Goal: Task Accomplishment & Management: Manage account settings

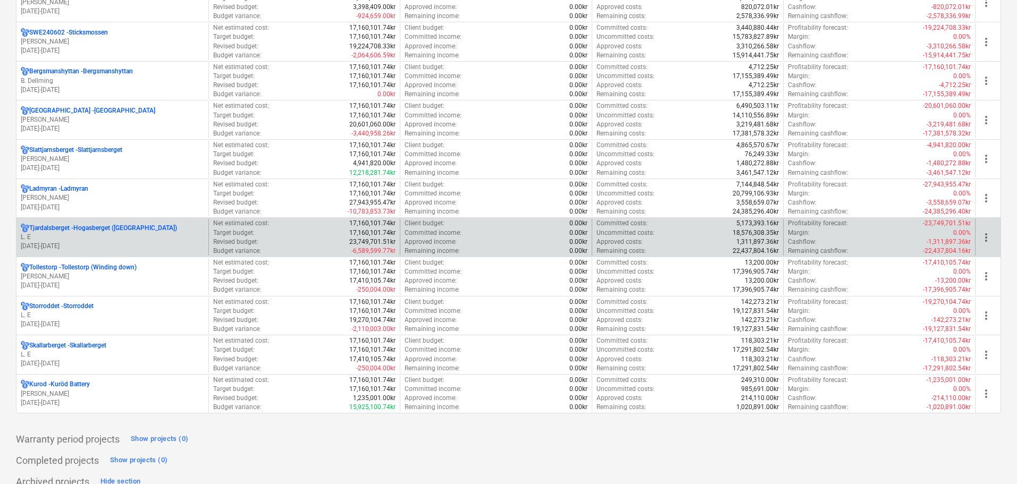
scroll to position [957, 0]
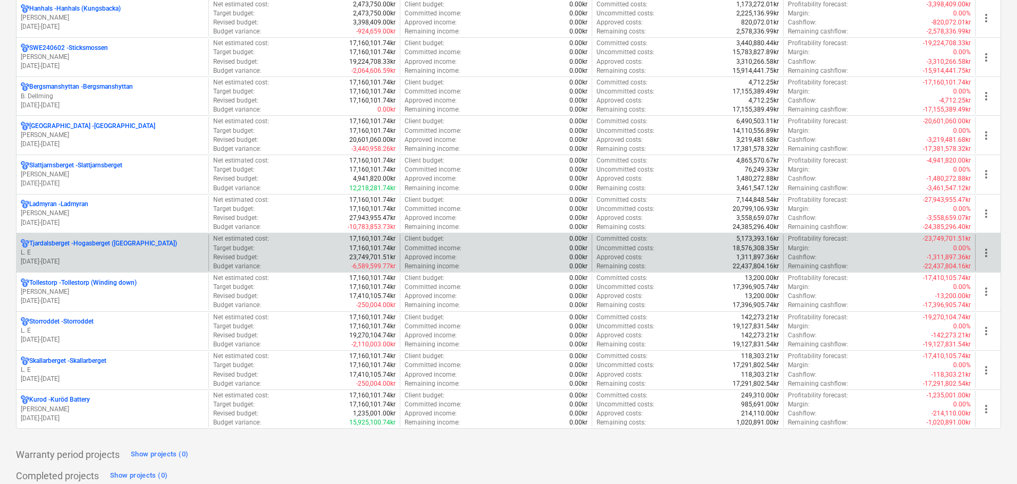
click at [174, 246] on div "Tjardalsberget - [GEOGRAPHIC_DATA] ([GEOGRAPHIC_DATA])" at bounding box center [112, 243] width 183 height 9
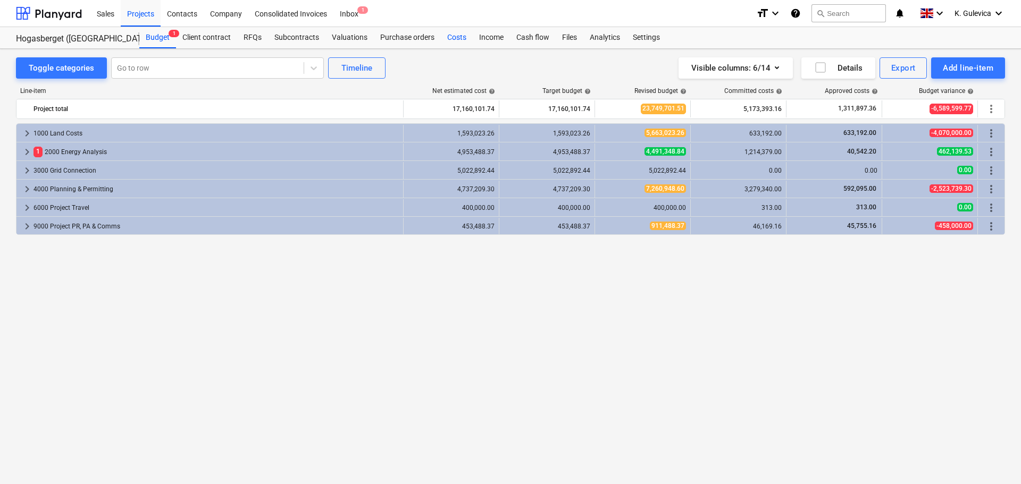
click at [451, 39] on div "Costs" at bounding box center [457, 37] width 32 height 21
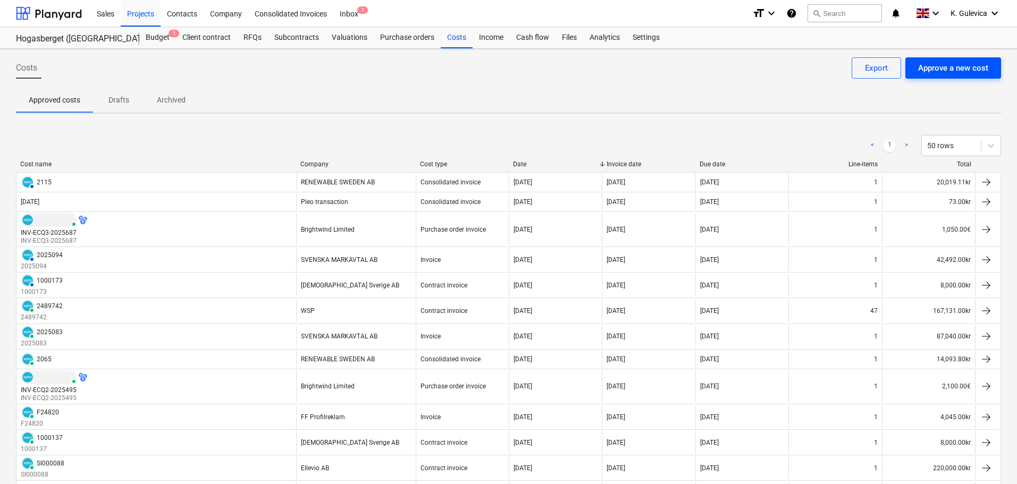
click at [967, 70] on div "Approve a new cost" at bounding box center [953, 68] width 70 height 14
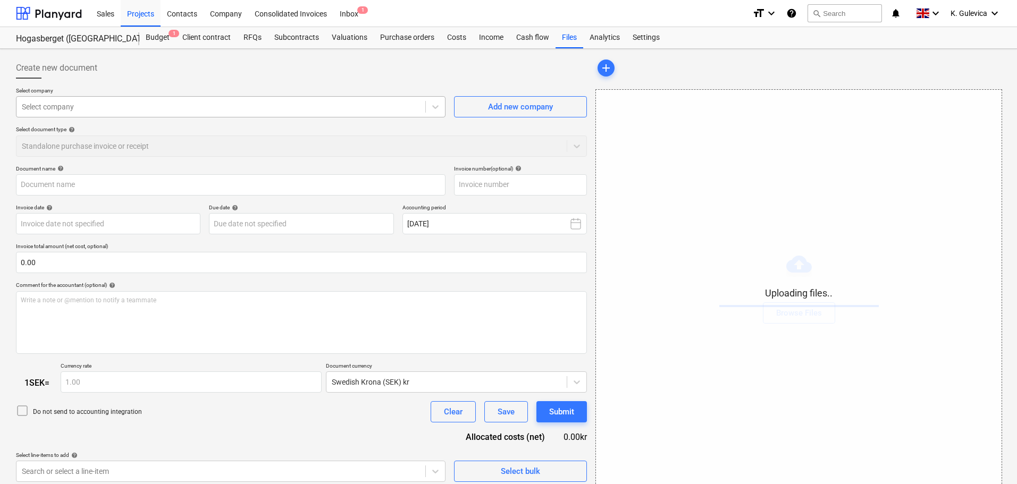
click at [134, 109] on div at bounding box center [221, 107] width 398 height 11
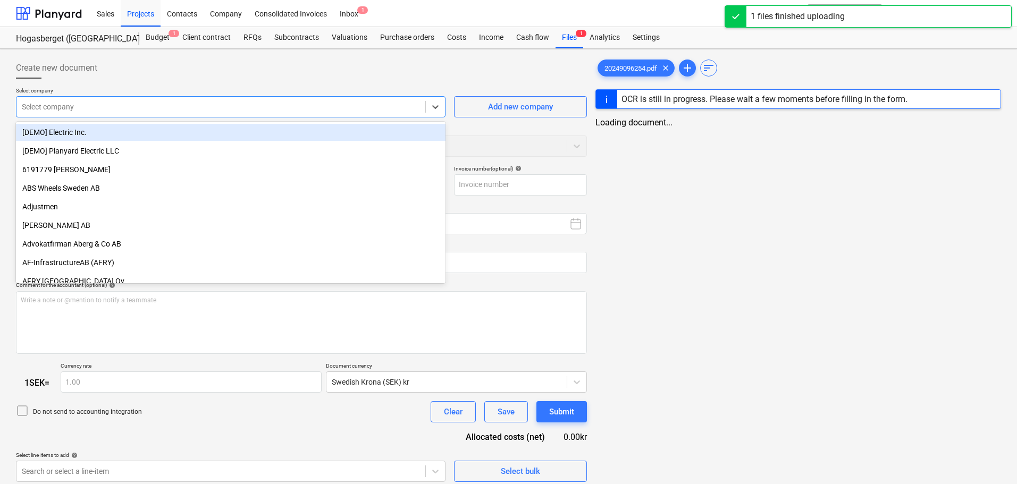
type input "20249096254.pdf"
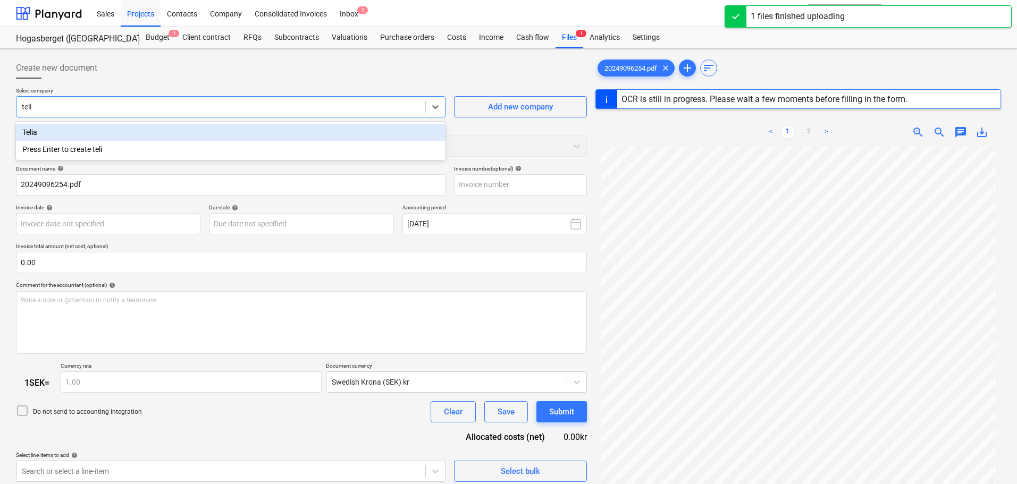
type input "telia"
click at [112, 125] on div "Telia" at bounding box center [231, 132] width 430 height 17
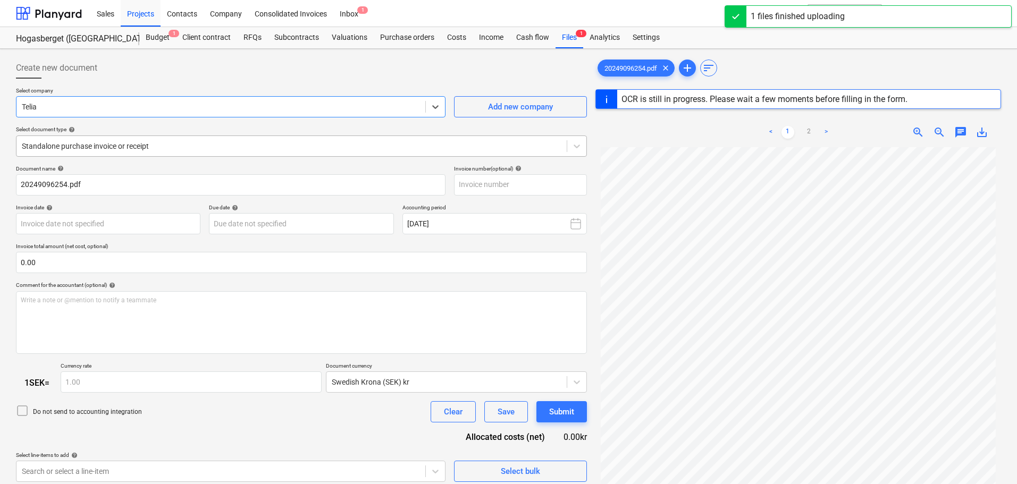
type input "20249096254"
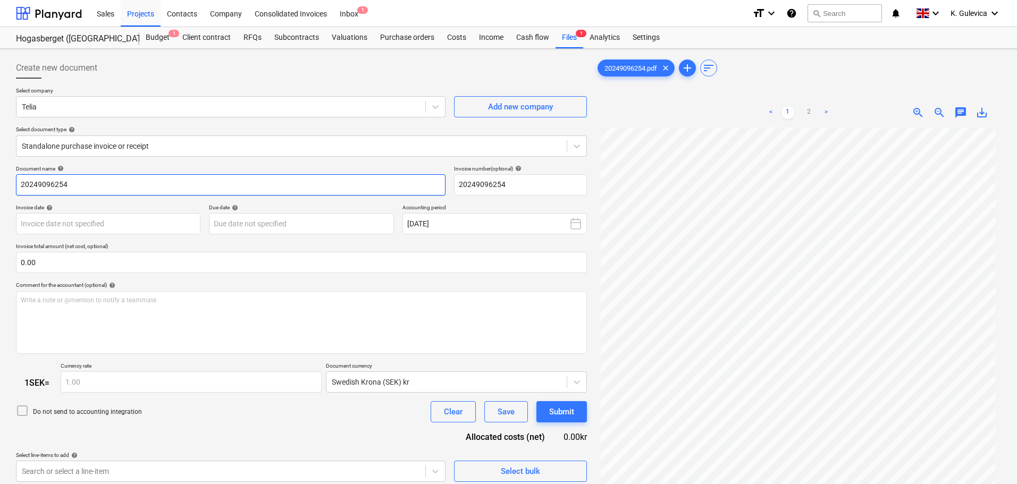
drag, startPoint x: 56, startPoint y: 183, endPoint x: -18, endPoint y: 183, distance: 74.4
click at [0, 183] on html "Sales Projects Contacts Company Consolidated Invoices Inbox 1 format_size keybo…" at bounding box center [508, 242] width 1017 height 484
drag, startPoint x: 519, startPoint y: 180, endPoint x: 428, endPoint y: 184, distance: 91.5
click at [428, 184] on div "Document name help 20249096254 Invoice number (optional) help 20249096254" at bounding box center [301, 180] width 571 height 30
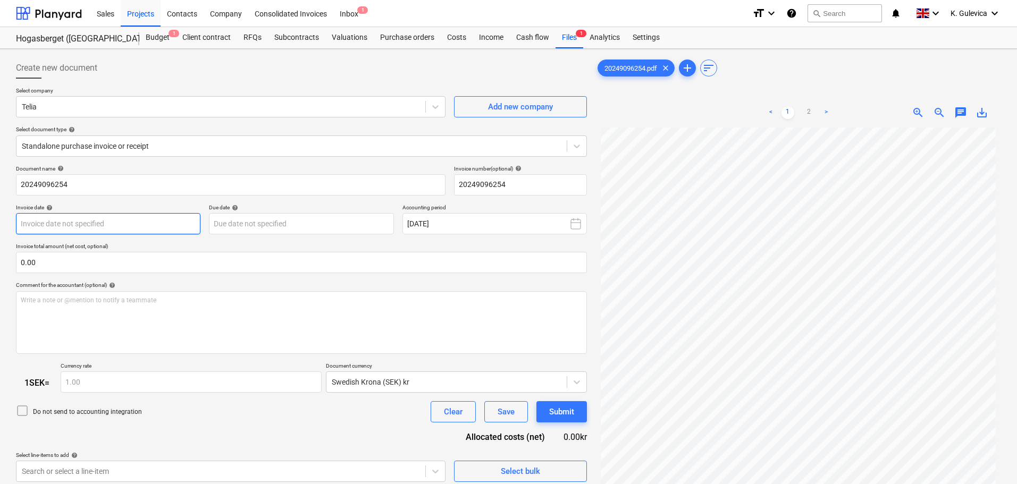
click at [136, 220] on body "Sales Projects Contacts Company Consolidated Invoices Inbox 1 format_size keybo…" at bounding box center [508, 242] width 1017 height 484
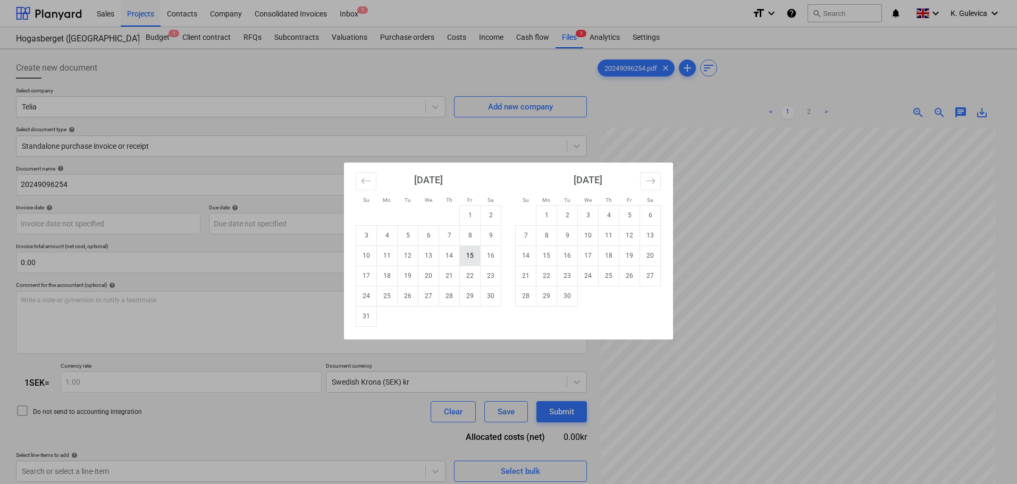
click at [471, 256] on td "15" at bounding box center [470, 256] width 21 height 20
type input "[DATE]"
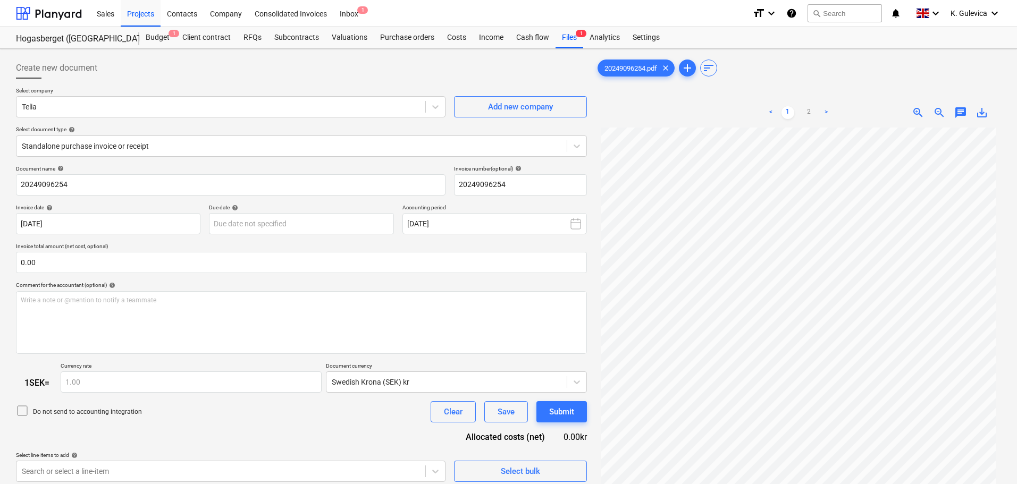
scroll to position [53, 0]
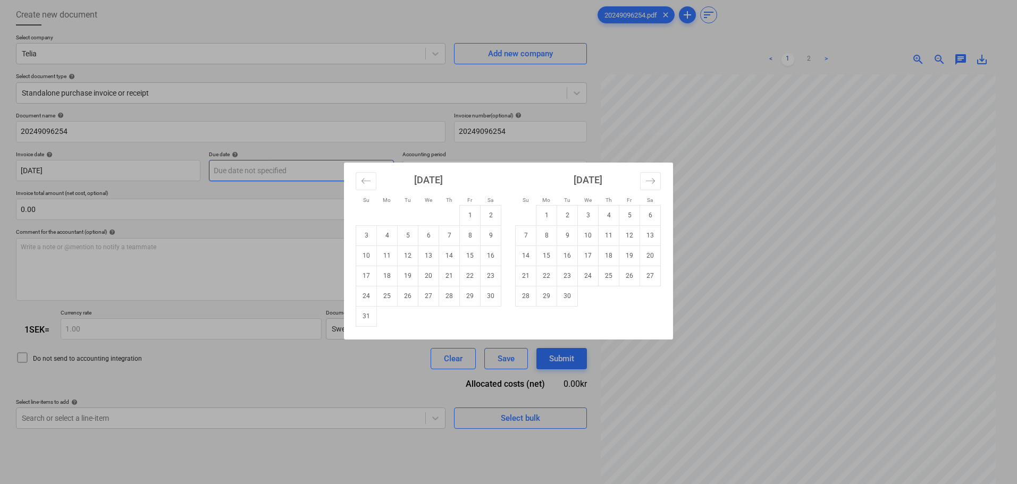
drag, startPoint x: 254, startPoint y: 176, endPoint x: 256, endPoint y: 170, distance: 6.4
click at [255, 174] on body "Sales Projects Contacts Company Consolidated Invoices Inbox 1 format_size keybo…" at bounding box center [508, 189] width 1017 height 484
click at [551, 257] on td "15" at bounding box center [546, 256] width 21 height 20
type input "[DATE]"
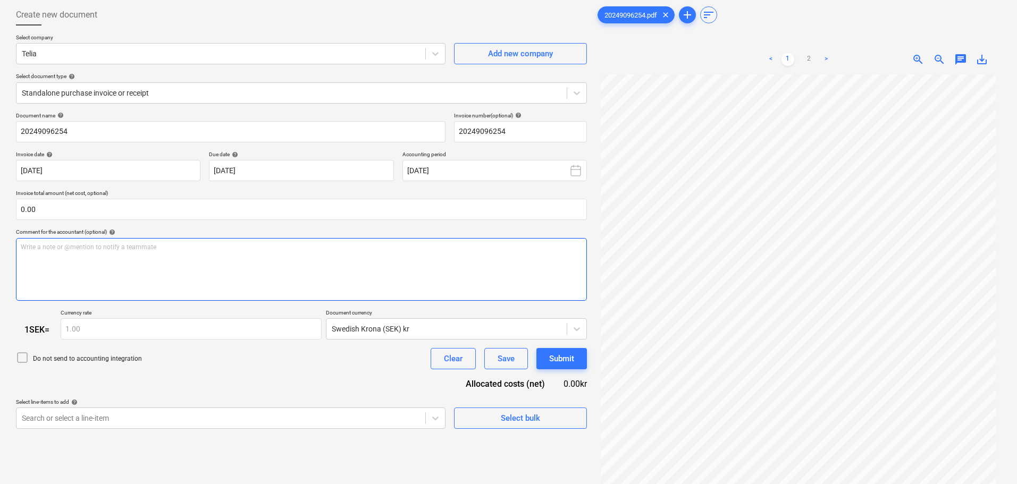
click at [164, 260] on div "Write a note or @mention to notify a teammate [PERSON_NAME]" at bounding box center [301, 269] width 571 height 63
paste div
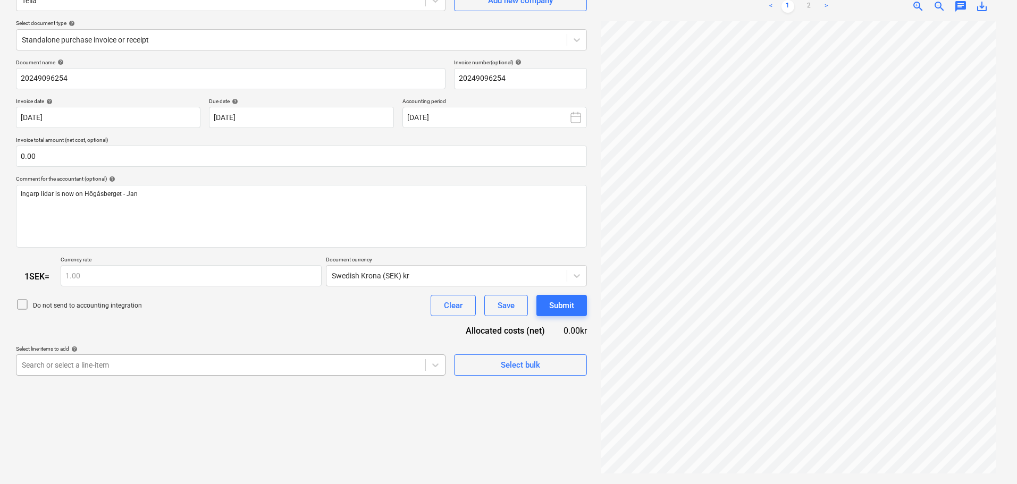
click at [240, 360] on body "Sales Projects Contacts Company Consolidated Invoices Inbox 1 format_size keybo…" at bounding box center [508, 136] width 1017 height 484
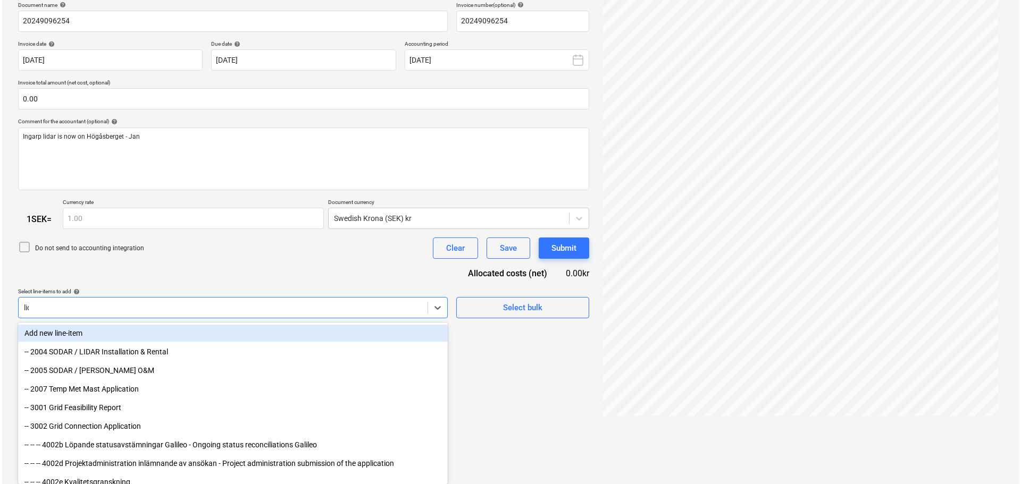
scroll to position [106, 0]
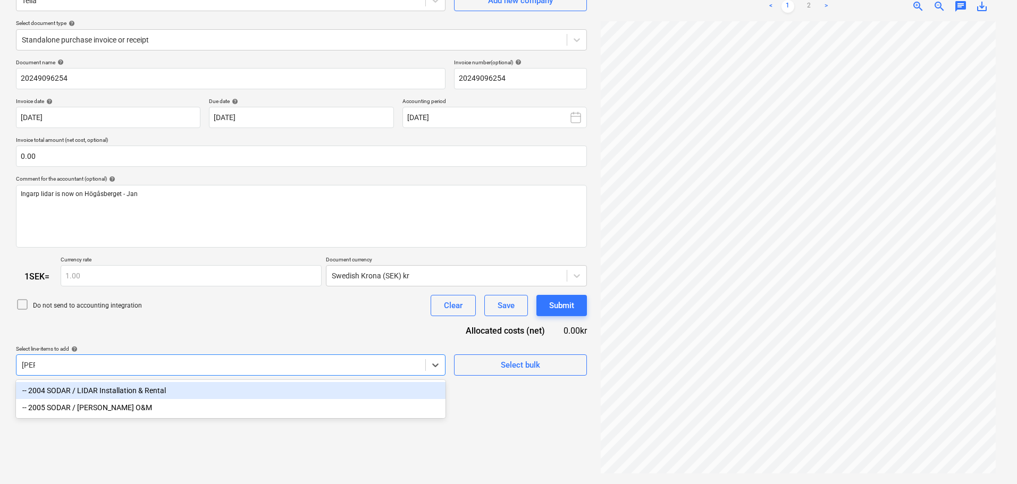
type input "lidar"
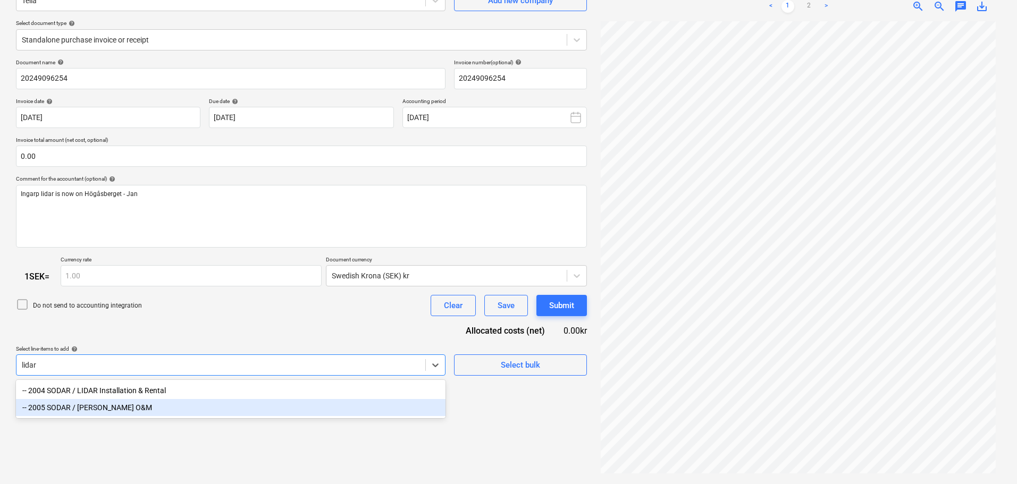
click at [111, 409] on div "-- 2005 SODAR / [PERSON_NAME] O&M" at bounding box center [231, 407] width 430 height 17
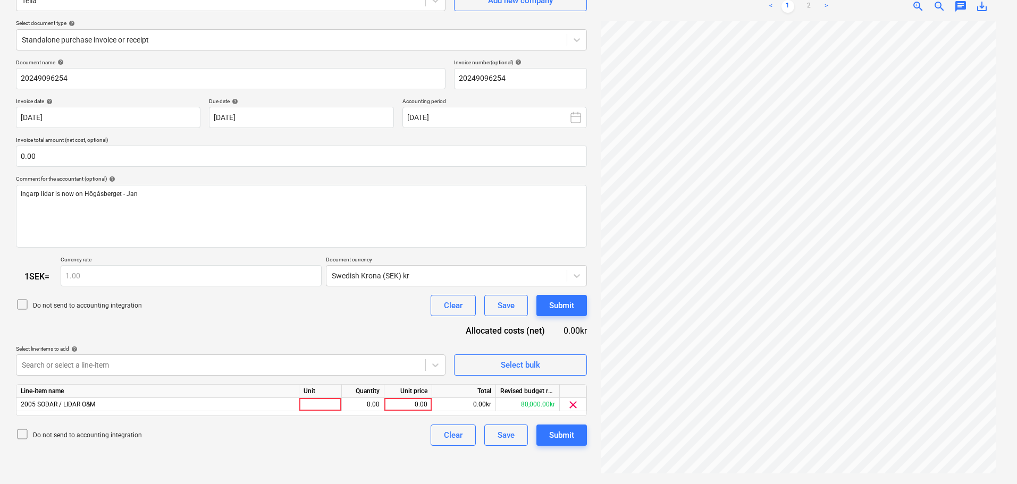
click at [224, 336] on div "Document name help 20249096254 Invoice number (optional) help 20249096254 Invoi…" at bounding box center [301, 253] width 571 height 388
click at [405, 401] on div "0.00" at bounding box center [408, 404] width 39 height 13
type input "183"
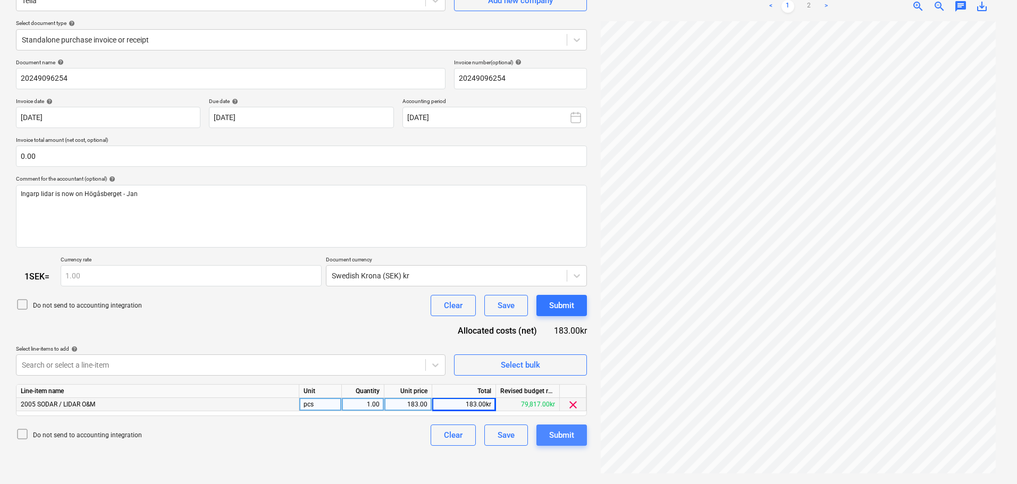
click at [568, 438] on div "Submit" at bounding box center [561, 435] width 25 height 14
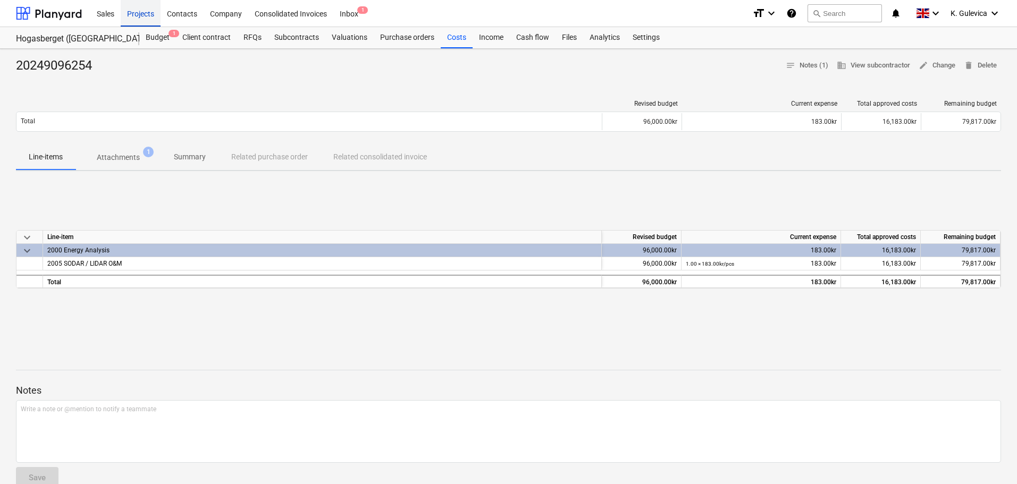
click at [140, 8] on div "Projects" at bounding box center [141, 12] width 40 height 27
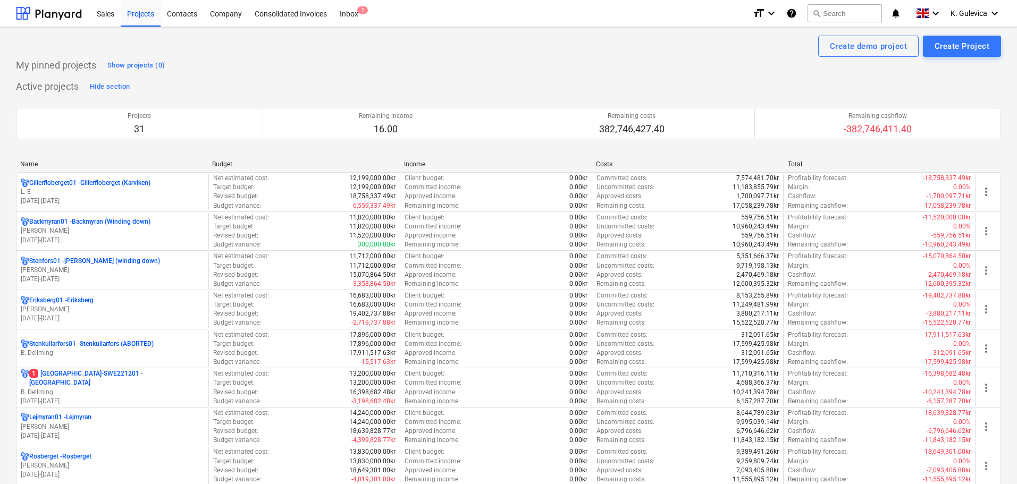
click at [110, 458] on div "Rosberget - Rosberget" at bounding box center [112, 456] width 183 height 9
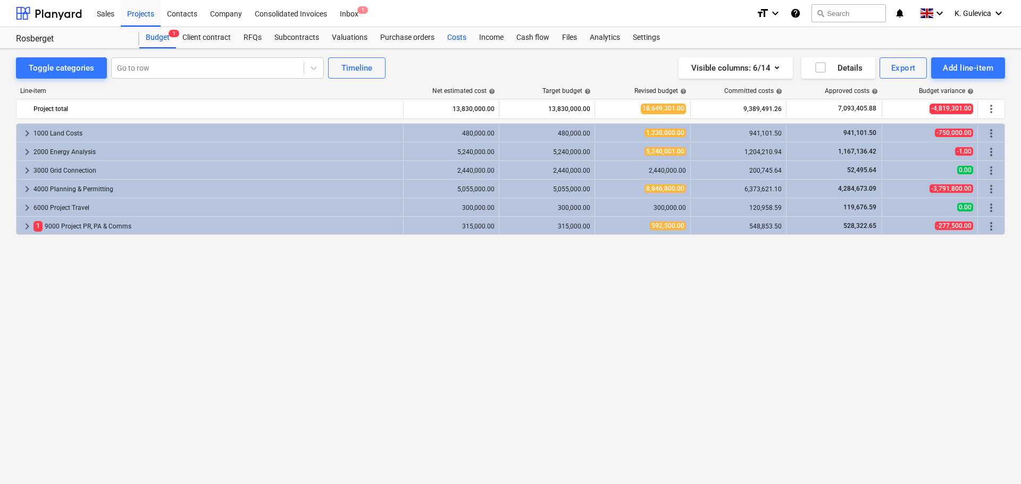
click at [452, 35] on div "Costs" at bounding box center [457, 37] width 32 height 21
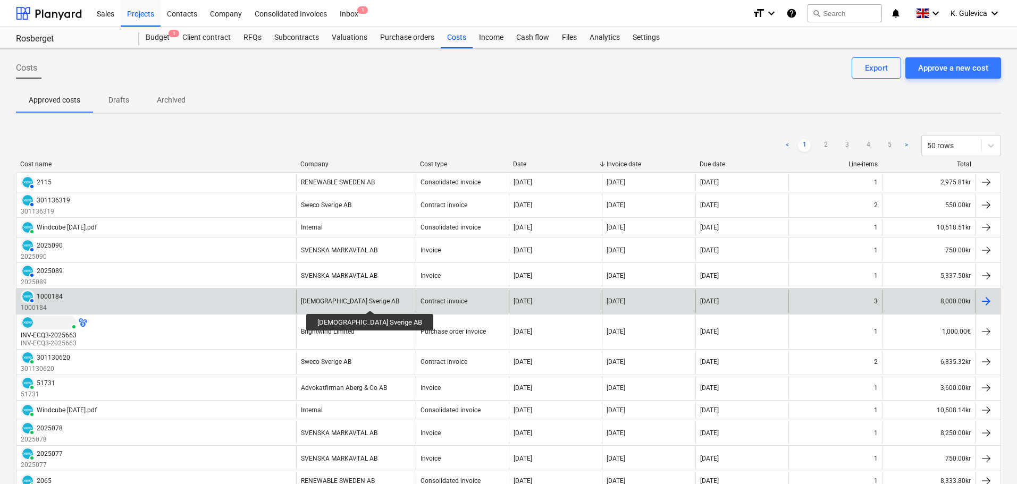
click at [351, 301] on div "[DEMOGRAPHIC_DATA] Sverige AB" at bounding box center [350, 301] width 98 height 7
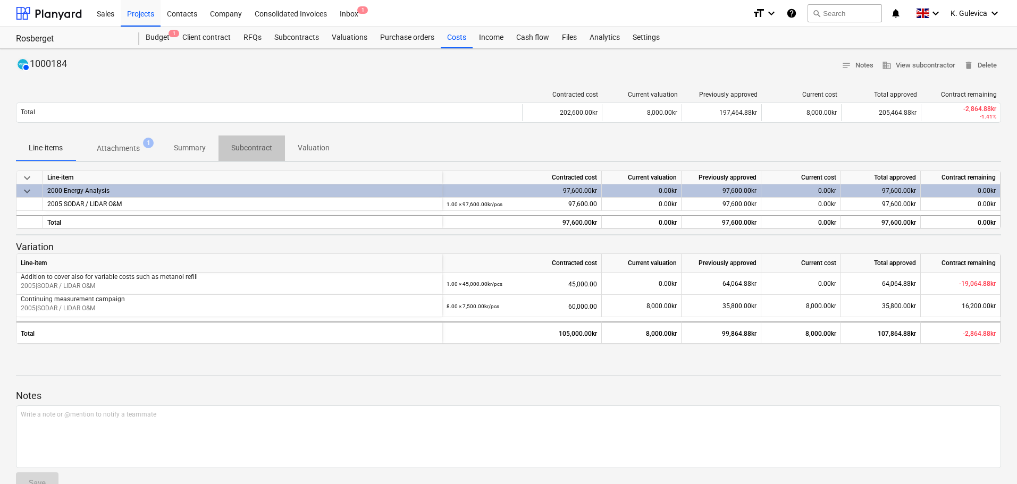
click at [242, 149] on p "Subcontract" at bounding box center [251, 147] width 41 height 11
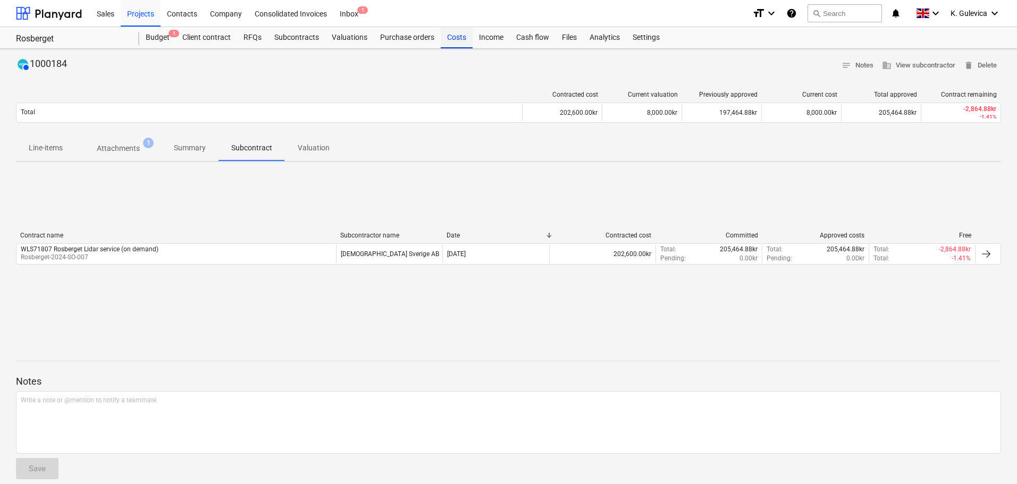
click at [451, 36] on div "Costs" at bounding box center [457, 37] width 32 height 21
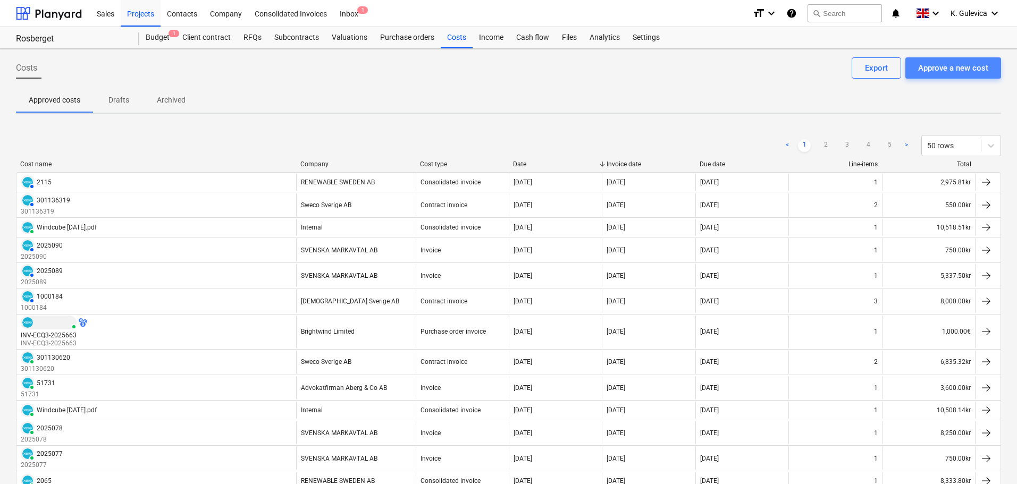
click at [949, 70] on div "Approve a new cost" at bounding box center [953, 68] width 70 height 14
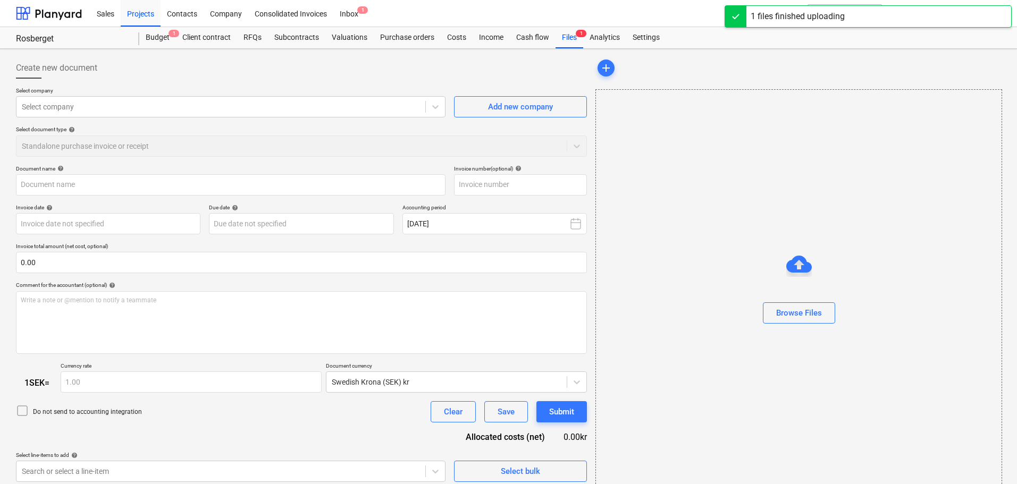
type input "1000061.pdf"
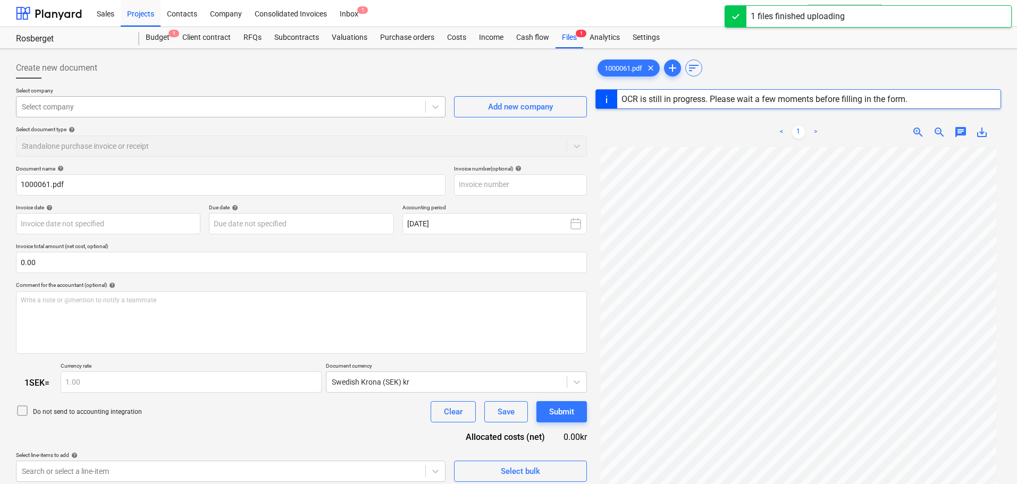
click at [112, 103] on div at bounding box center [221, 107] width 398 height 11
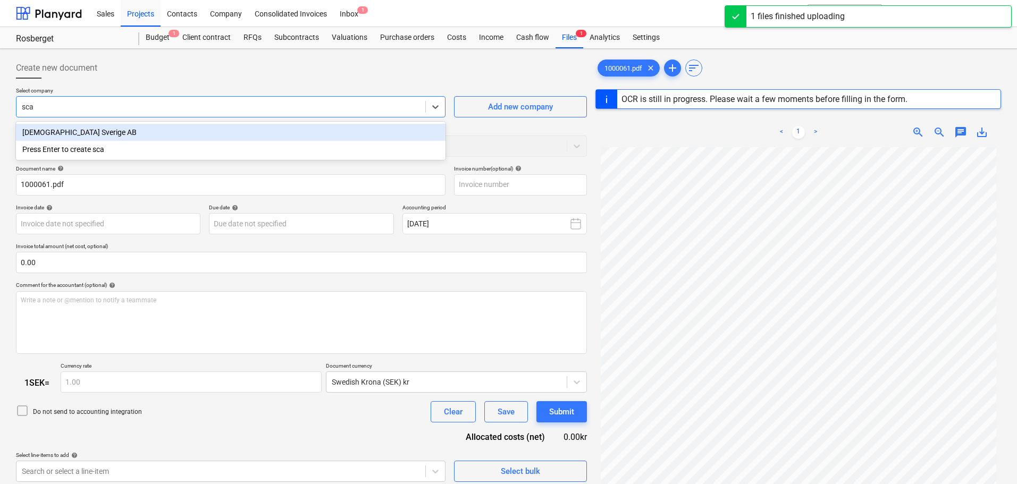
type input "scan"
type input "1000061"
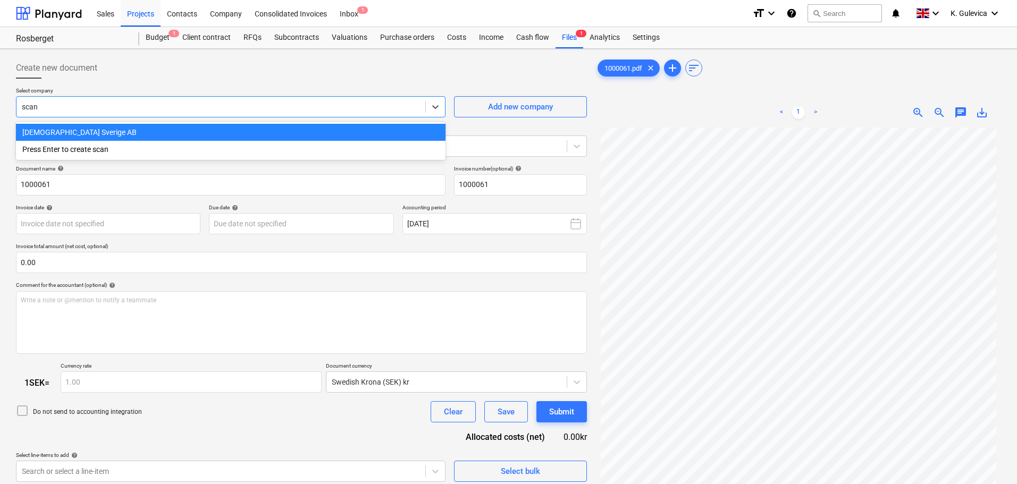
click at [115, 133] on div "[DEMOGRAPHIC_DATA] Sverige AB" at bounding box center [231, 132] width 430 height 17
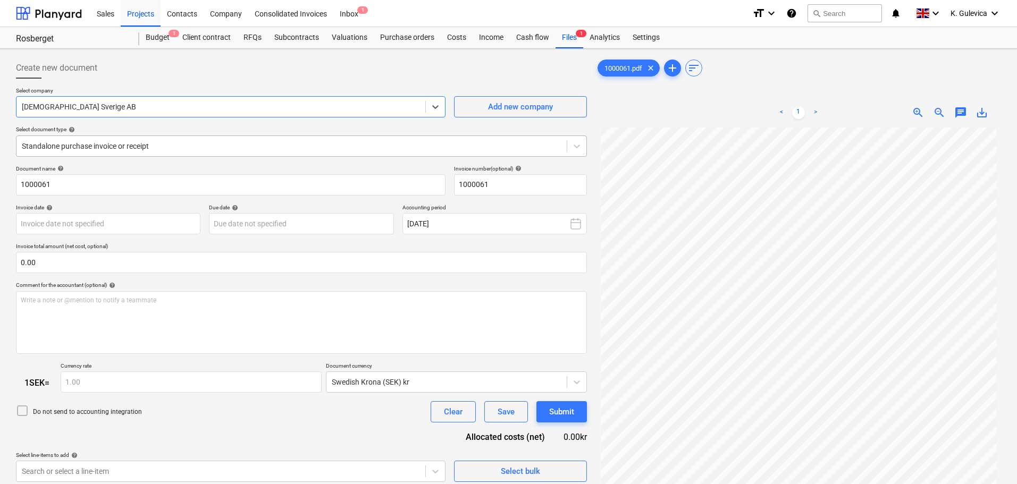
click at [189, 146] on div at bounding box center [292, 146] width 540 height 11
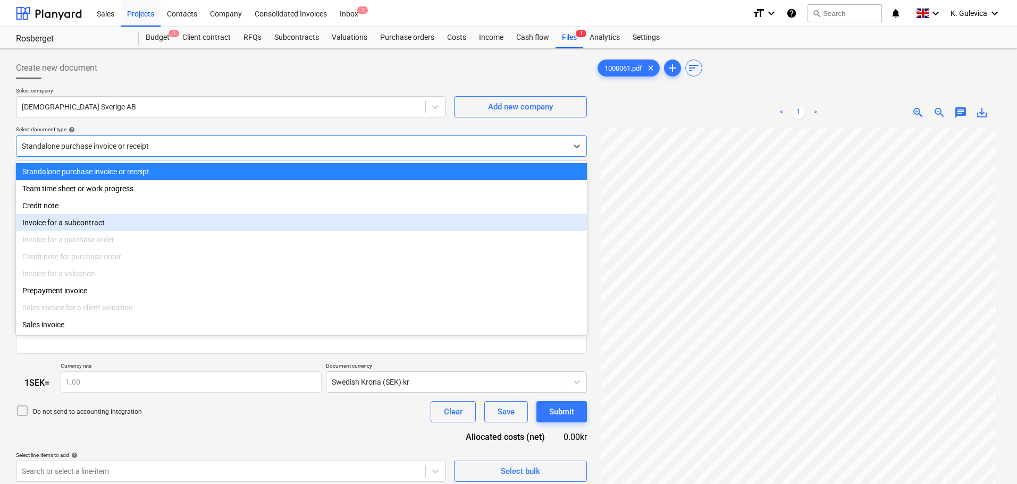
click at [72, 226] on div "Invoice for a subcontract" at bounding box center [301, 222] width 571 height 17
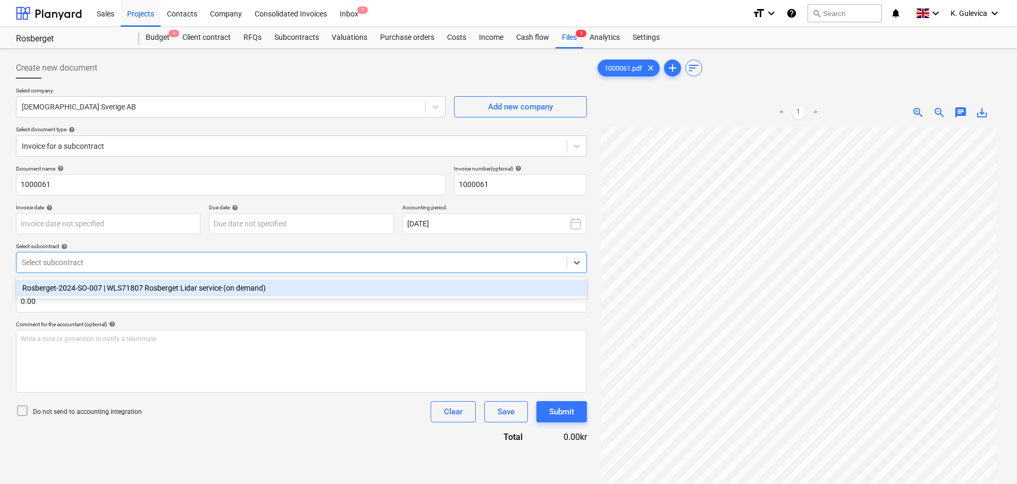
click at [106, 264] on div at bounding box center [292, 262] width 540 height 11
click at [104, 284] on div "Rosberget-2024-SO-007 | WLS71807 Rosberget Lidar service (on demand)" at bounding box center [301, 288] width 571 height 17
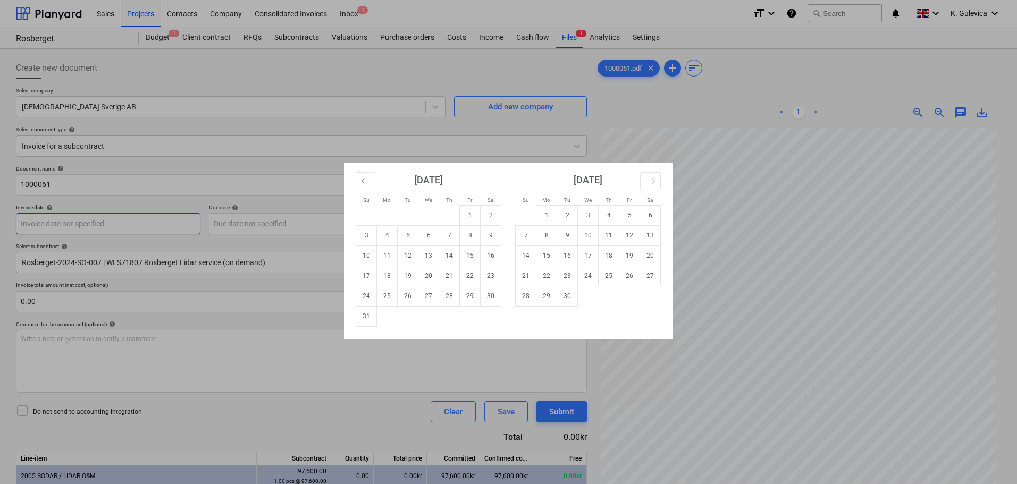
click at [102, 225] on body "Sales Projects Contacts Company Consolidated Invoices Inbox 1 format_size keybo…" at bounding box center [508, 242] width 1017 height 484
click at [467, 211] on td "1" at bounding box center [470, 215] width 21 height 20
type input "[DATE]"
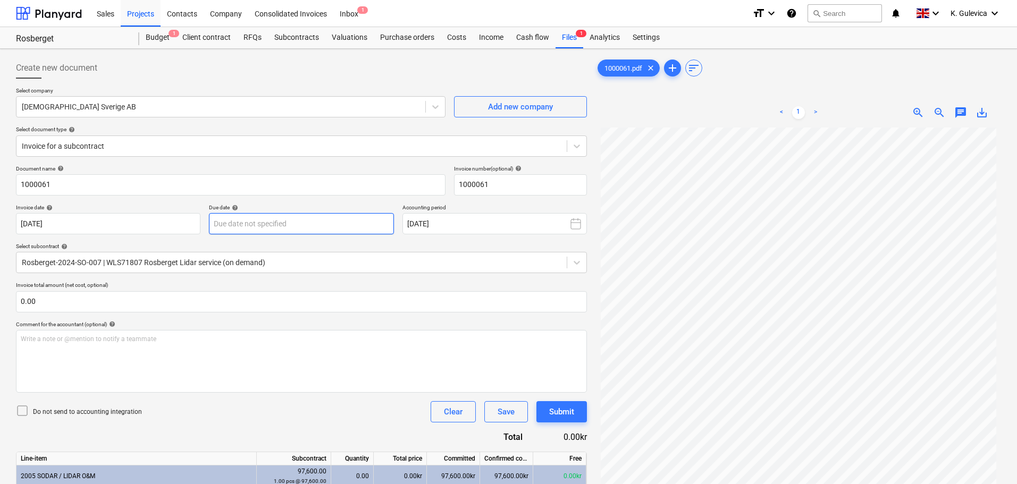
click at [282, 227] on body "Sales Projects Contacts Company Consolidated Invoices Inbox 1 format_size keybo…" at bounding box center [508, 242] width 1017 height 484
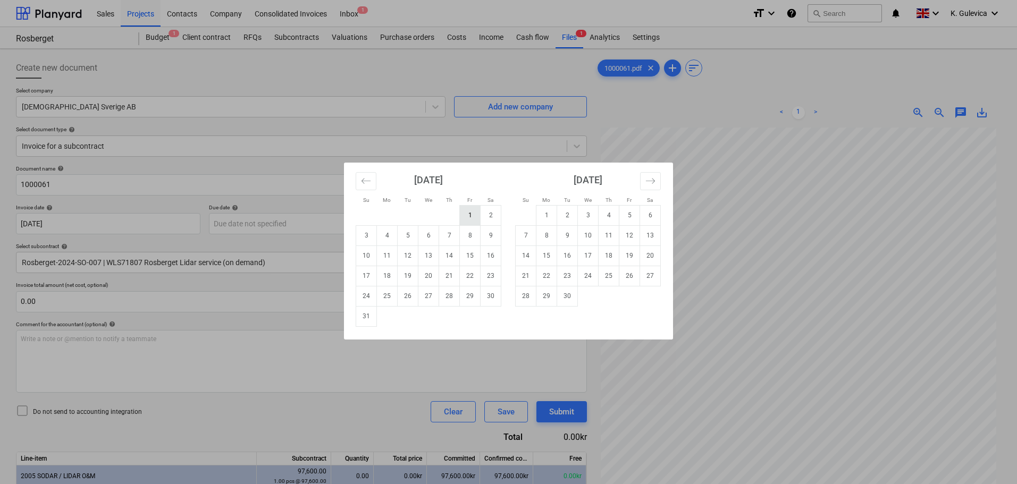
click at [469, 215] on td "1" at bounding box center [470, 215] width 21 height 20
type input "[DATE]"
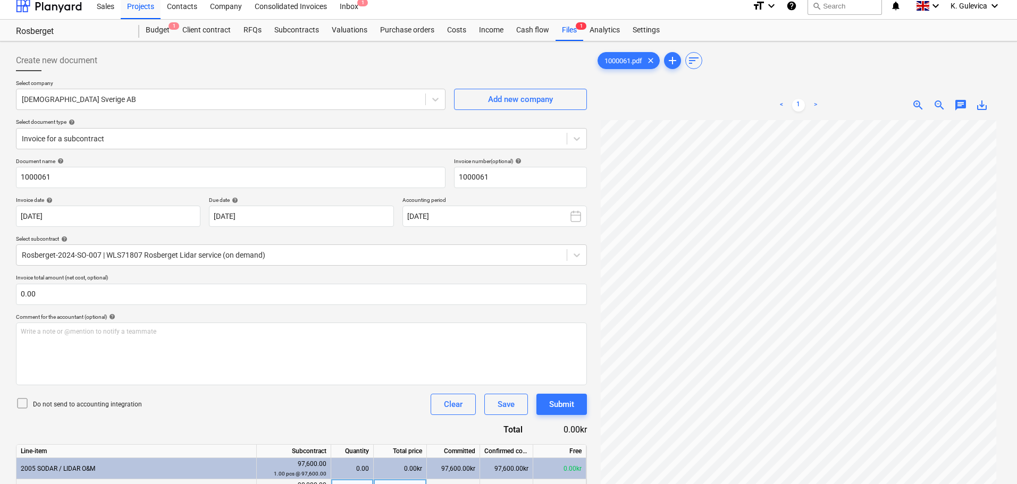
scroll to position [158, 0]
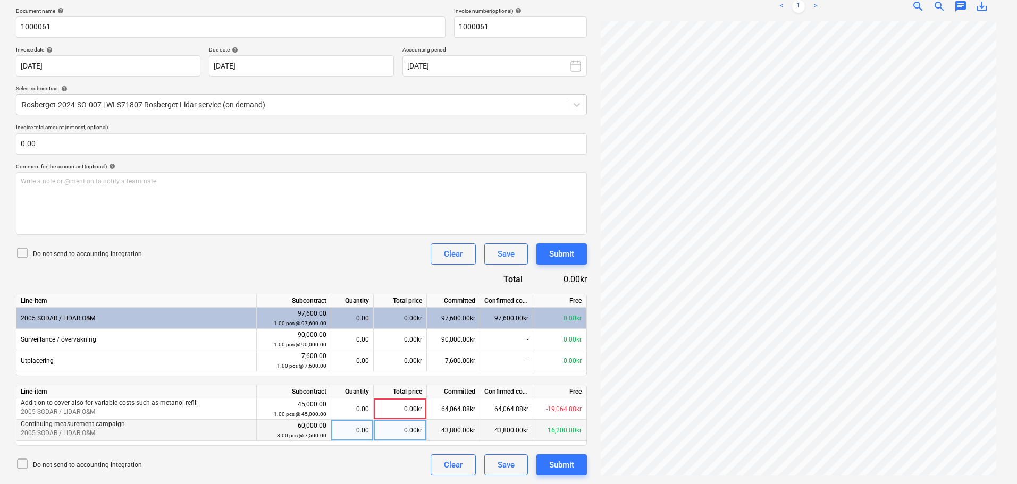
click at [357, 433] on div "0.00" at bounding box center [351, 430] width 33 height 21
type input "1"
click at [355, 431] on div "1.00" at bounding box center [351, 430] width 33 height 21
click at [408, 433] on div "0.00kr" at bounding box center [400, 430] width 53 height 21
type input "8000"
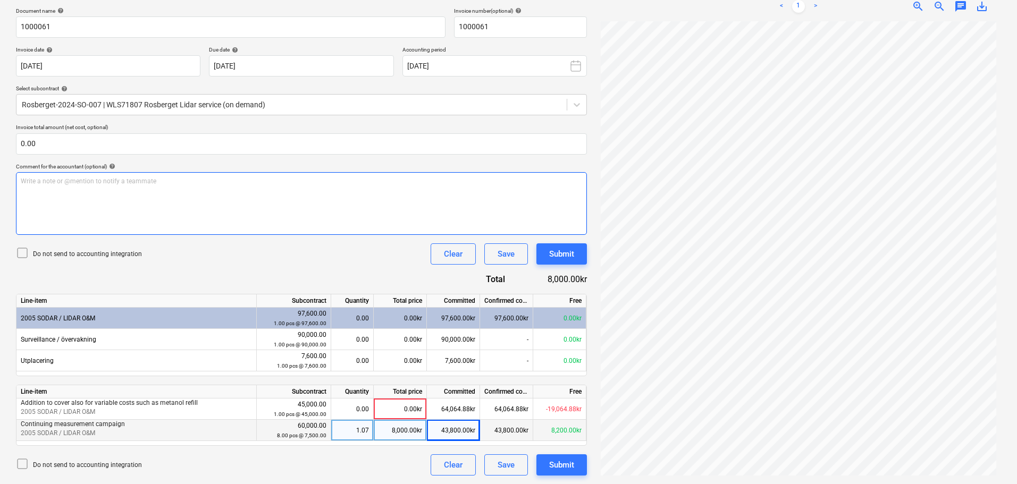
click at [140, 191] on div "Write a note or @mention to notify a teammate [PERSON_NAME]" at bounding box center [301, 203] width 571 height 63
drag, startPoint x: 86, startPoint y: 180, endPoint x: 54, endPoint y: 188, distance: 32.8
click at [0, 188] on html "Sales Projects Contacts Company Consolidated Invoices Inbox 1 format_size keybo…" at bounding box center [508, 84] width 1017 height 484
copy span "Approved by [PERSON_NAME]"
click at [211, 206] on div "Approved by [PERSON_NAME]" at bounding box center [301, 203] width 571 height 63
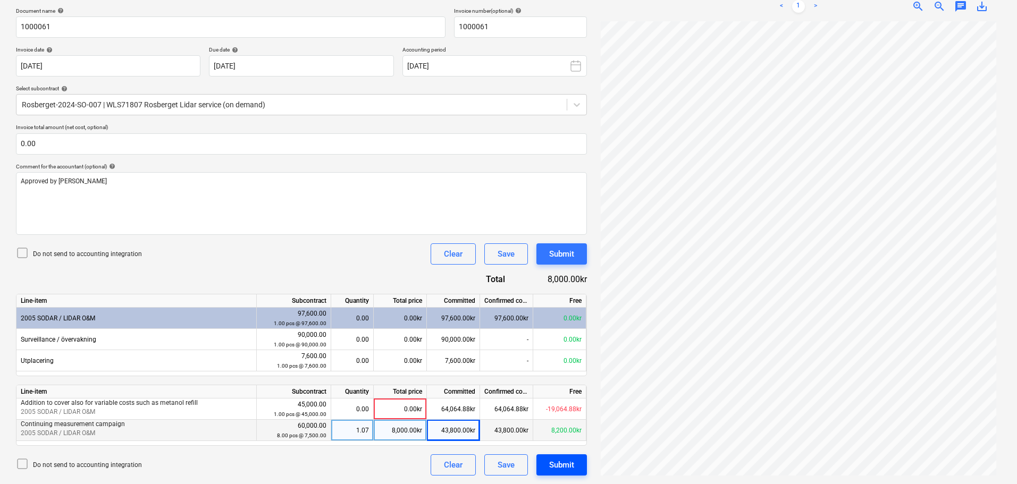
click at [572, 462] on div "Submit" at bounding box center [561, 465] width 25 height 14
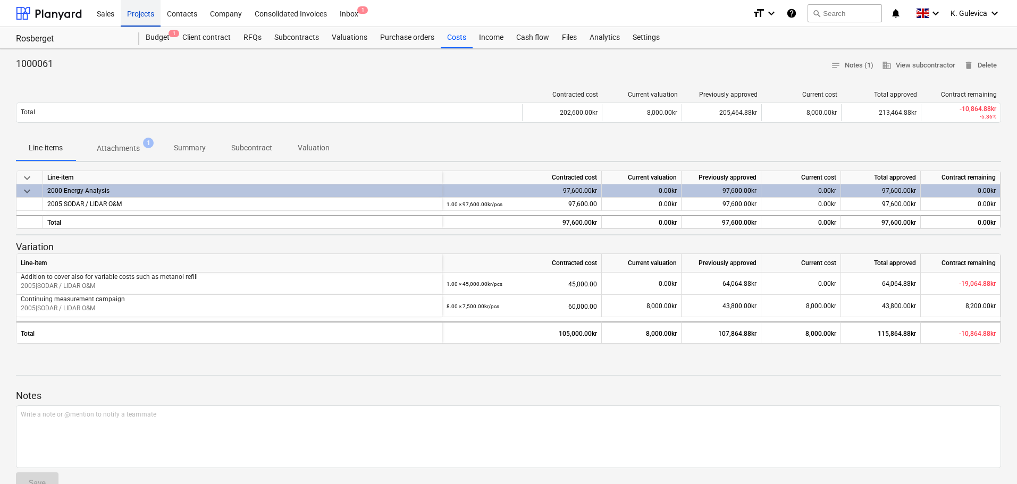
click at [141, 13] on div "Projects" at bounding box center [141, 12] width 40 height 27
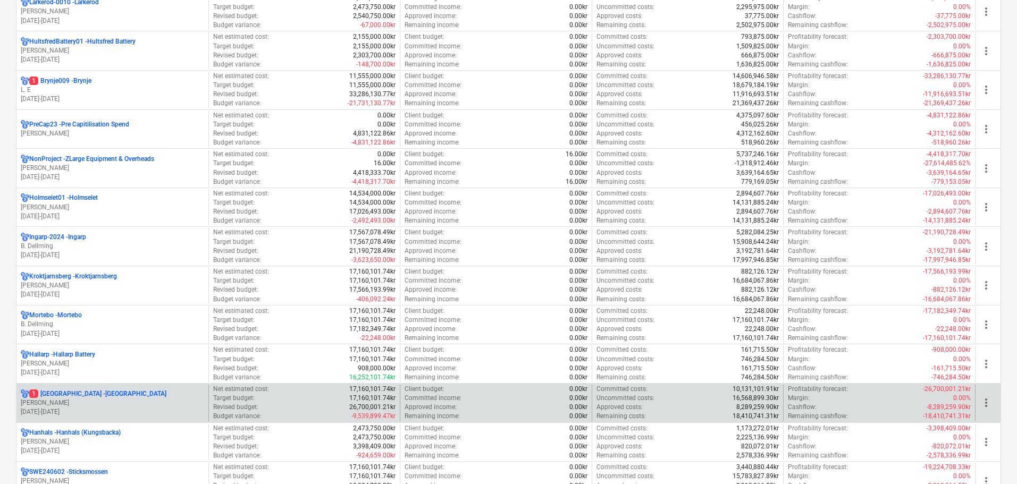
scroll to position [638, 0]
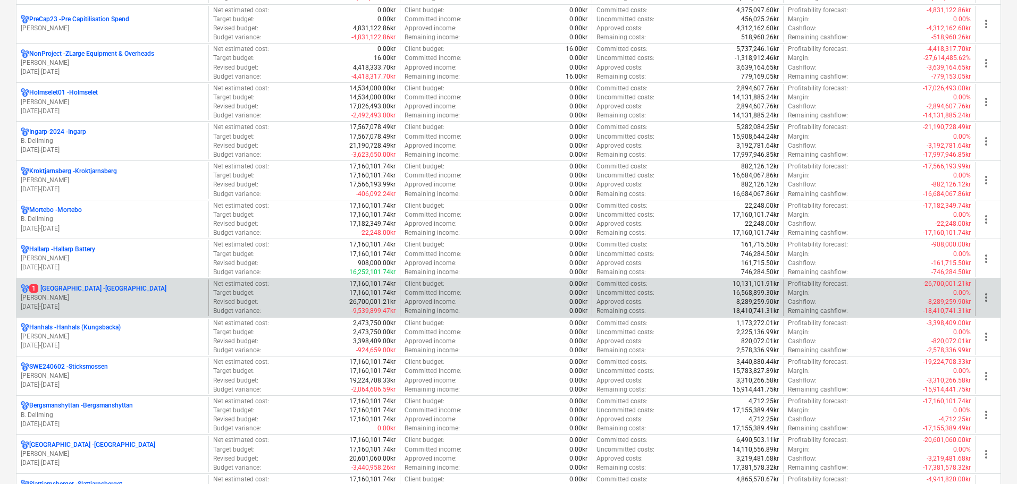
click at [94, 295] on p "[PERSON_NAME]" at bounding box center [112, 297] width 183 height 9
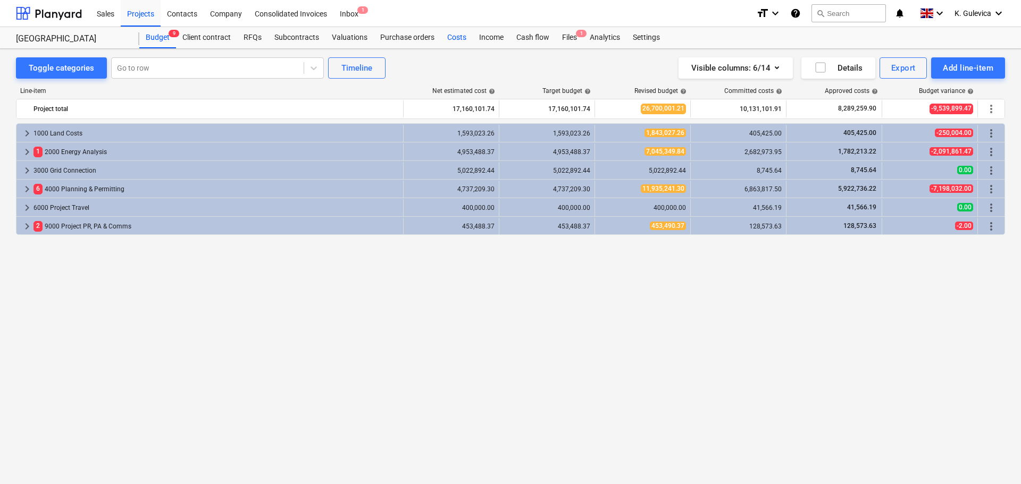
click at [459, 40] on div "Costs" at bounding box center [457, 37] width 32 height 21
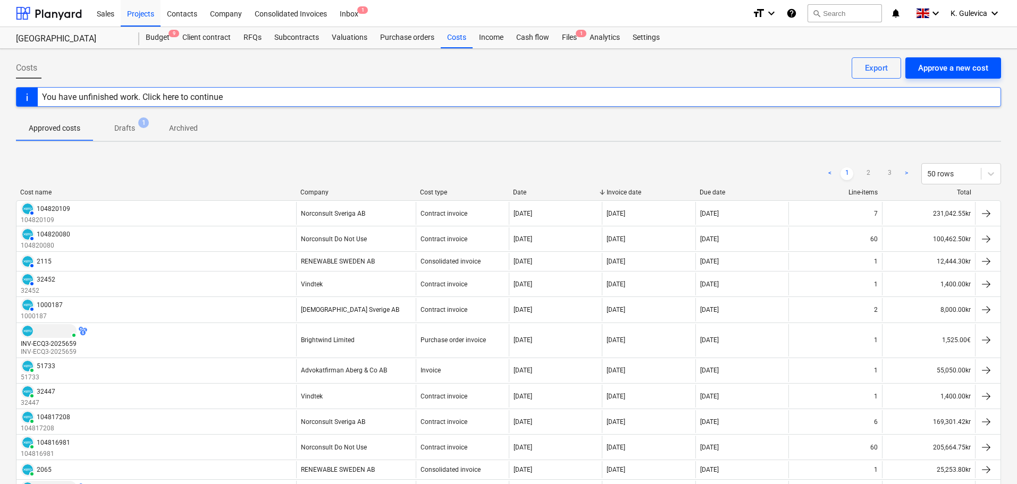
click at [951, 66] on div "Approve a new cost" at bounding box center [953, 68] width 70 height 14
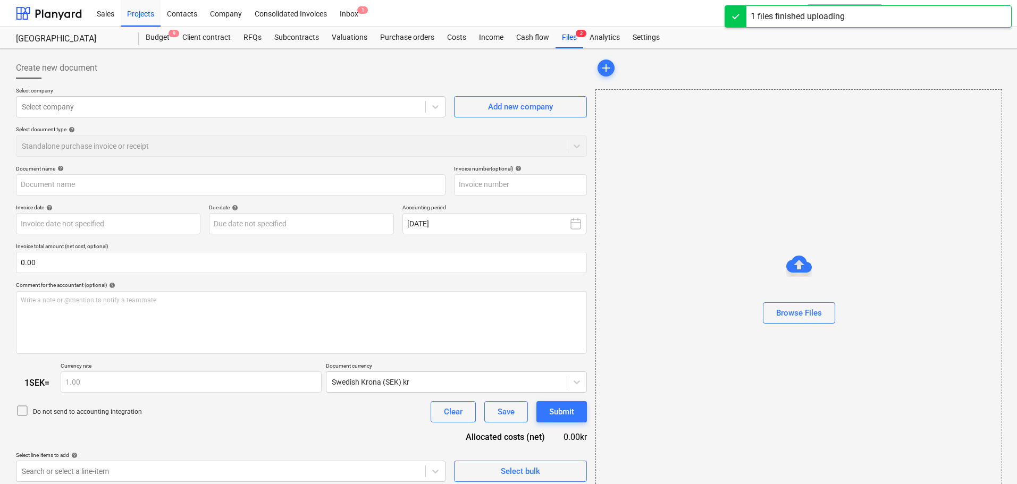
type input "1000063.pdf"
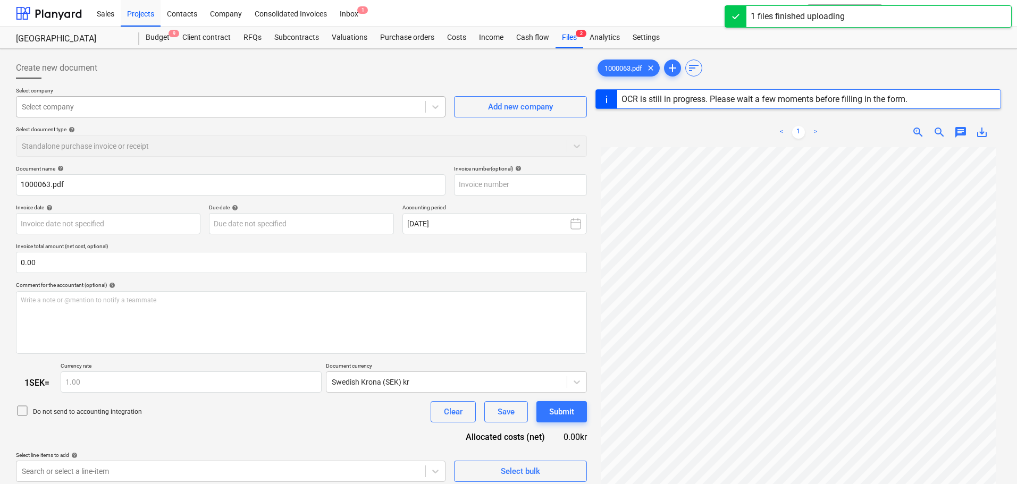
click at [131, 103] on div at bounding box center [221, 107] width 398 height 11
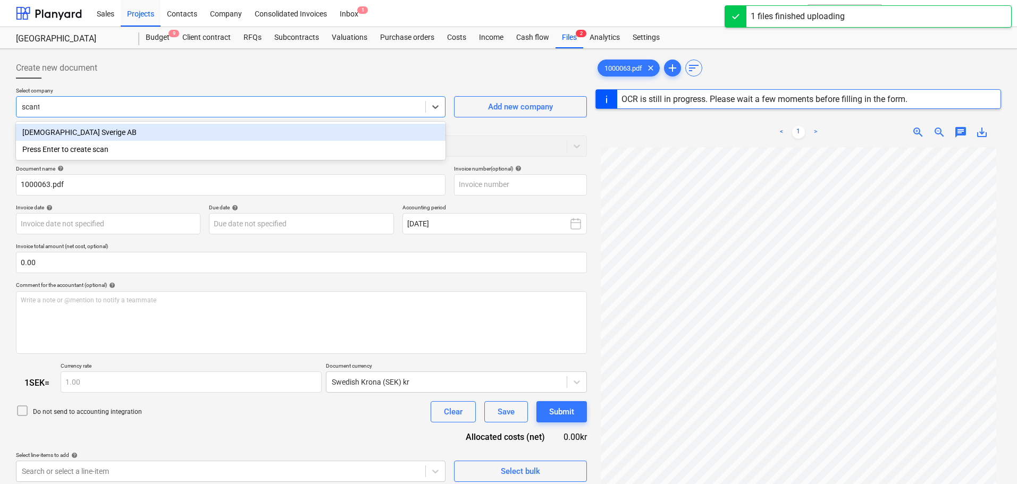
type input "scanta"
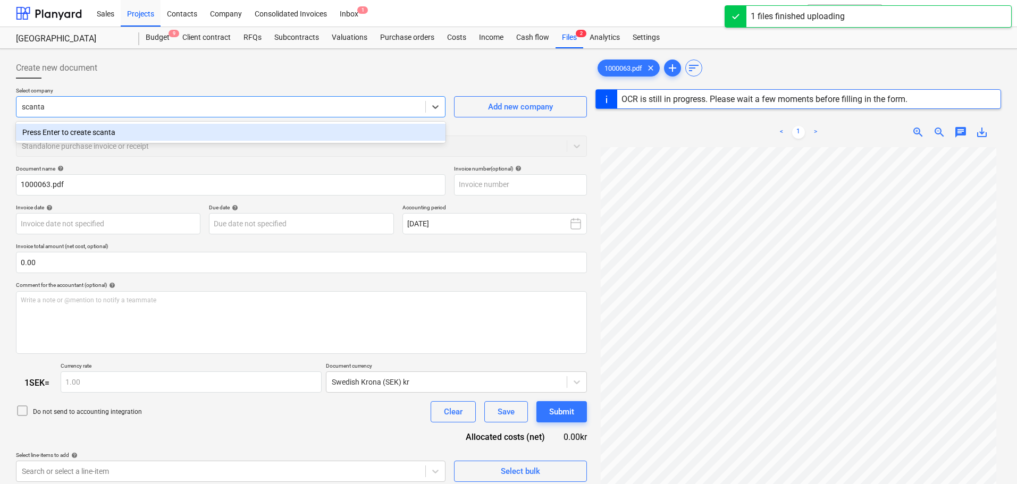
type input "1000063"
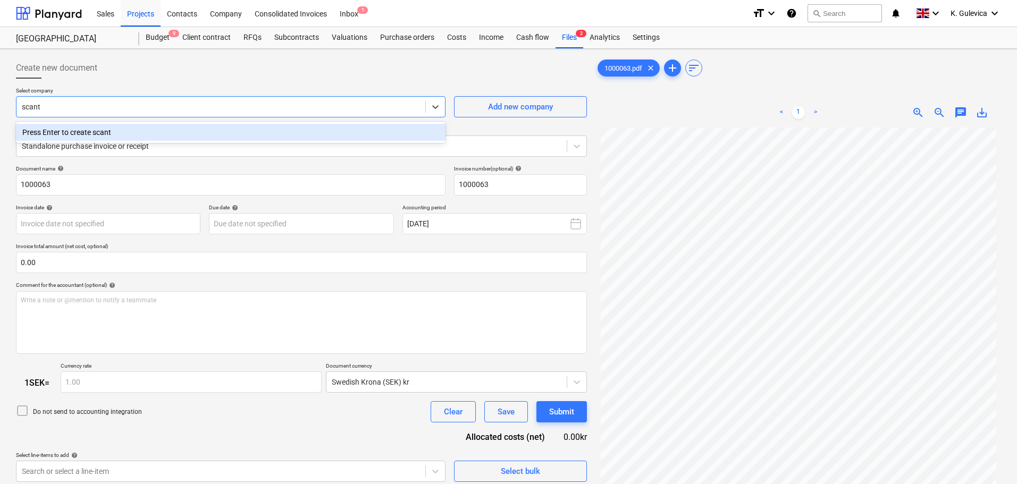
type input "scan"
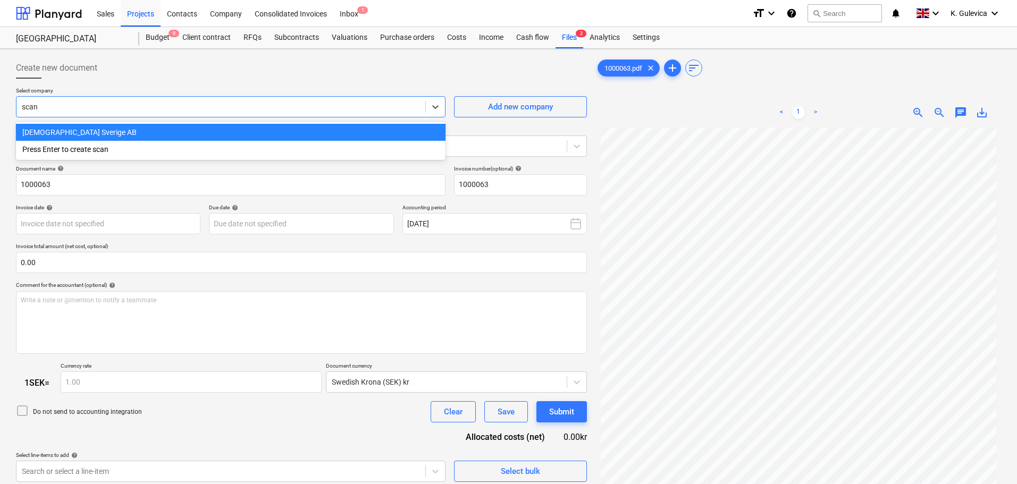
click at [145, 131] on div "[DEMOGRAPHIC_DATA] Sverige AB" at bounding box center [231, 132] width 430 height 17
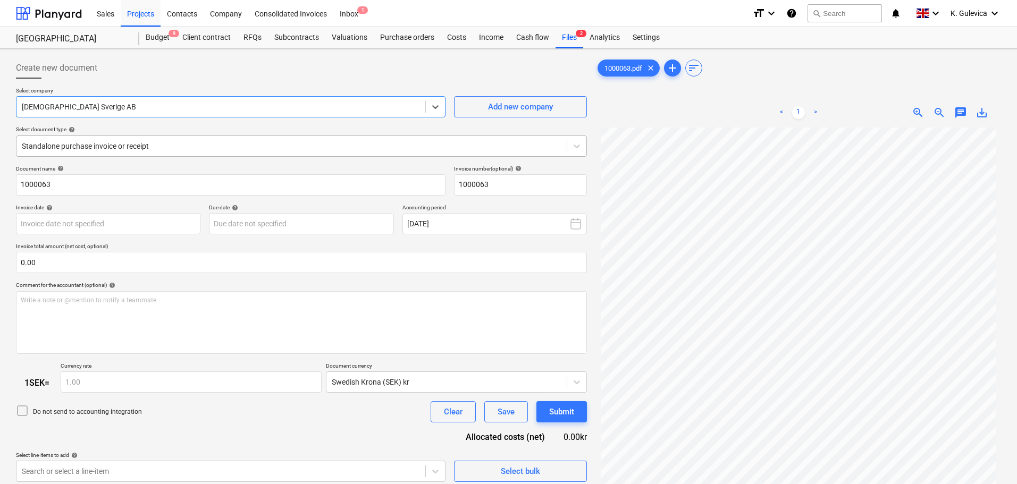
drag, startPoint x: 208, startPoint y: 146, endPoint x: 199, endPoint y: 157, distance: 14.4
click at [208, 147] on div at bounding box center [292, 146] width 540 height 11
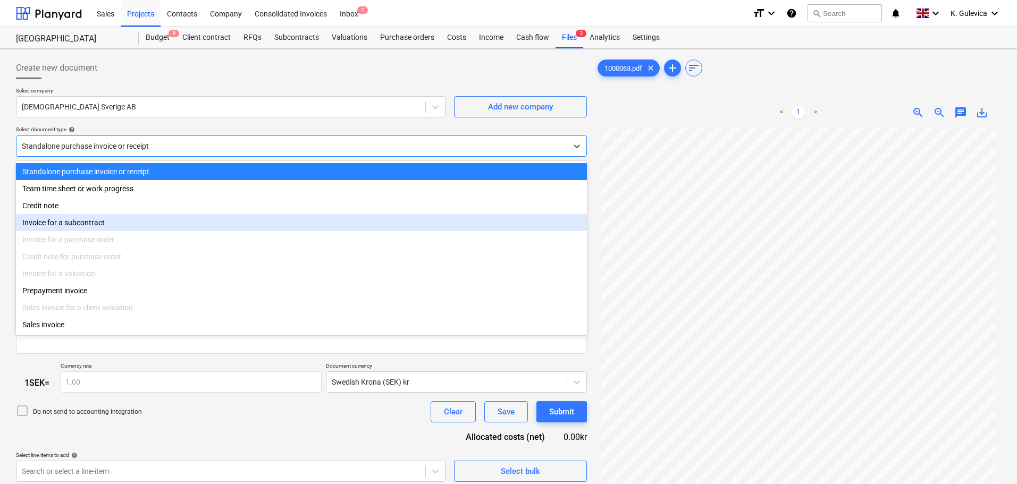
click at [119, 224] on div "Invoice for a subcontract" at bounding box center [301, 222] width 571 height 17
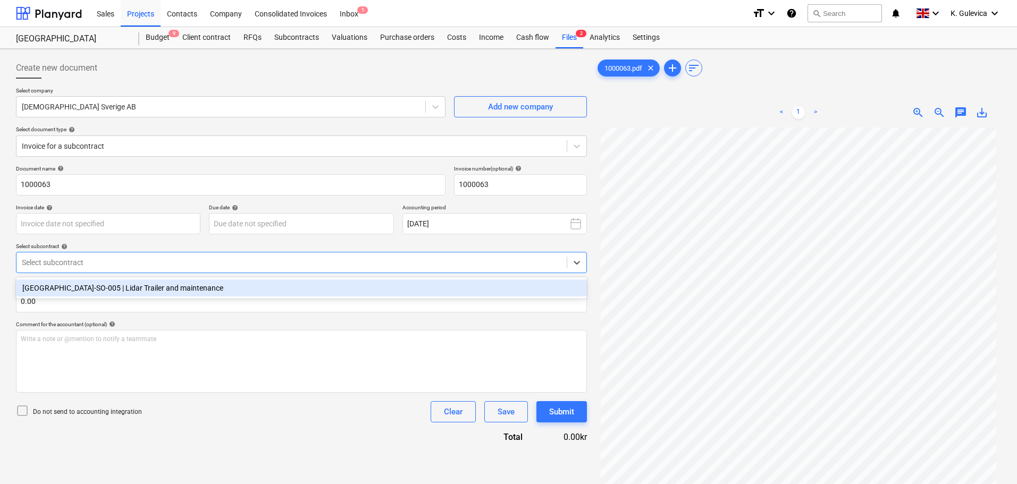
click at [176, 261] on div at bounding box center [292, 262] width 540 height 11
click at [163, 289] on div "[GEOGRAPHIC_DATA]-SO-005 | Lidar Trailer and maintenance" at bounding box center [301, 288] width 571 height 17
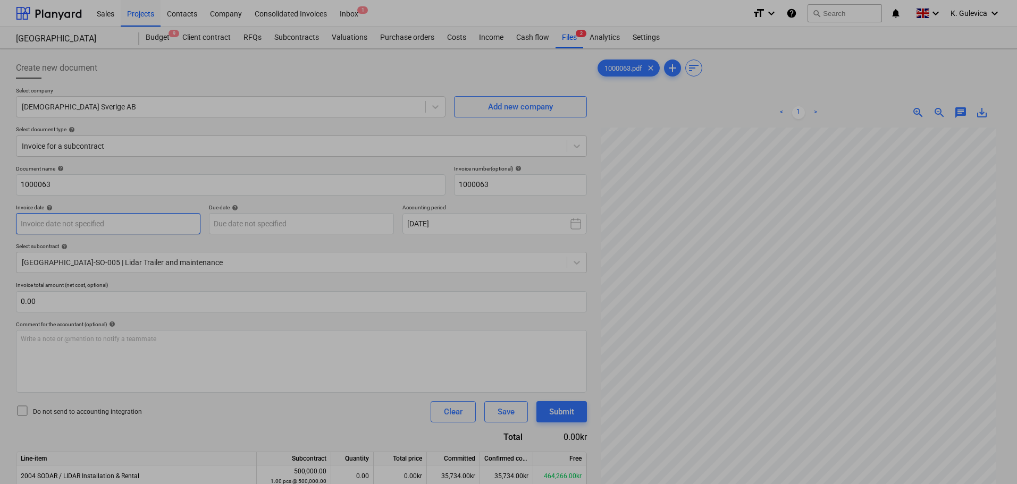
click at [137, 224] on body "Sales Projects Contacts Company Consolidated Invoices Inbox 1 format_size keybo…" at bounding box center [508, 242] width 1017 height 484
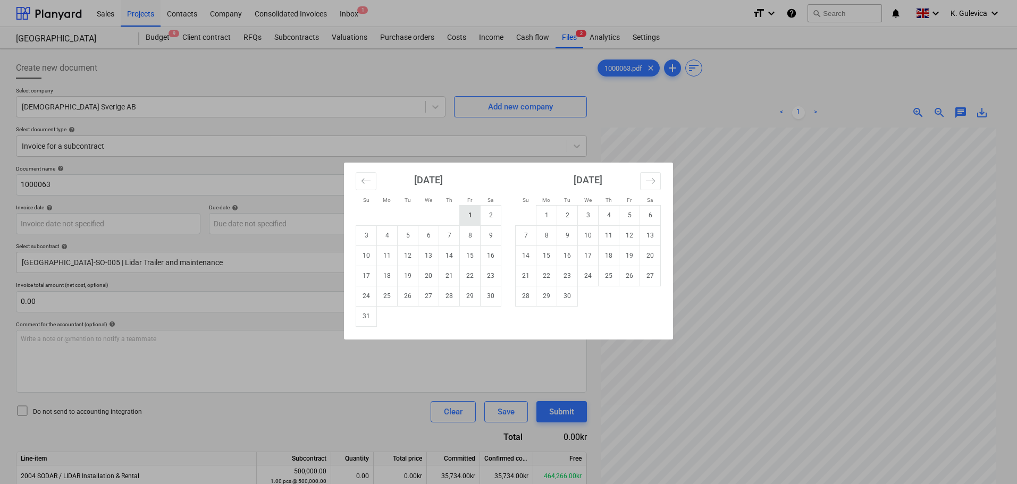
click at [468, 217] on td "1" at bounding box center [470, 215] width 21 height 20
type input "[DATE]"
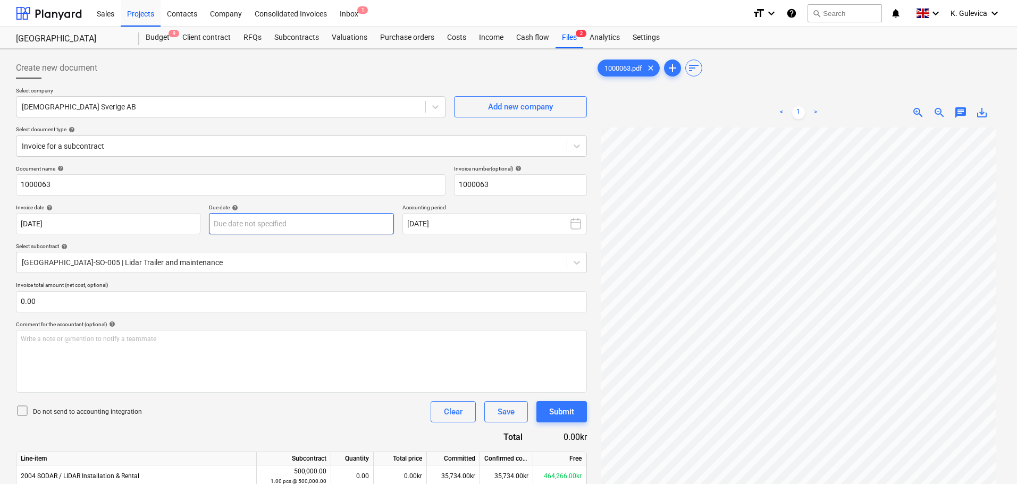
click at [326, 218] on body "Sales Projects Contacts Company Consolidated Invoices Inbox 1 format_size keybo…" at bounding box center [508, 242] width 1017 height 484
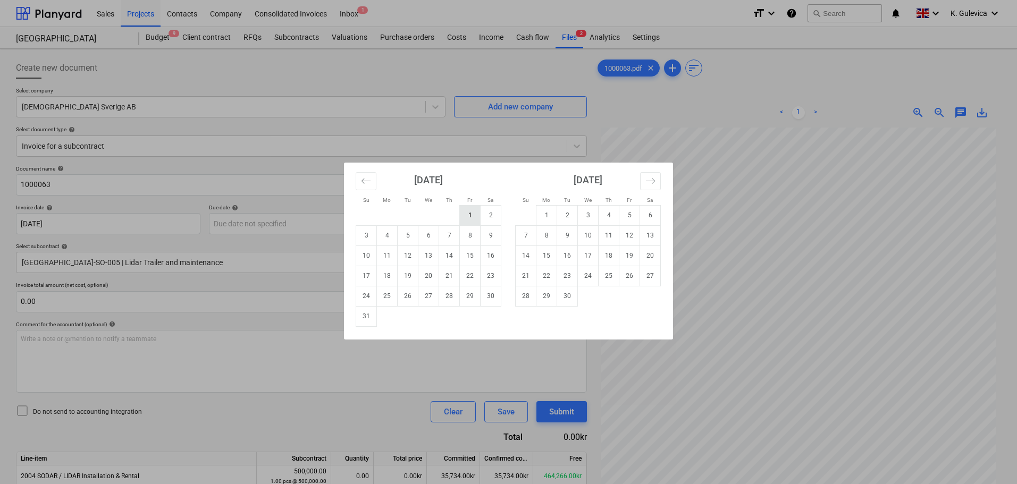
click at [469, 211] on td "1" at bounding box center [470, 215] width 21 height 20
type input "[DATE]"
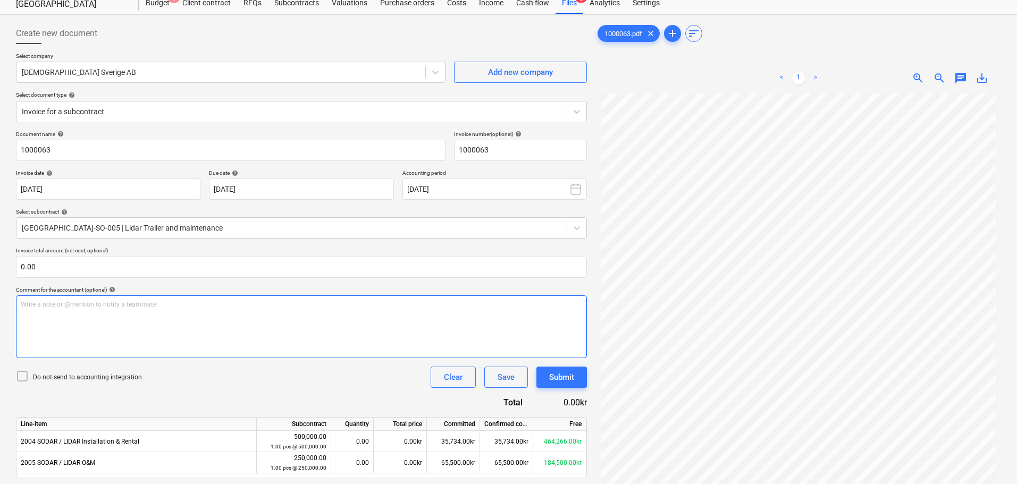
scroll to position [53, 0]
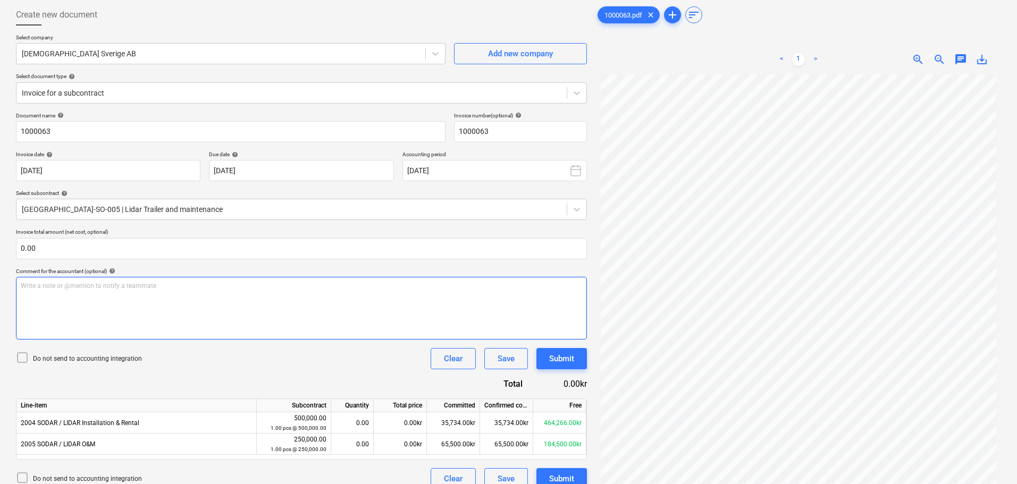
click at [108, 315] on div "Write a note or @mention to notify a teammate [PERSON_NAME]" at bounding box center [301, 308] width 571 height 63
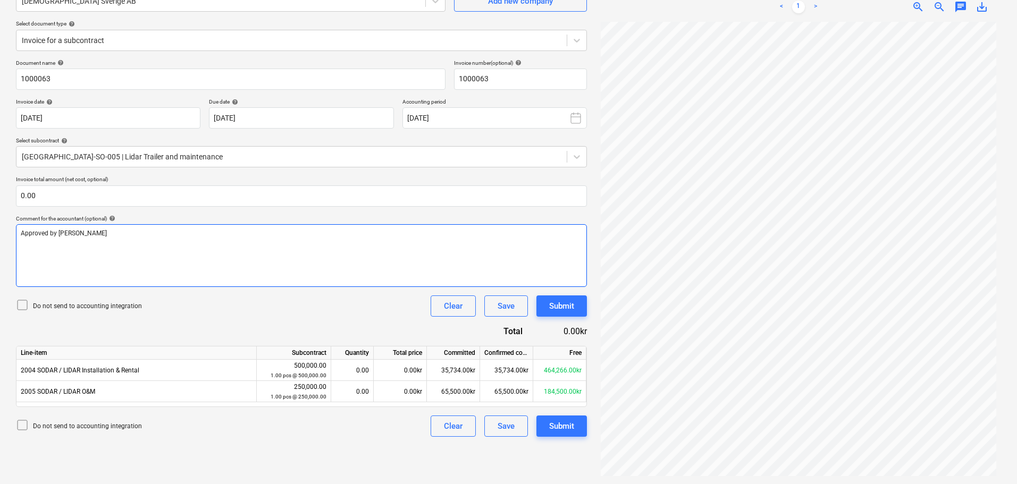
scroll to position [106, 0]
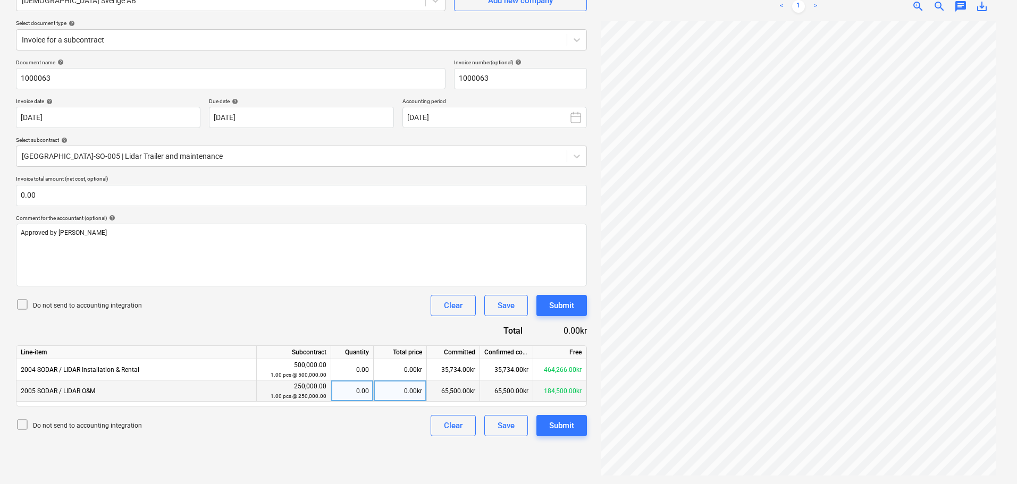
click at [403, 392] on div "0.00kr" at bounding box center [400, 391] width 53 height 21
type input "8000"
click at [555, 427] on div "Submit" at bounding box center [561, 426] width 25 height 14
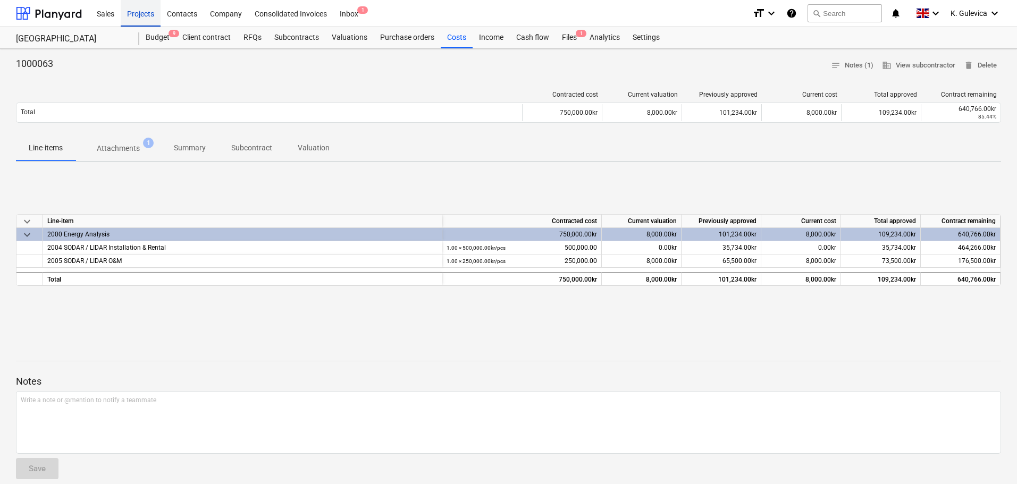
click at [131, 10] on div "Projects" at bounding box center [141, 12] width 40 height 27
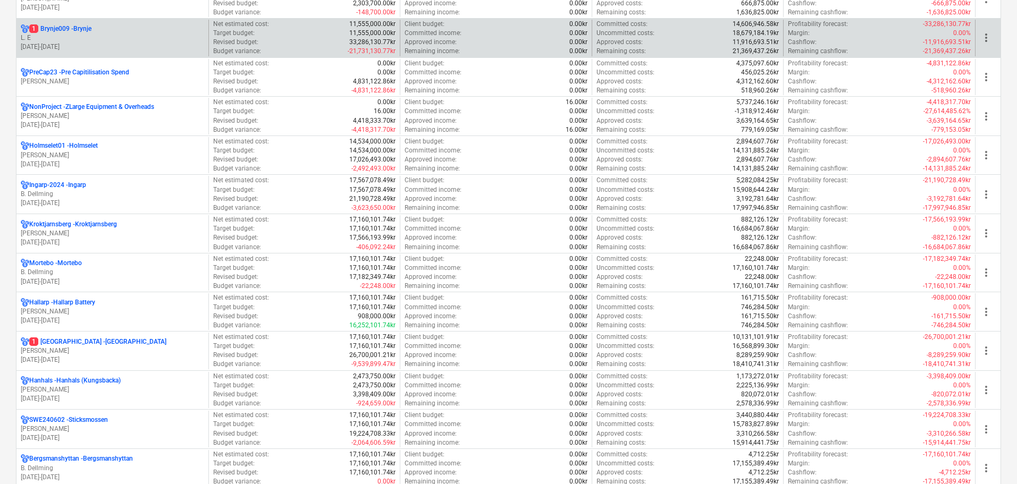
scroll to position [638, 0]
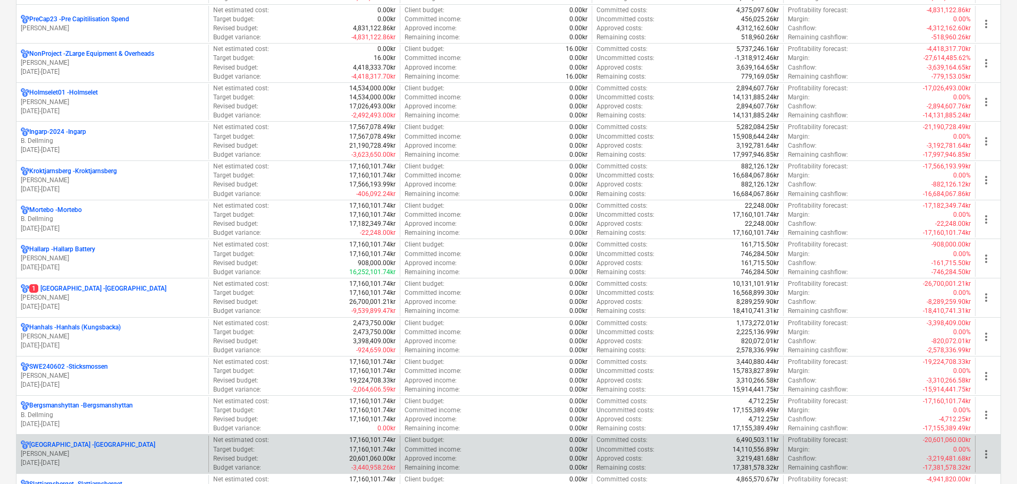
click at [74, 451] on p "[PERSON_NAME]" at bounding box center [112, 454] width 183 height 9
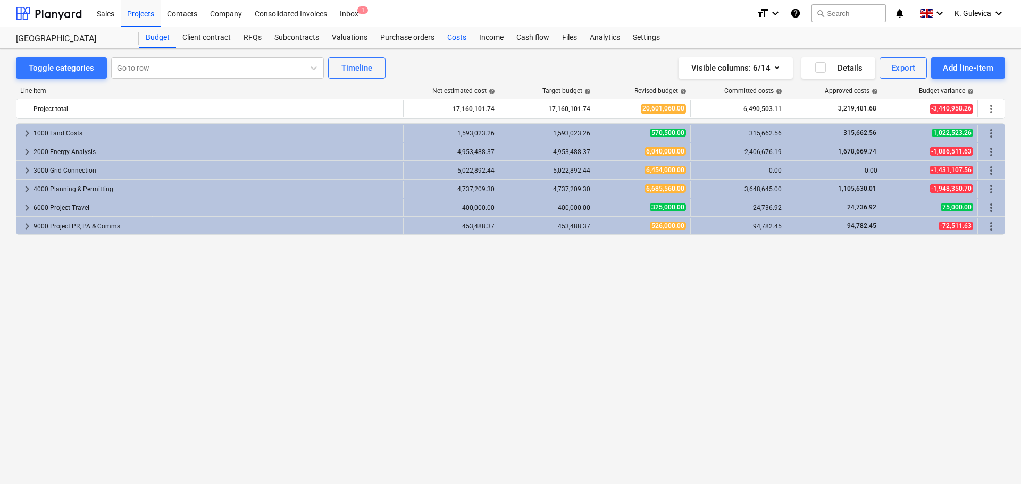
click at [455, 39] on div "Costs" at bounding box center [457, 37] width 32 height 21
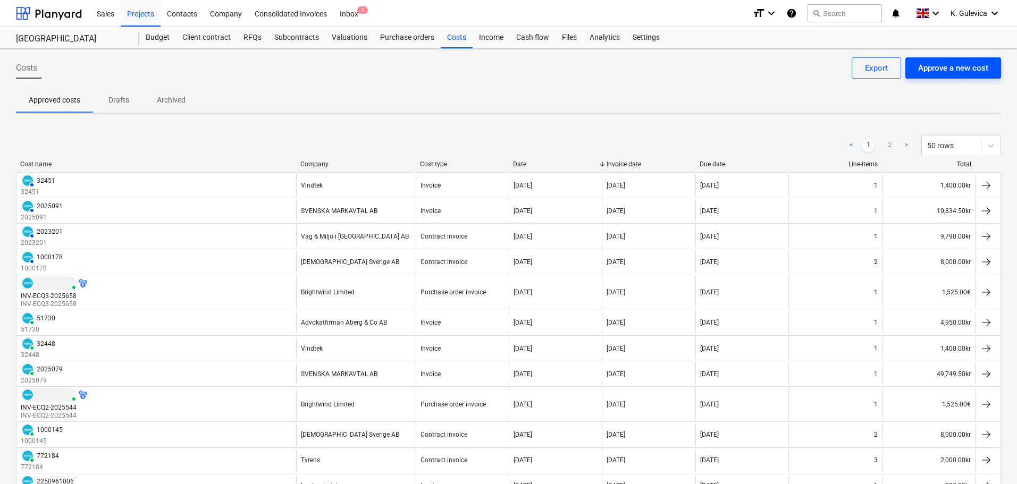
click at [940, 72] on div "Approve a new cost" at bounding box center [953, 68] width 70 height 14
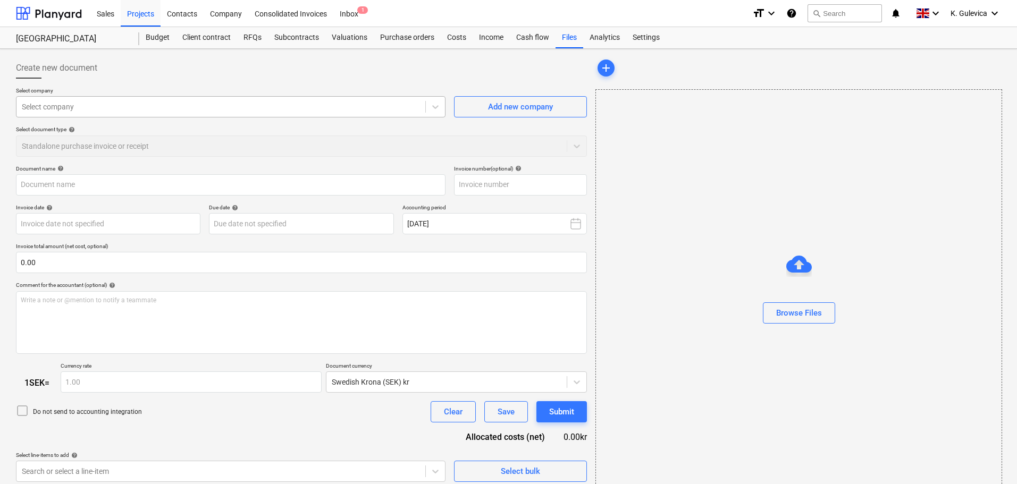
type input "1000065.pdf"
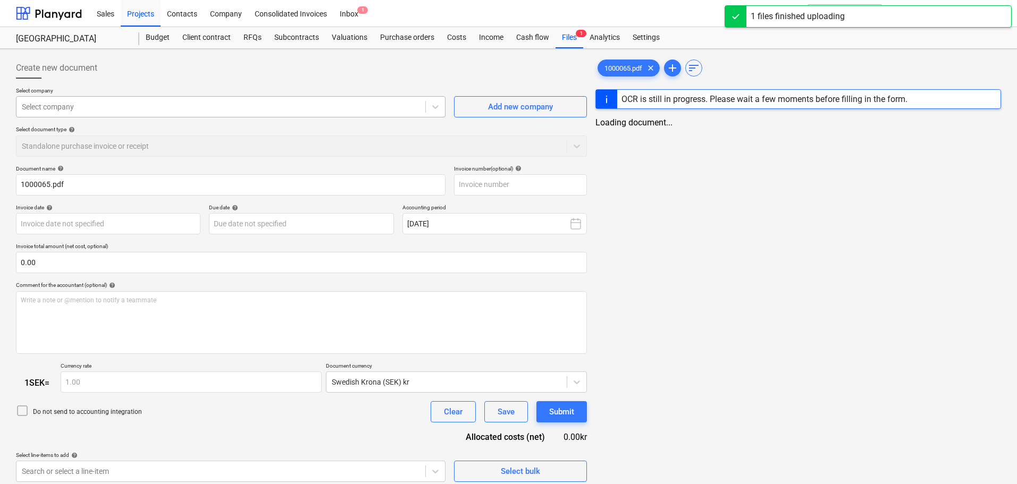
click at [147, 104] on div at bounding box center [221, 107] width 398 height 11
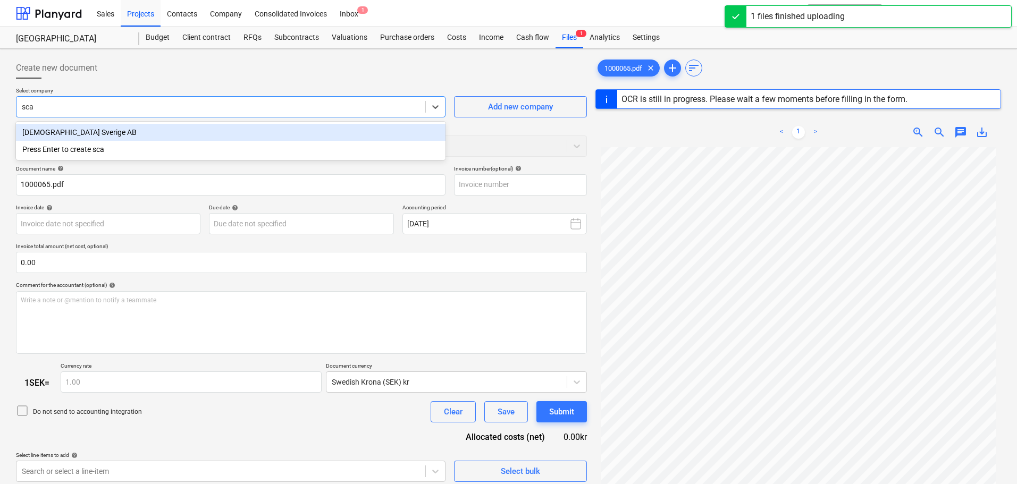
type input "scan"
click at [141, 134] on div "[DEMOGRAPHIC_DATA] Sverige AB" at bounding box center [231, 132] width 430 height 17
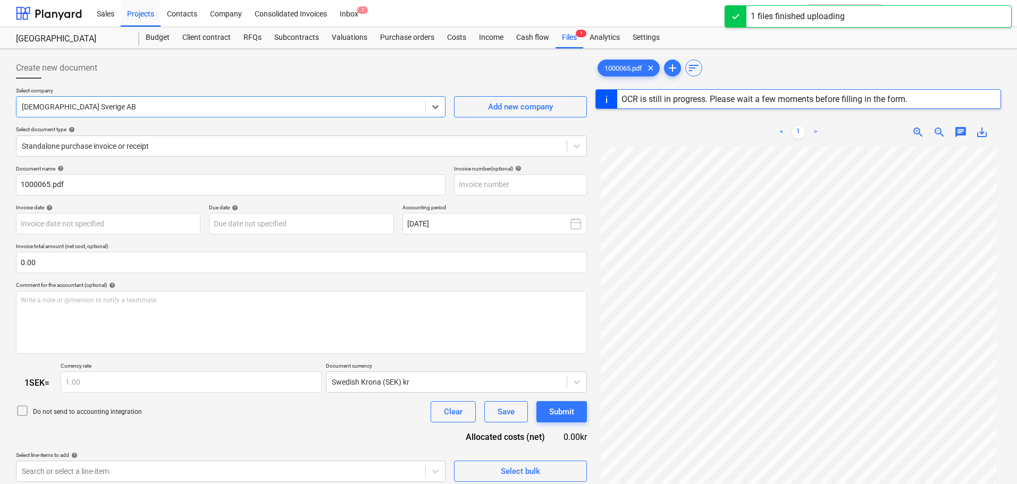
type input "1000065"
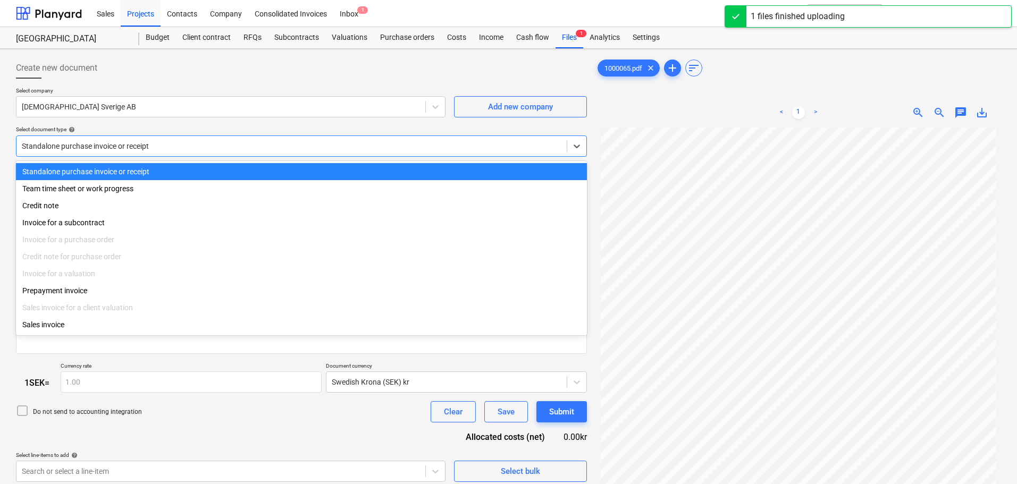
click at [211, 150] on div at bounding box center [292, 146] width 540 height 11
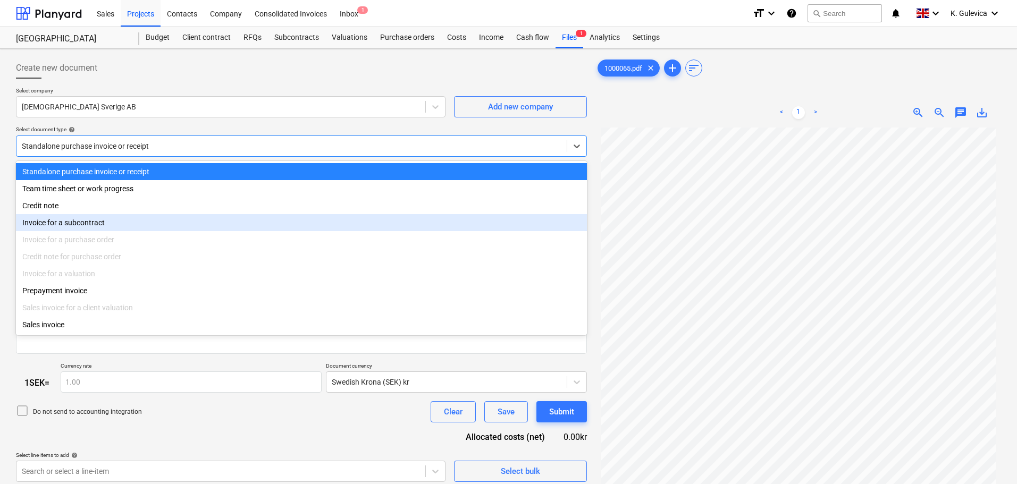
click at [92, 224] on div "Invoice for a subcontract" at bounding box center [301, 222] width 571 height 17
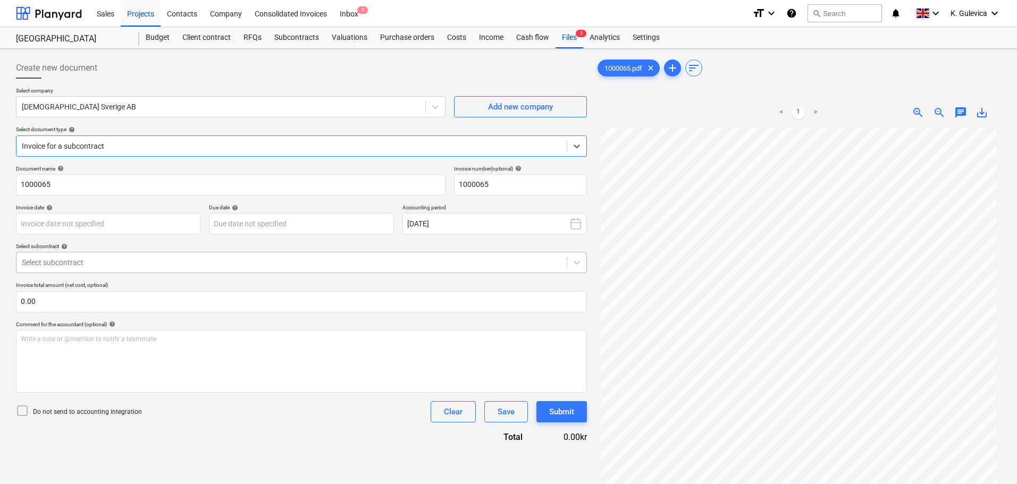
click at [130, 265] on div at bounding box center [292, 262] width 540 height 11
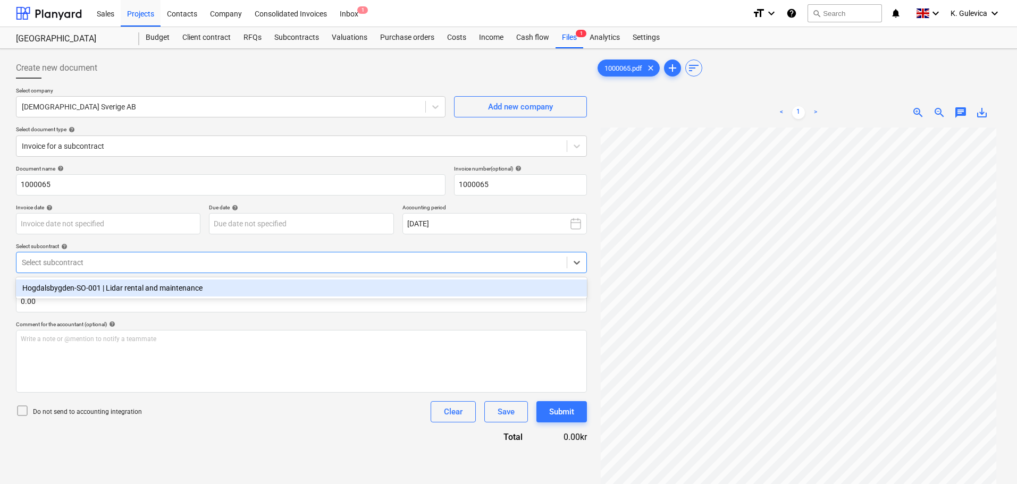
click at [125, 293] on div "Hogdalsbygden-SO-001 | Lidar rental and maintenance" at bounding box center [301, 288] width 571 height 17
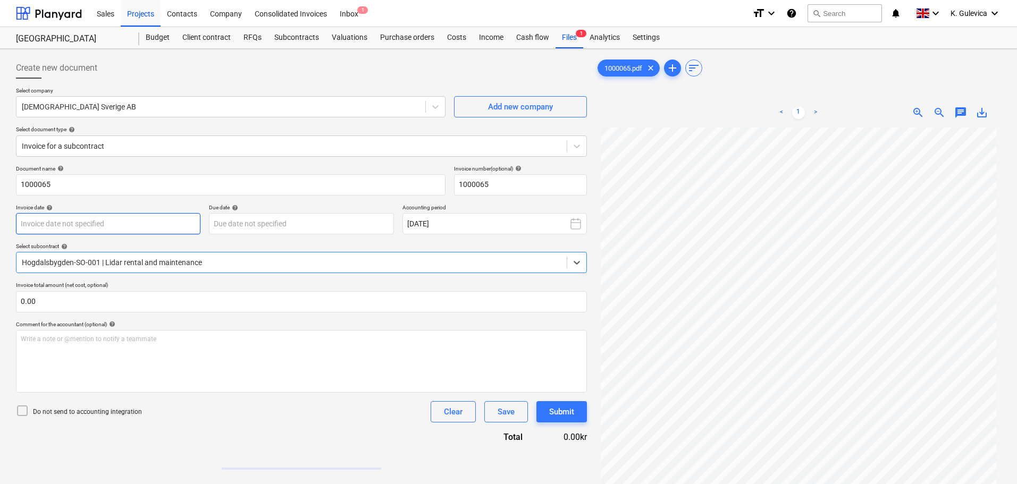
click at [107, 220] on body "Sales Projects Contacts Company Consolidated Invoices Inbox 1 format_size keybo…" at bounding box center [508, 242] width 1017 height 484
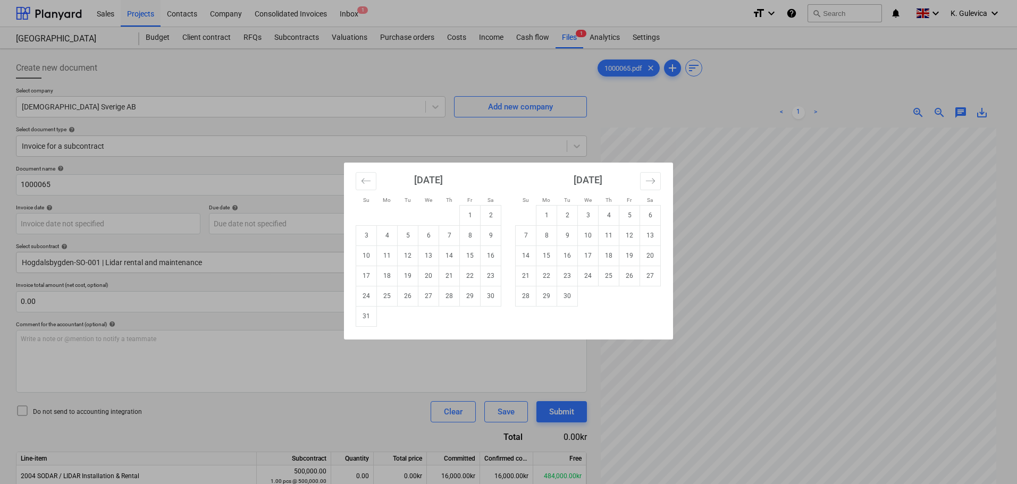
drag, startPoint x: 475, startPoint y: 218, endPoint x: 467, endPoint y: 215, distance: 8.9
click at [474, 218] on td "1" at bounding box center [470, 215] width 21 height 20
type input "[DATE]"
click at [315, 222] on body "Sales Projects Contacts Company Consolidated Invoices Inbox 1 format_size keybo…" at bounding box center [508, 242] width 1017 height 484
click at [468, 216] on td "1" at bounding box center [470, 215] width 21 height 20
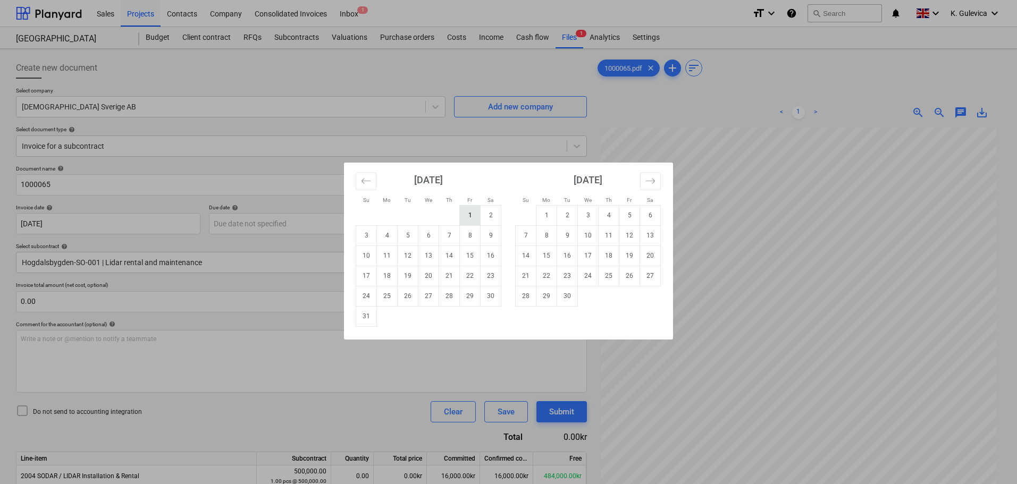
type input "[DATE]"
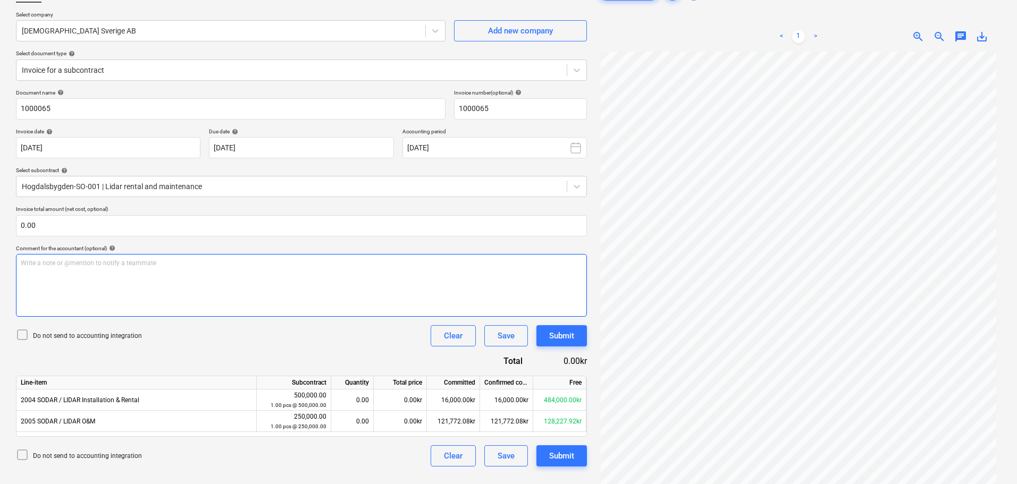
scroll to position [106, 0]
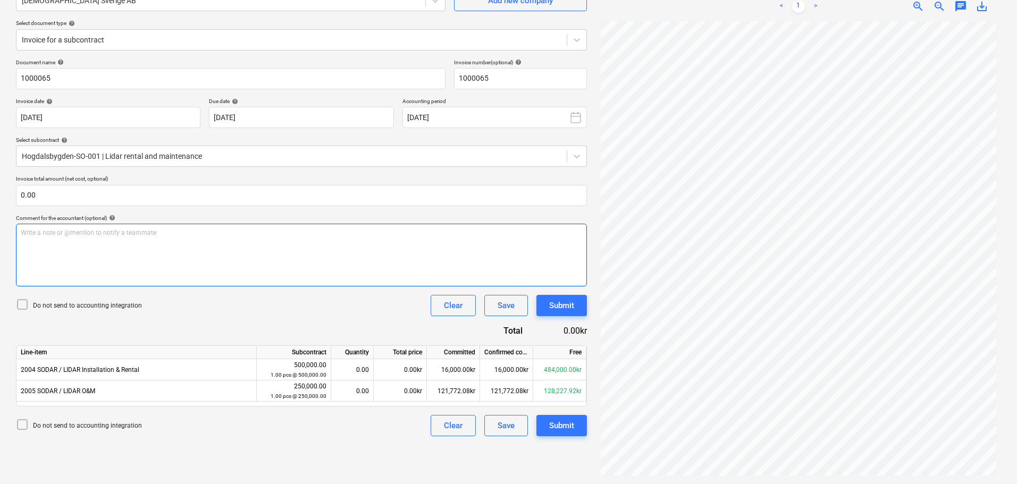
click at [113, 248] on div "Write a note or @mention to notify a teammate [PERSON_NAME]" at bounding box center [301, 255] width 571 height 63
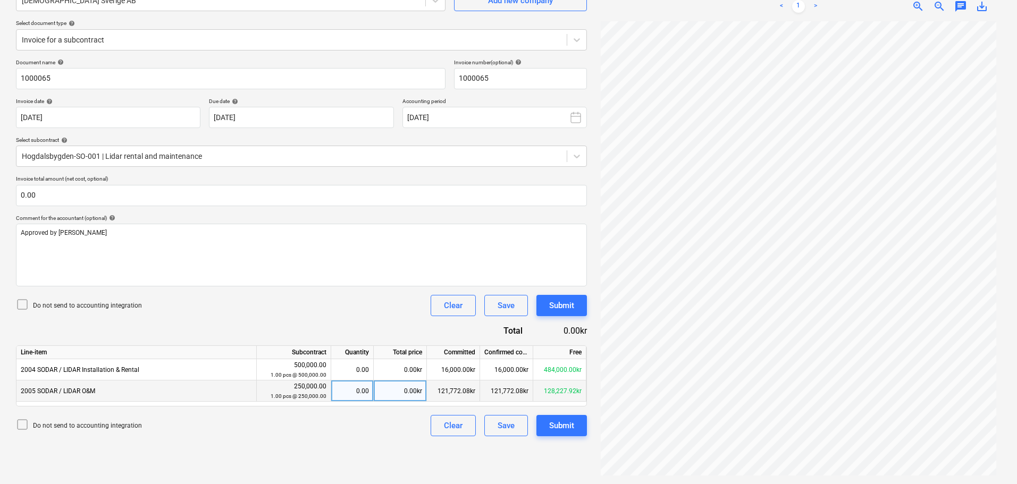
click at [401, 388] on div "0.00kr" at bounding box center [400, 391] width 53 height 21
type input "8000"
click at [563, 430] on div "Submit" at bounding box center [561, 426] width 25 height 14
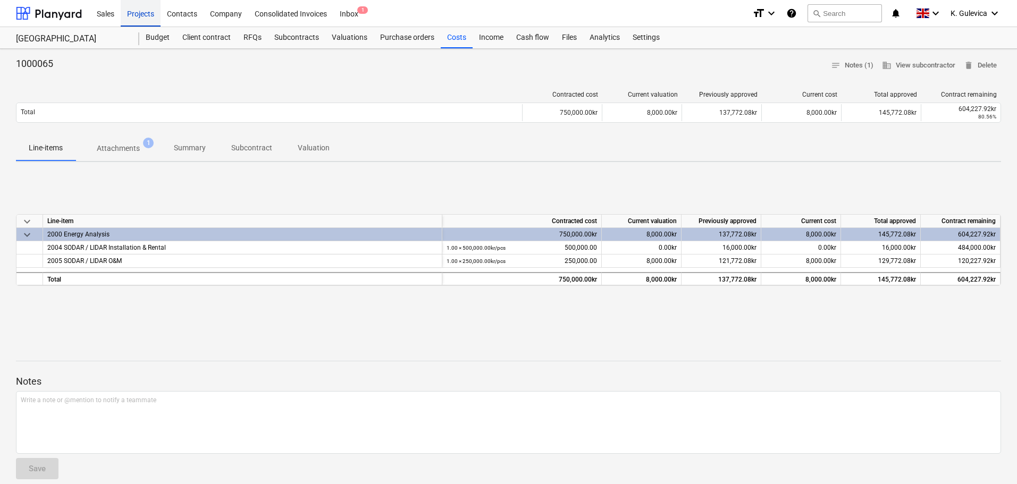
click at [145, 11] on div "Projects" at bounding box center [141, 12] width 40 height 27
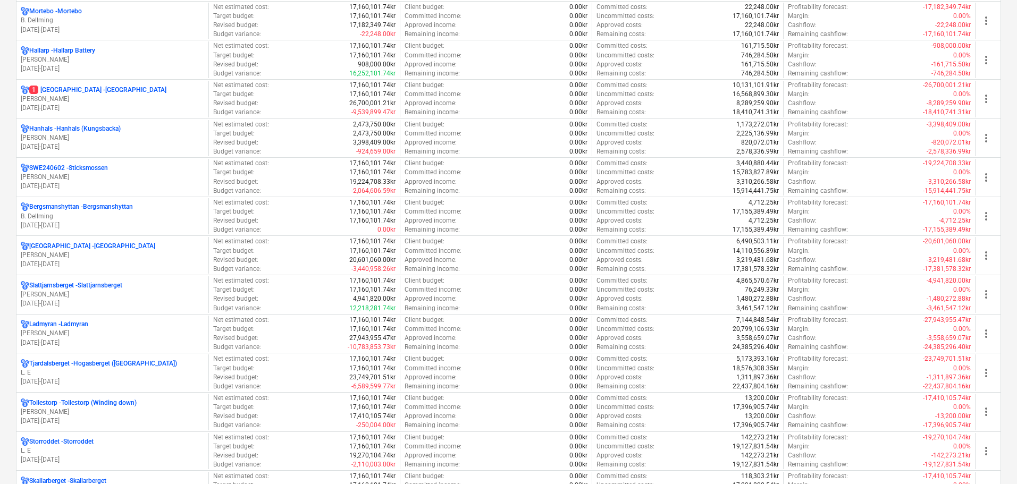
scroll to position [851, 0]
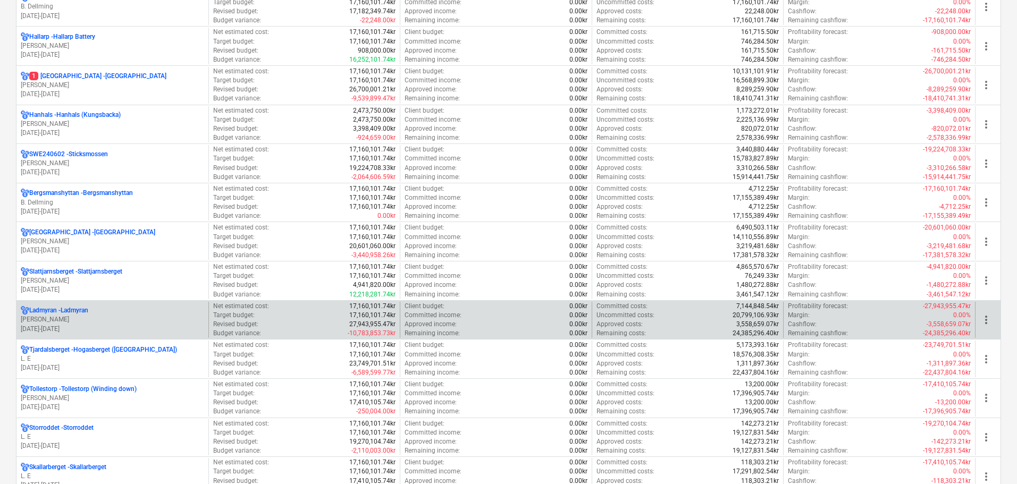
click at [58, 319] on p "[PERSON_NAME]" at bounding box center [112, 319] width 183 height 9
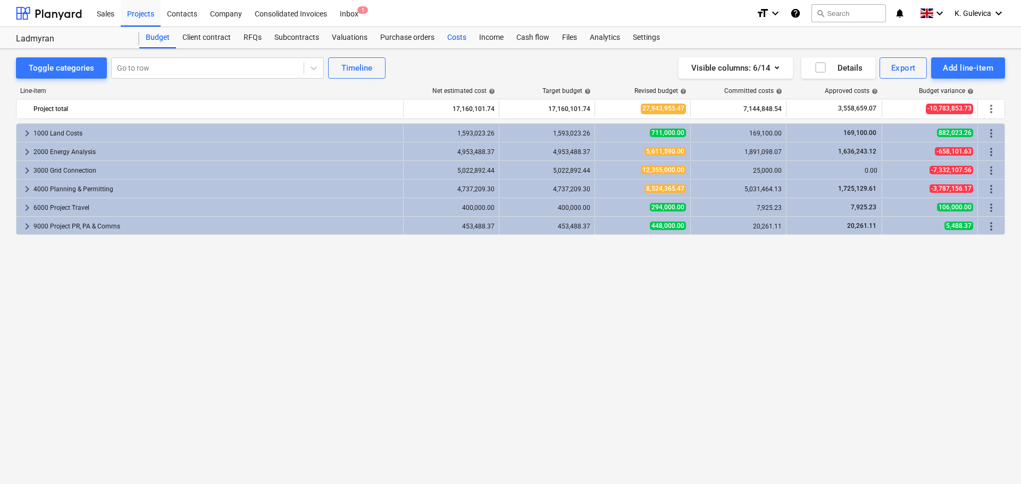
click at [455, 35] on div "Costs" at bounding box center [457, 37] width 32 height 21
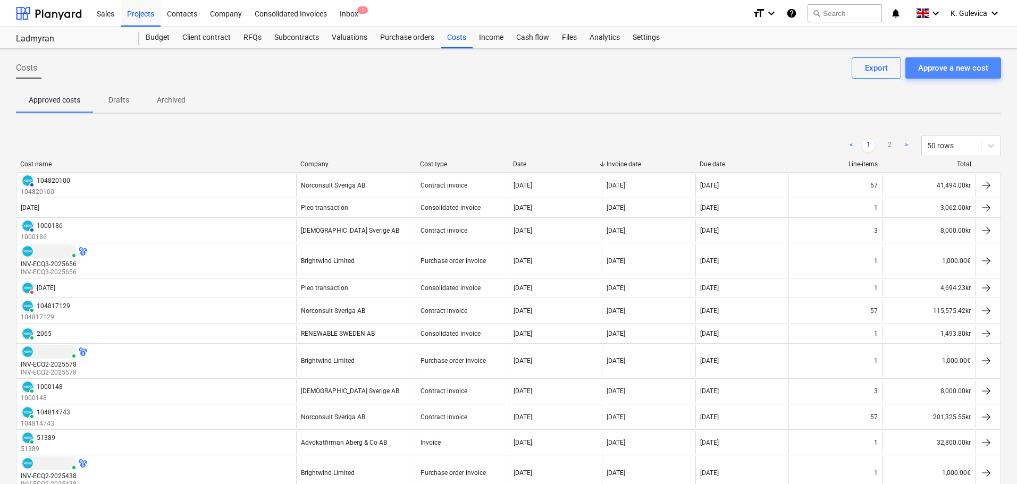
click at [967, 68] on div "Approve a new cost" at bounding box center [953, 68] width 70 height 14
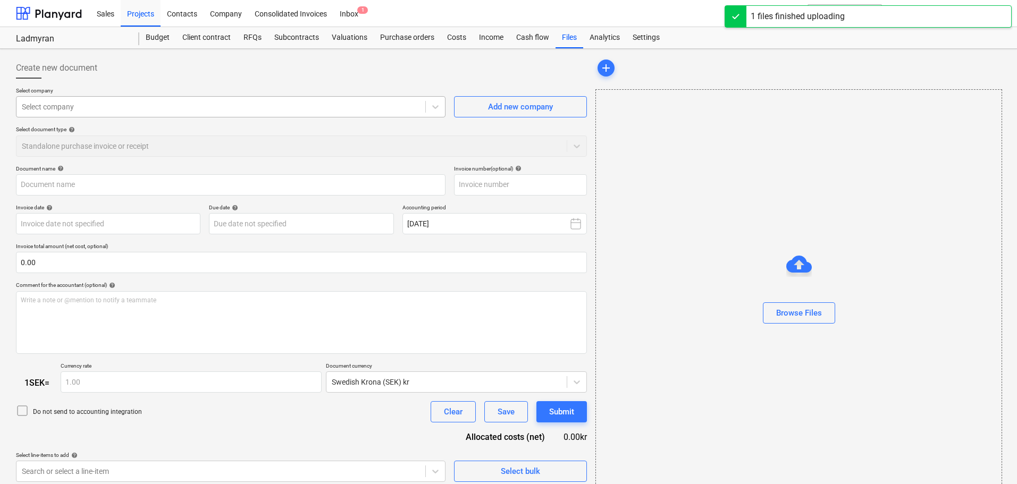
click at [126, 106] on div at bounding box center [221, 107] width 398 height 11
type input "1000062.pdf"
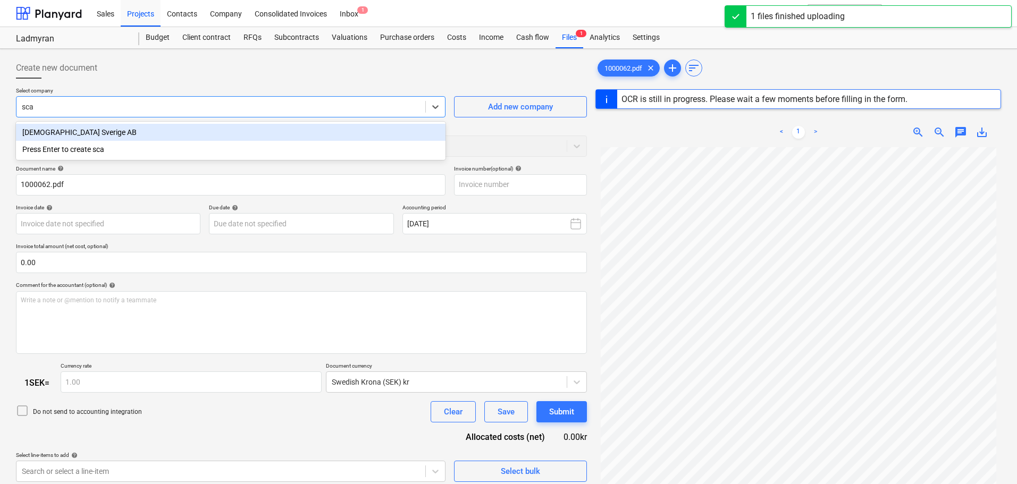
type input "scan"
click at [138, 134] on div "[DEMOGRAPHIC_DATA] Sverige AB" at bounding box center [231, 132] width 430 height 17
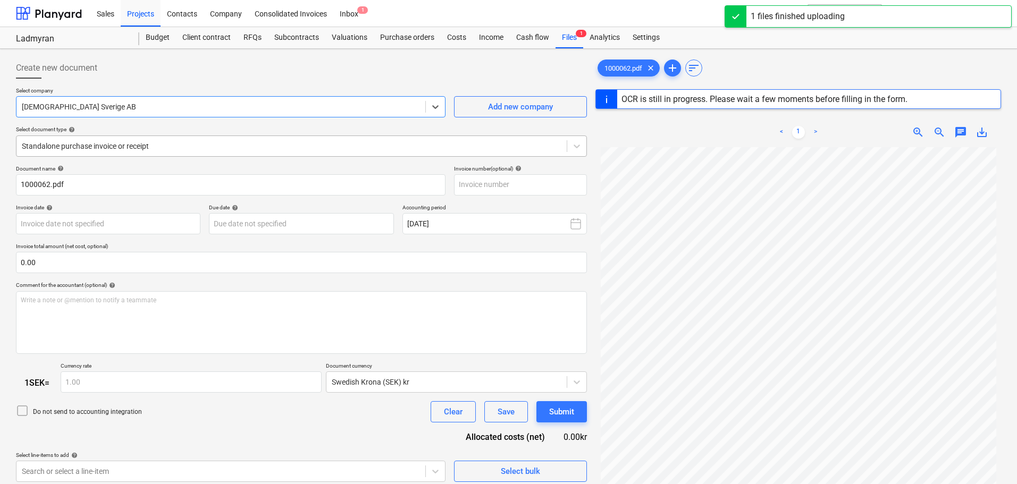
type input "1000062"
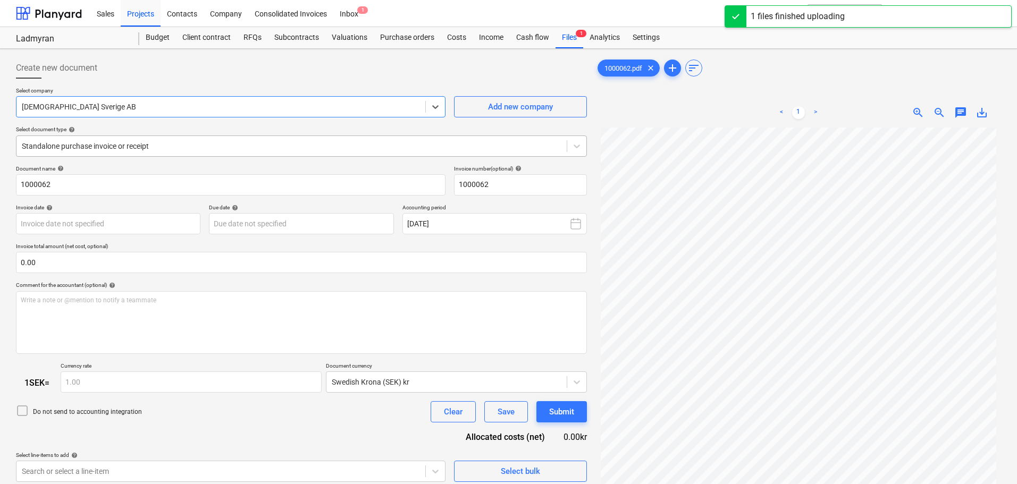
click at [178, 139] on div "Standalone purchase invoice or receipt" at bounding box center [291, 146] width 550 height 15
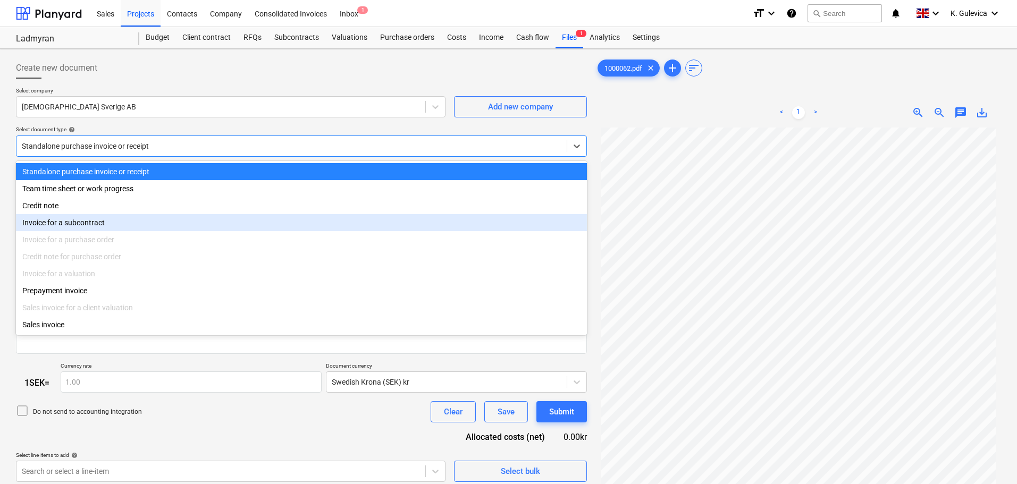
click at [126, 226] on div "Invoice for a subcontract" at bounding box center [301, 222] width 571 height 17
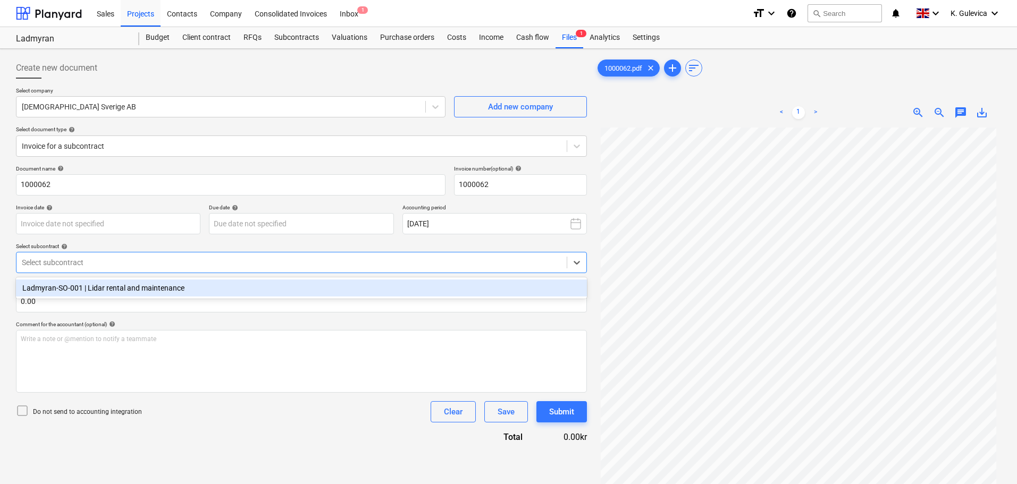
click at [159, 265] on div at bounding box center [292, 262] width 540 height 11
click at [140, 285] on div "Ladmyran-SO-001 | Lidar rental and maintenance" at bounding box center [301, 288] width 571 height 17
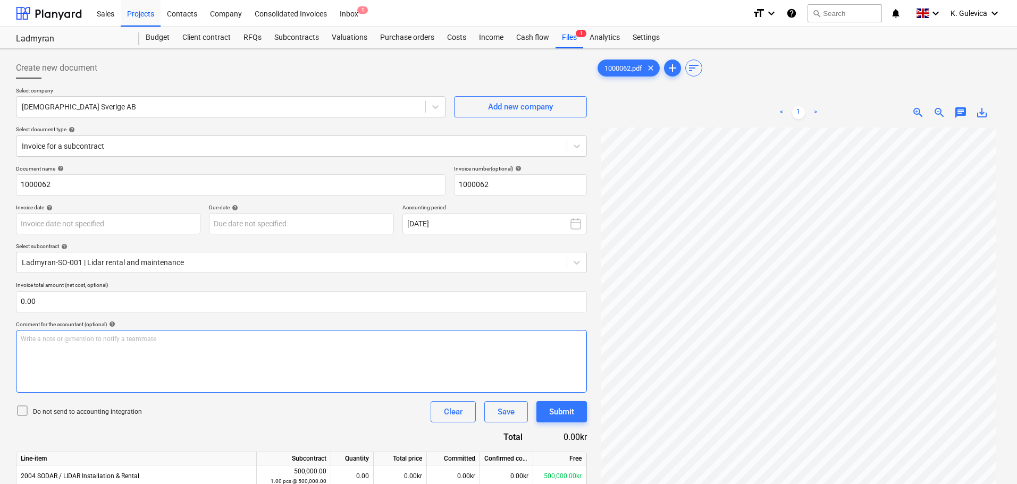
click at [97, 367] on div "Write a note or @mention to notify a teammate [PERSON_NAME]" at bounding box center [301, 361] width 571 height 63
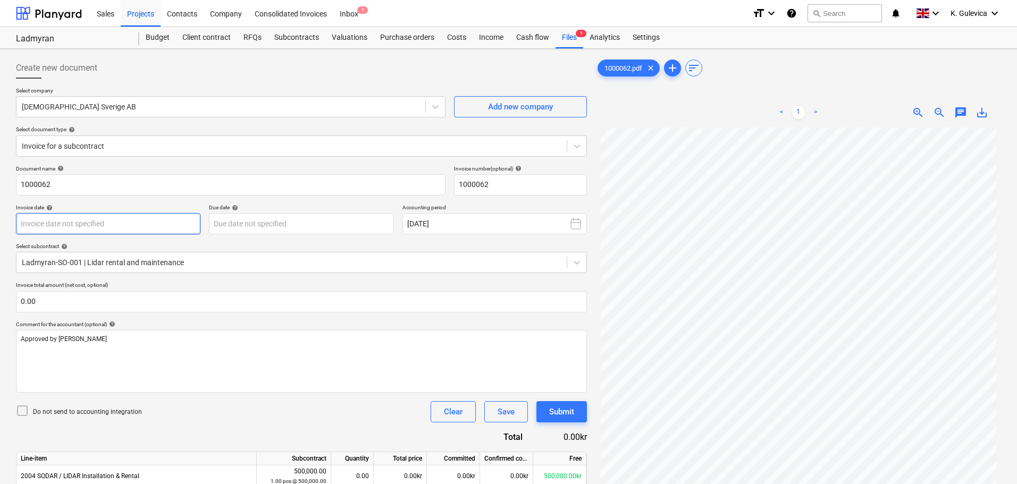
click at [124, 224] on body "Sales Projects Contacts Company Consolidated Invoices Inbox 1 format_size keybo…" at bounding box center [508, 242] width 1017 height 484
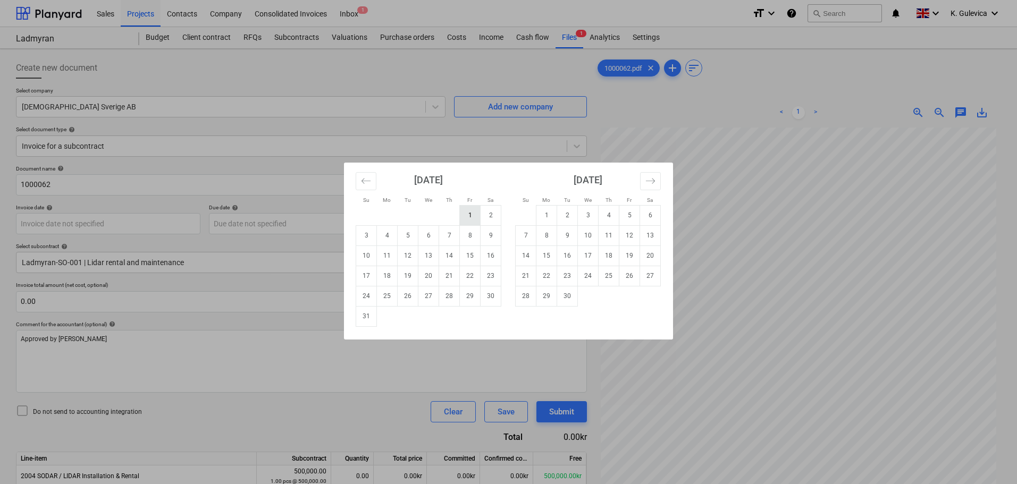
click at [471, 213] on td "1" at bounding box center [470, 215] width 21 height 20
type input "[DATE]"
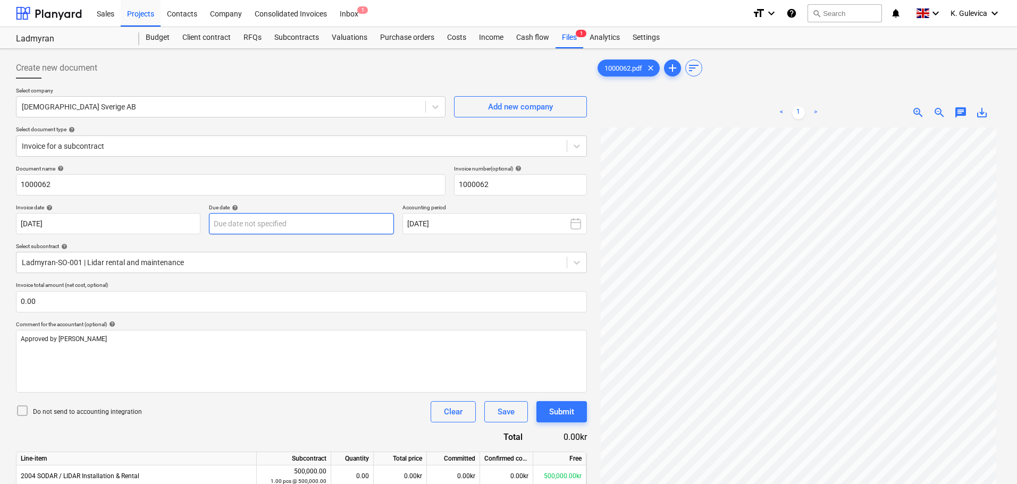
click at [270, 232] on body "Sales Projects Contacts Company Consolidated Invoices Inbox 1 format_size keybo…" at bounding box center [508, 242] width 1017 height 484
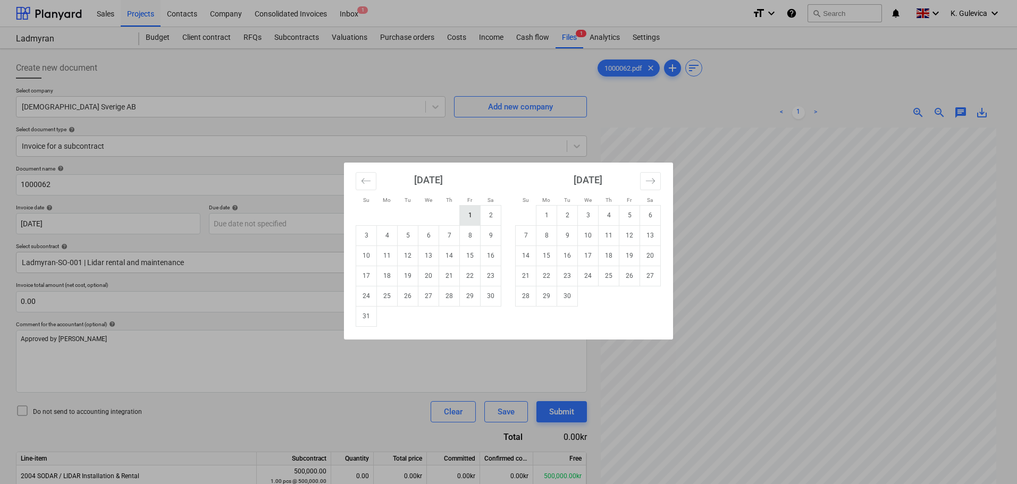
click at [474, 217] on td "1" at bounding box center [470, 215] width 21 height 20
type input "[DATE]"
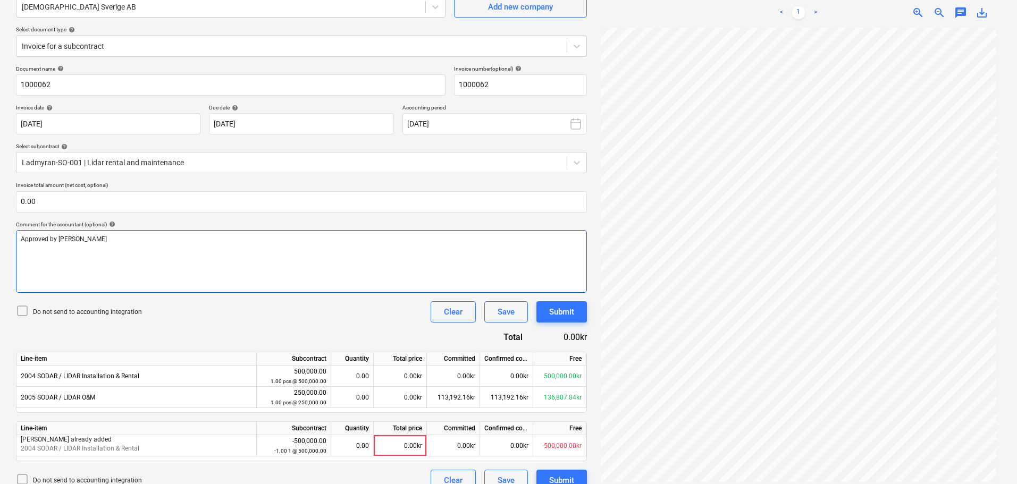
scroll to position [106, 0]
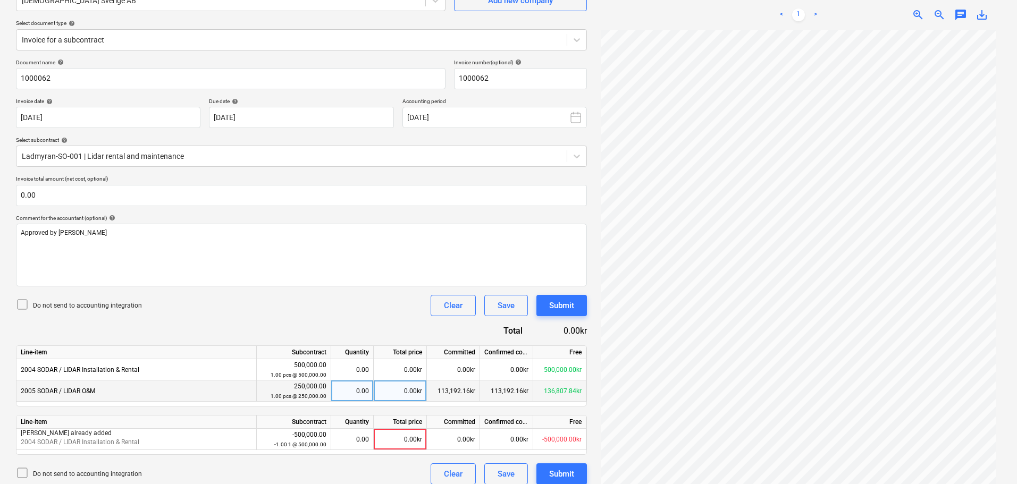
click at [402, 393] on div "0.00kr" at bounding box center [400, 391] width 53 height 21
type input "8000"
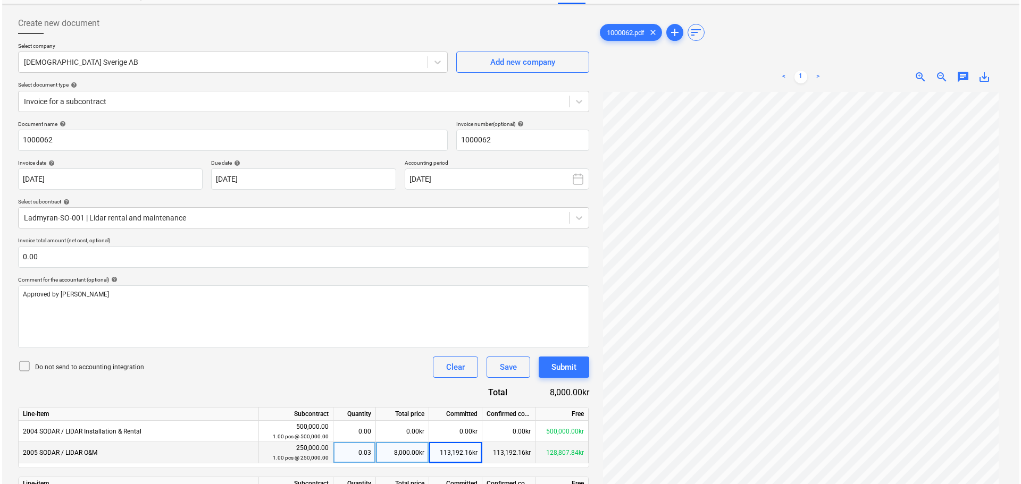
scroll to position [115, 0]
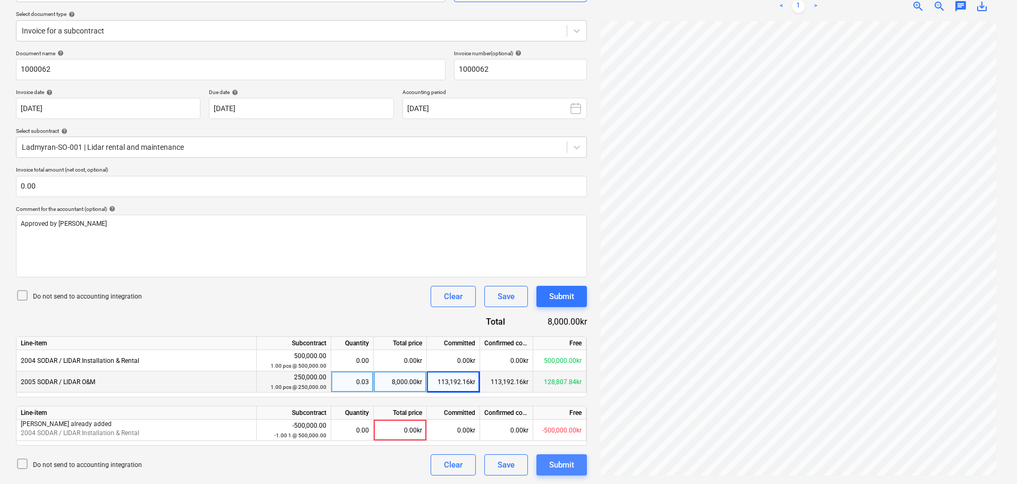
click at [558, 470] on div "Submit" at bounding box center [561, 465] width 25 height 14
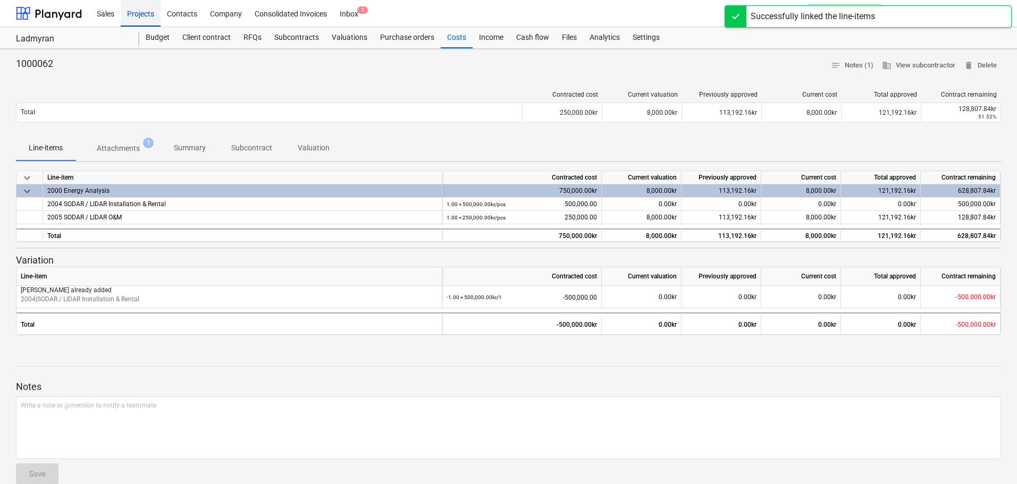
click at [138, 11] on div "Projects" at bounding box center [141, 12] width 40 height 27
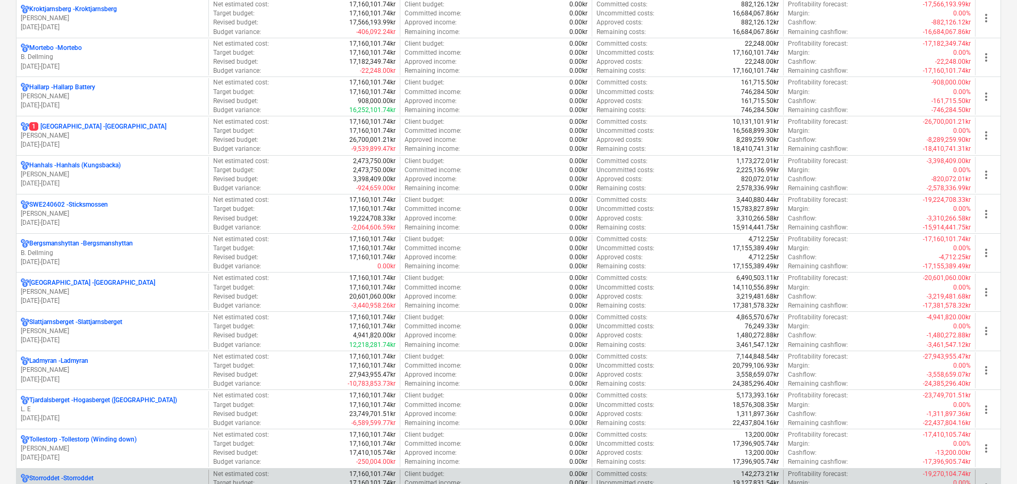
scroll to position [797, 0]
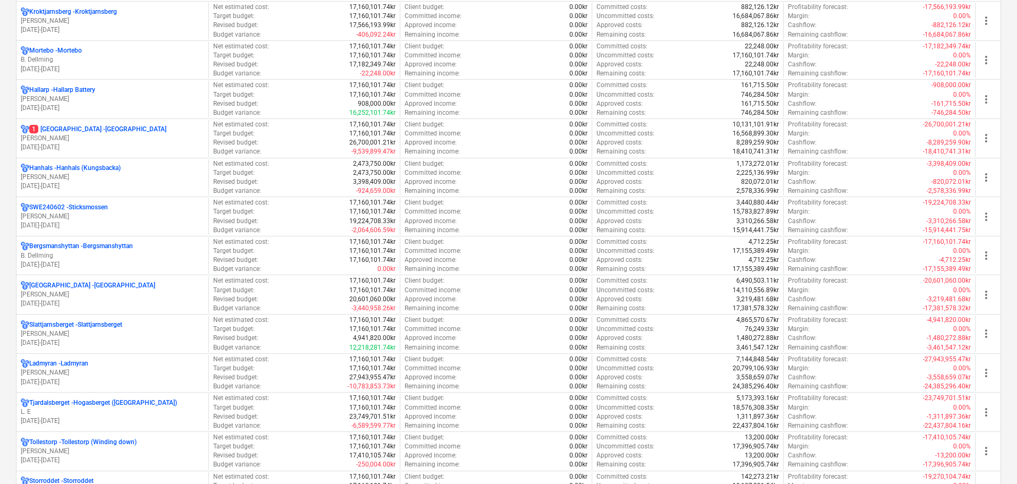
drag, startPoint x: 96, startPoint y: 208, endPoint x: 150, endPoint y: 205, distance: 54.3
click at [96, 208] on p "SWE240602 - Sticksmossen" at bounding box center [68, 207] width 79 height 9
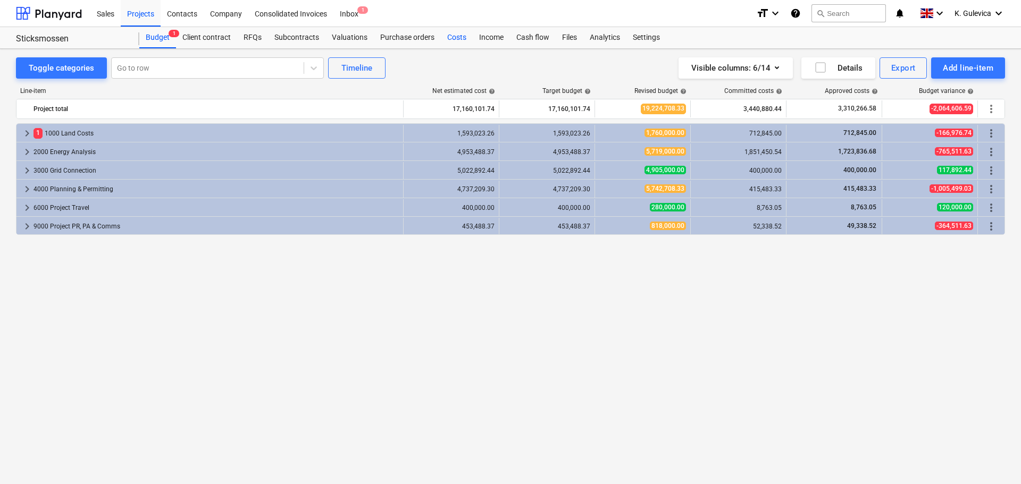
click at [450, 33] on div "Costs" at bounding box center [457, 37] width 32 height 21
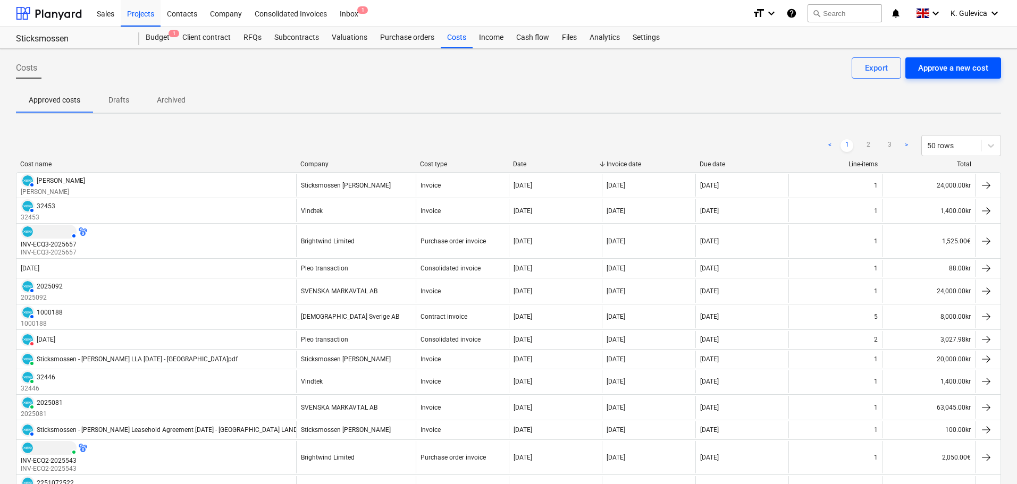
click at [949, 68] on div "Approve a new cost" at bounding box center [953, 68] width 70 height 14
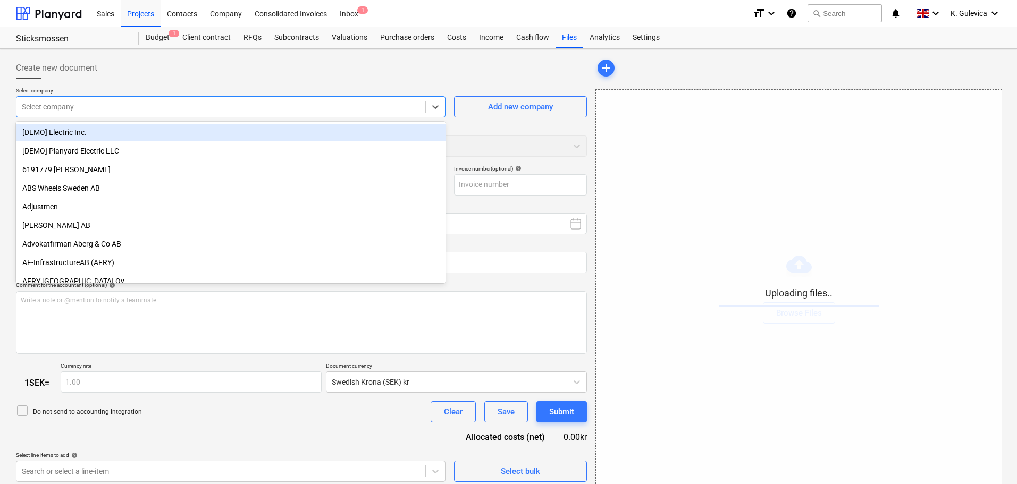
click at [180, 106] on div at bounding box center [221, 107] width 398 height 11
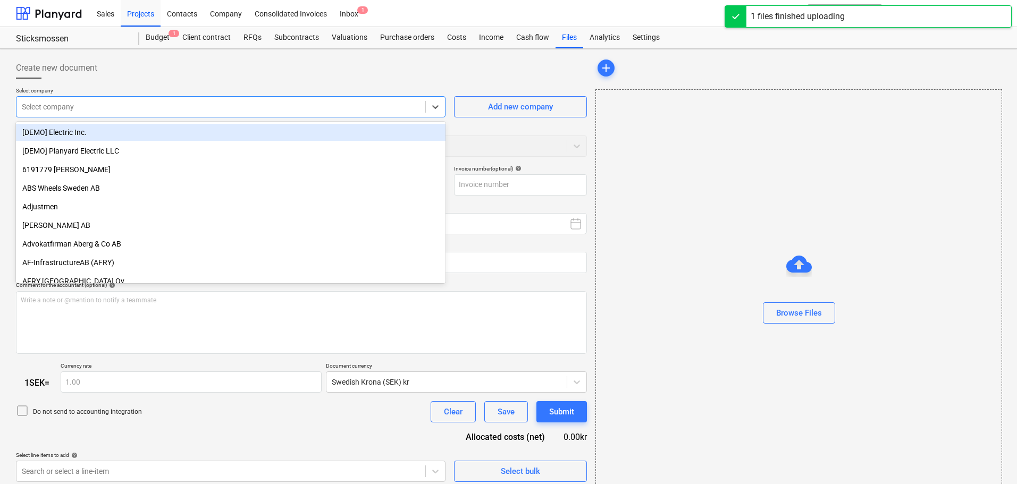
type input "1000064.pdf"
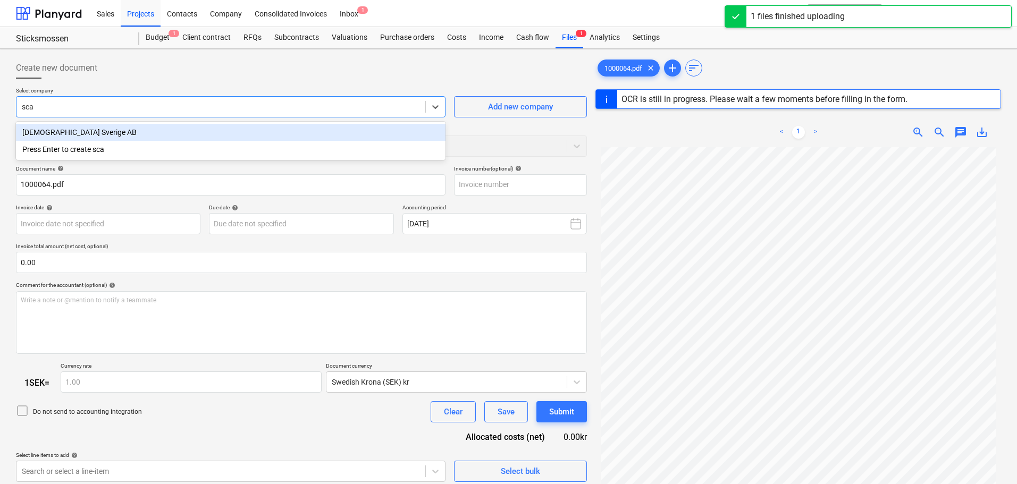
type input "scan"
click at [179, 128] on div "[DEMOGRAPHIC_DATA] Sverige AB" at bounding box center [231, 132] width 430 height 17
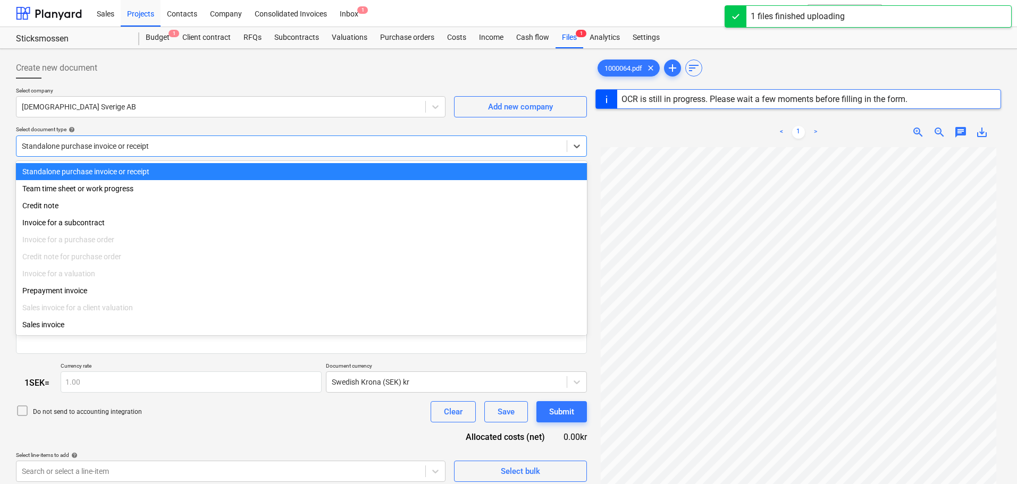
click at [181, 148] on div at bounding box center [292, 146] width 540 height 11
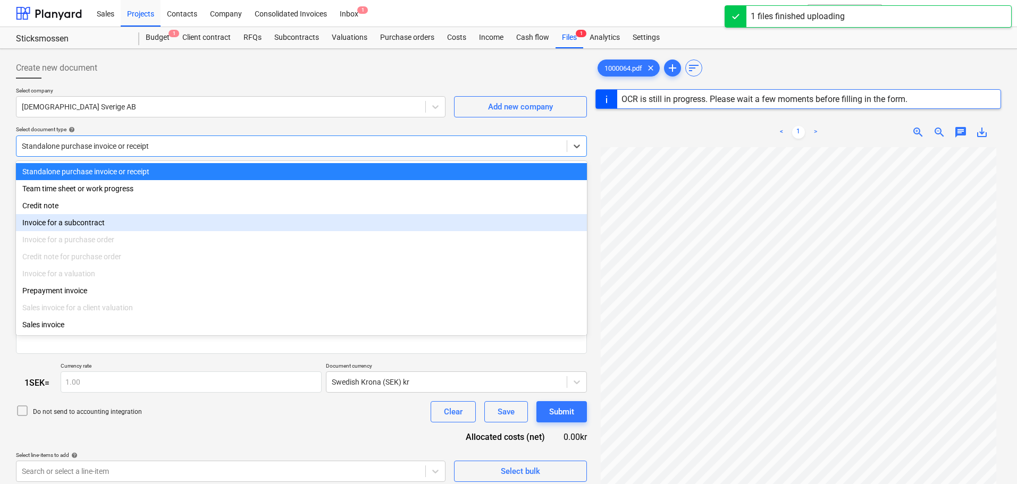
click at [133, 224] on div "Invoice for a subcontract" at bounding box center [301, 222] width 571 height 17
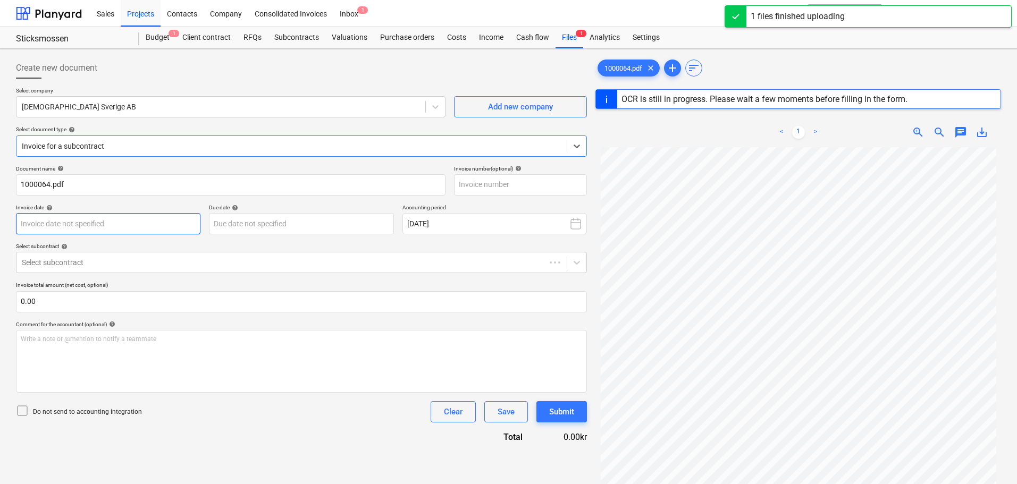
type input "1000064"
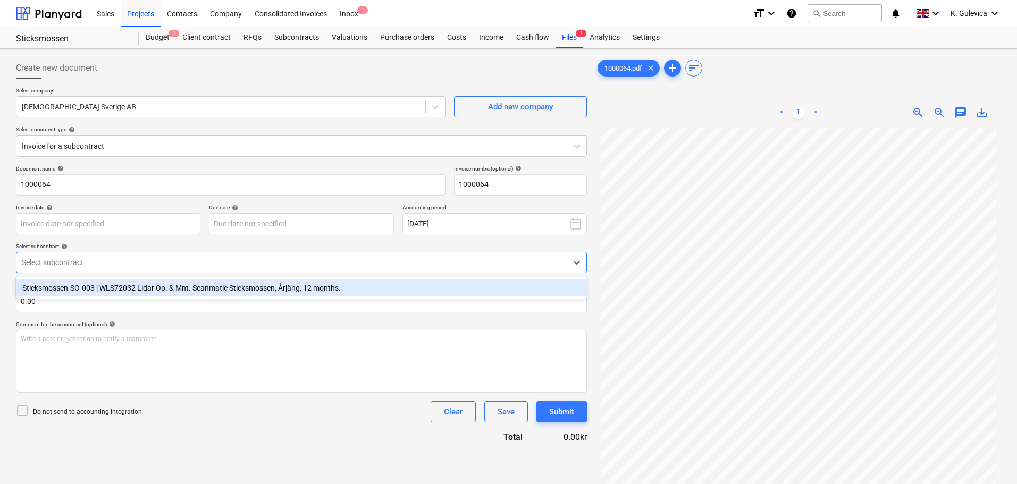
click at [155, 260] on div at bounding box center [292, 262] width 540 height 11
click at [136, 289] on div "Sticksmossen-SO-003 | WLS72032 Lidar Op. & Mnt. Scanmatic Sticksmossen, Årjäng,…" at bounding box center [301, 288] width 571 height 17
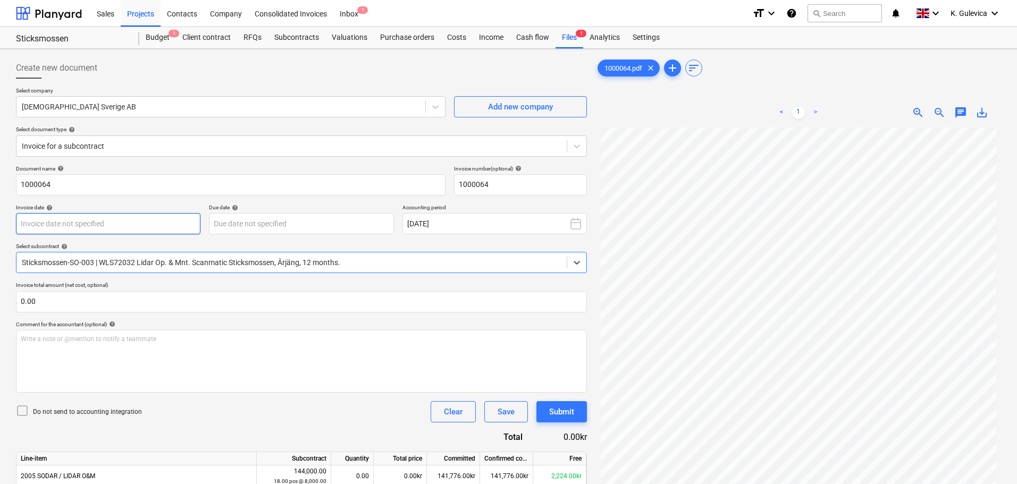
click at [142, 221] on body "Sales Projects Contacts Company Consolidated Invoices Inbox 1 format_size keybo…" at bounding box center [508, 242] width 1017 height 484
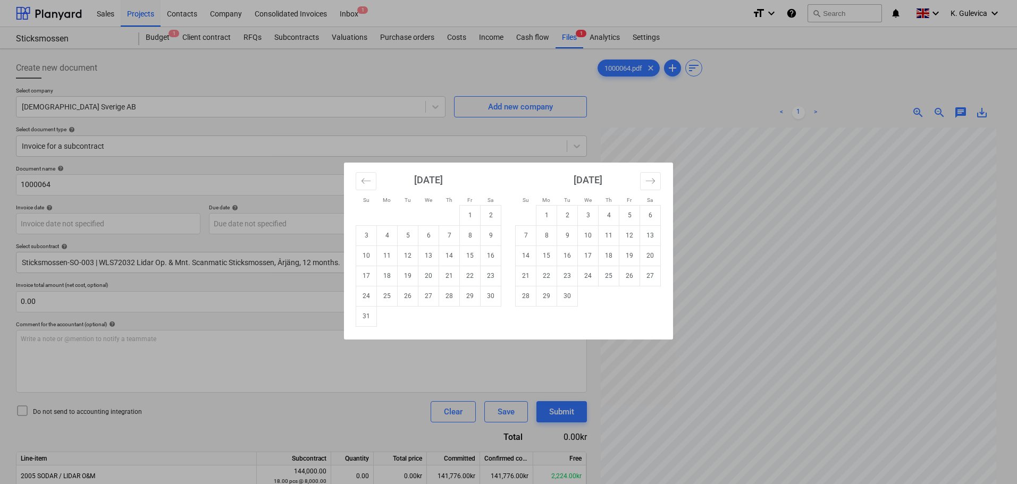
drag, startPoint x: 468, startPoint y: 220, endPoint x: 422, endPoint y: 220, distance: 45.7
click at [469, 220] on td "1" at bounding box center [470, 215] width 21 height 20
type input "[DATE]"
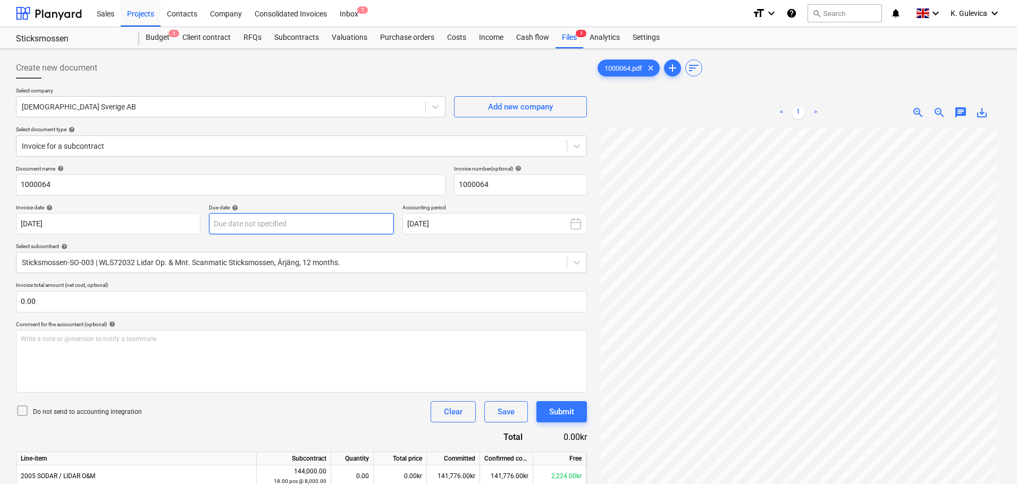
click at [331, 221] on body "Sales Projects Contacts Company Consolidated Invoices Inbox 1 format_size keybo…" at bounding box center [508, 242] width 1017 height 484
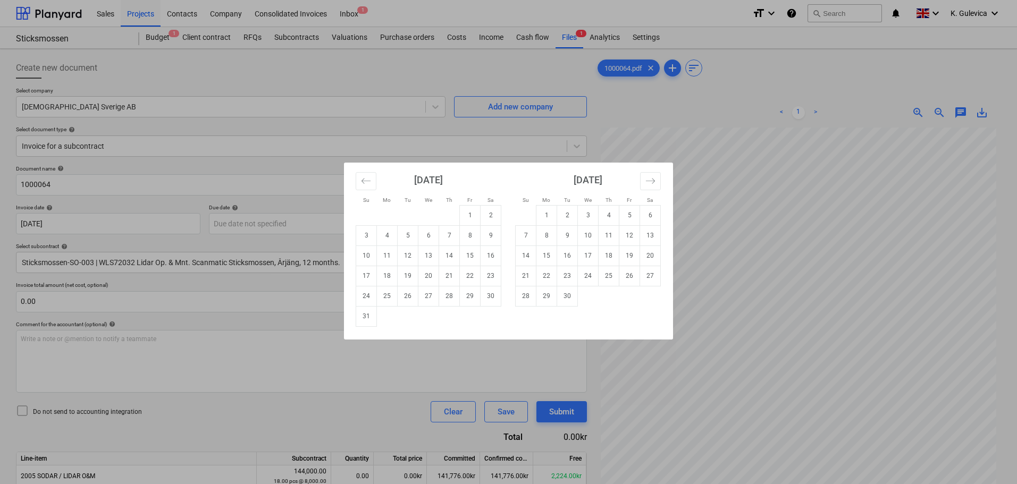
click at [464, 215] on td "1" at bounding box center [470, 215] width 21 height 20
type input "[DATE]"
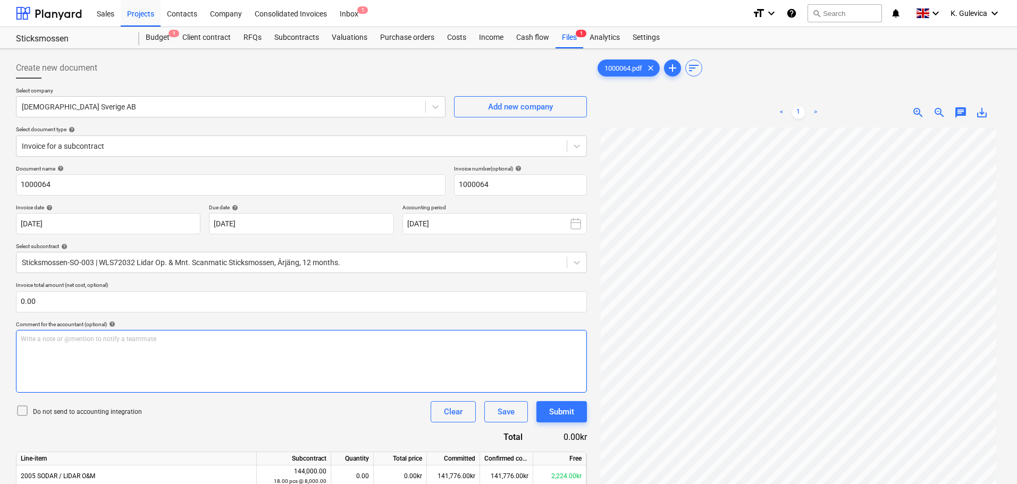
click at [74, 353] on div "Write a note or @mention to notify a teammate [PERSON_NAME]" at bounding box center [301, 361] width 571 height 63
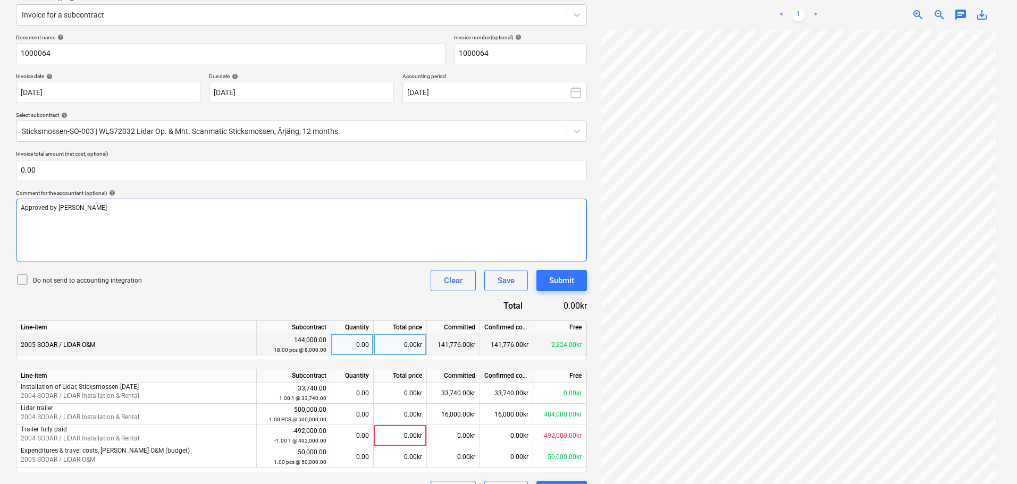
scroll to position [158, 0]
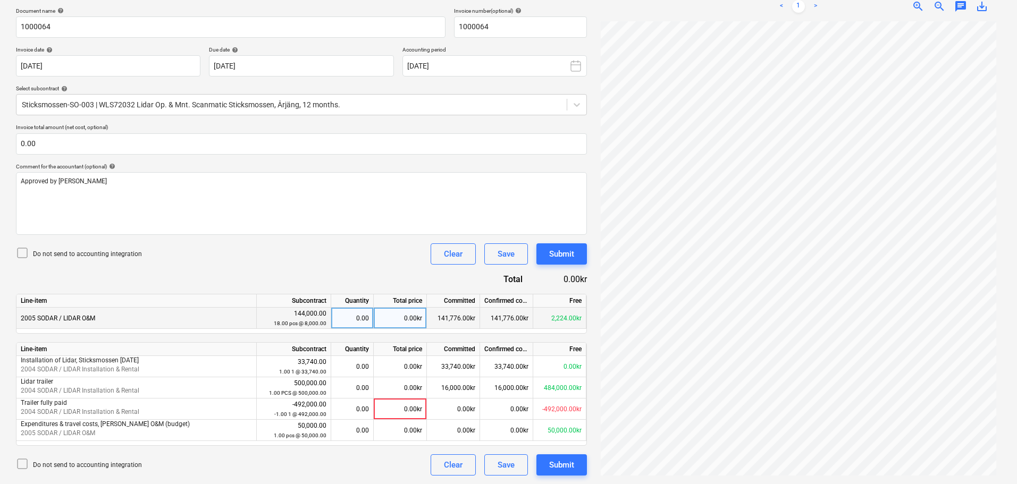
click at [407, 319] on div "0.00kr" at bounding box center [400, 318] width 53 height 21
type input "8000"
click at [565, 469] on div "Submit" at bounding box center [561, 465] width 25 height 14
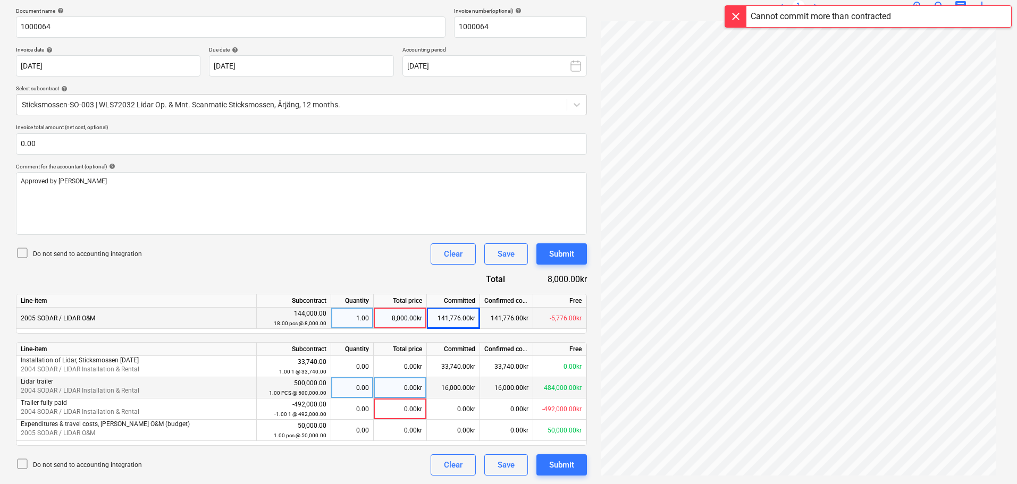
click at [455, 377] on div "16,000.00kr" at bounding box center [453, 387] width 53 height 21
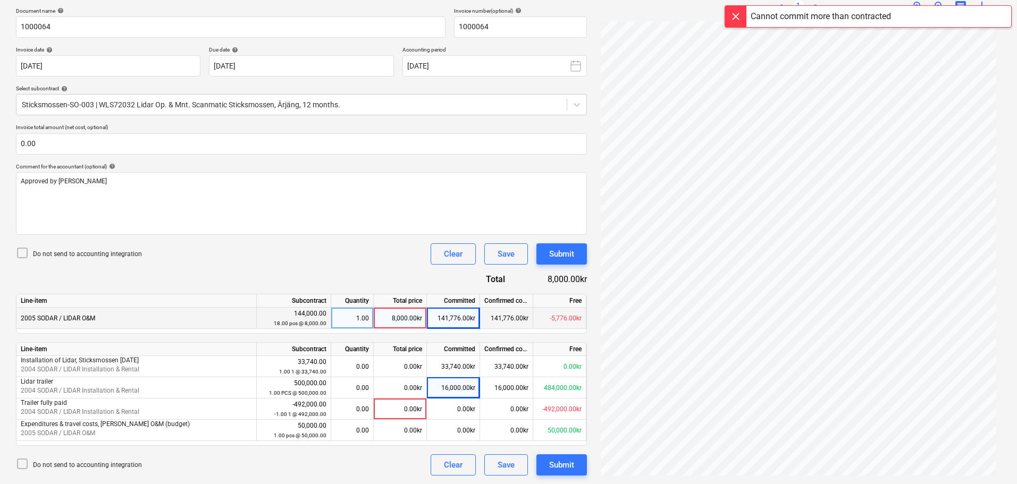
click at [420, 317] on div "8,000.00kr" at bounding box center [400, 318] width 53 height 21
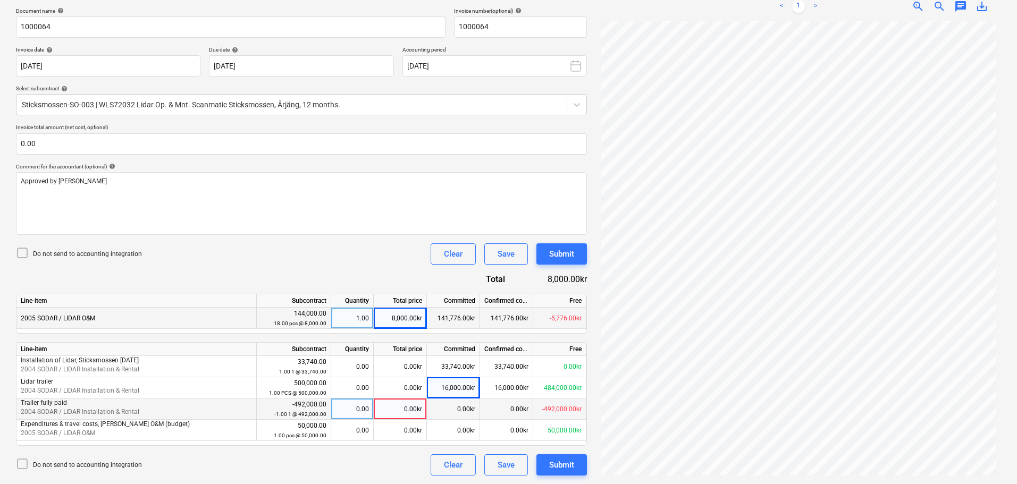
click at [460, 406] on div "0.00kr" at bounding box center [453, 409] width 53 height 21
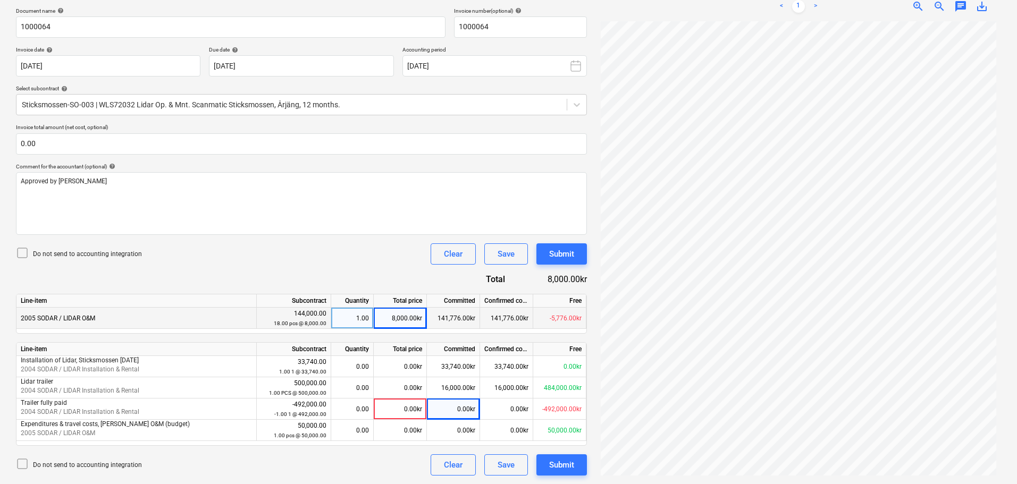
click at [396, 321] on div "8,000.00kr" at bounding box center [400, 318] width 53 height 21
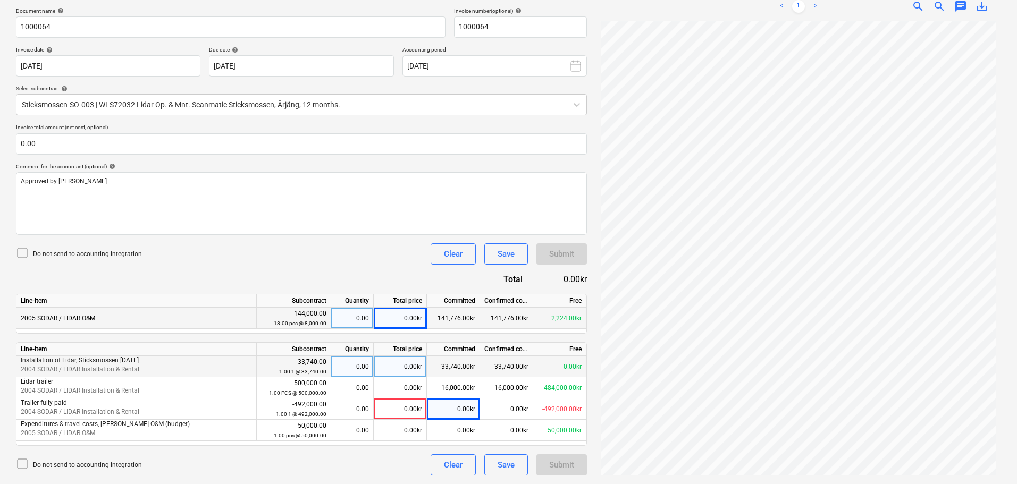
drag, startPoint x: 407, startPoint y: 379, endPoint x: 404, endPoint y: 356, distance: 23.1
click at [408, 377] on div "Line-item Subcontract Quantity Total price Committed Confirmed costs Free Insta…" at bounding box center [301, 394] width 571 height 104
click at [403, 316] on div "0.00kr" at bounding box center [400, 318] width 53 height 21
type input "2224"
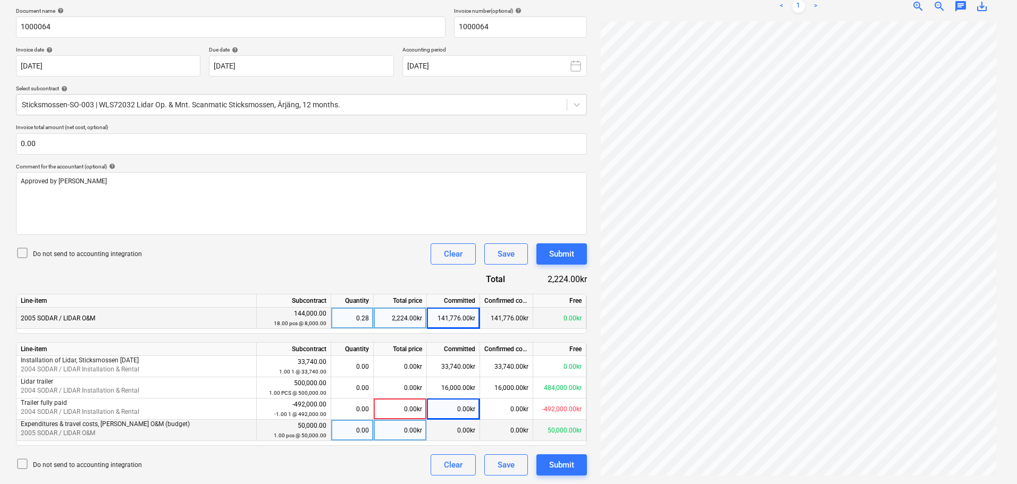
click at [408, 431] on div "0.00kr" at bounding box center [400, 430] width 53 height 21
type input "5776"
click at [560, 463] on div "Submit" at bounding box center [561, 465] width 25 height 14
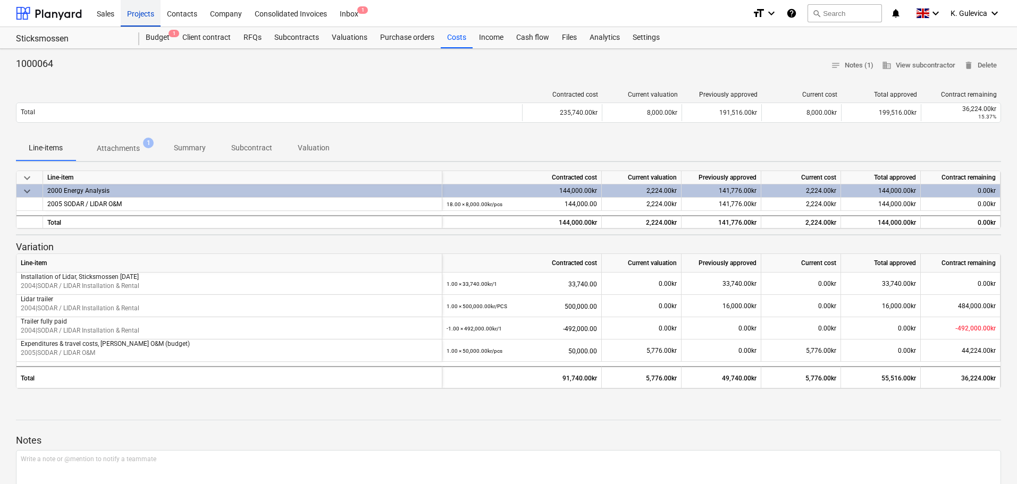
click at [139, 20] on div "Projects" at bounding box center [141, 12] width 40 height 27
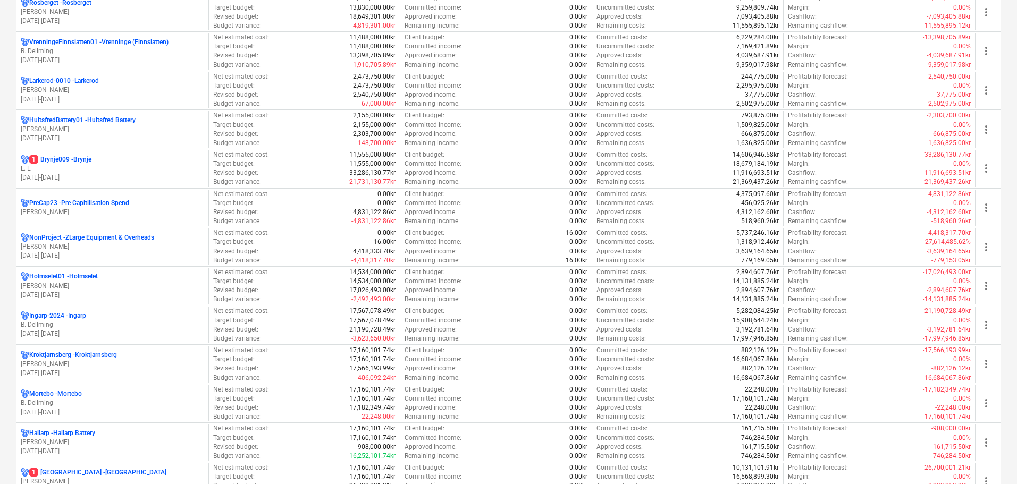
scroll to position [478, 0]
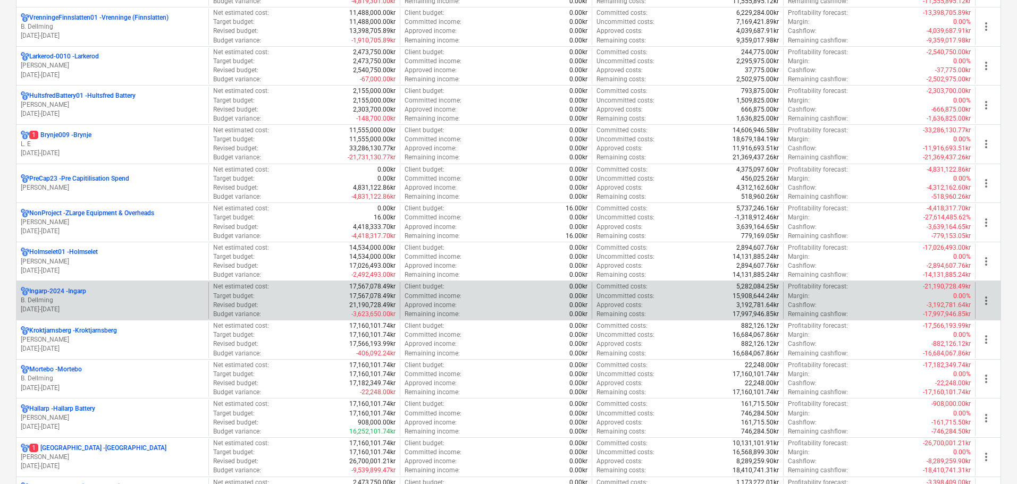
click at [133, 305] on p "B. Dellming" at bounding box center [112, 300] width 183 height 9
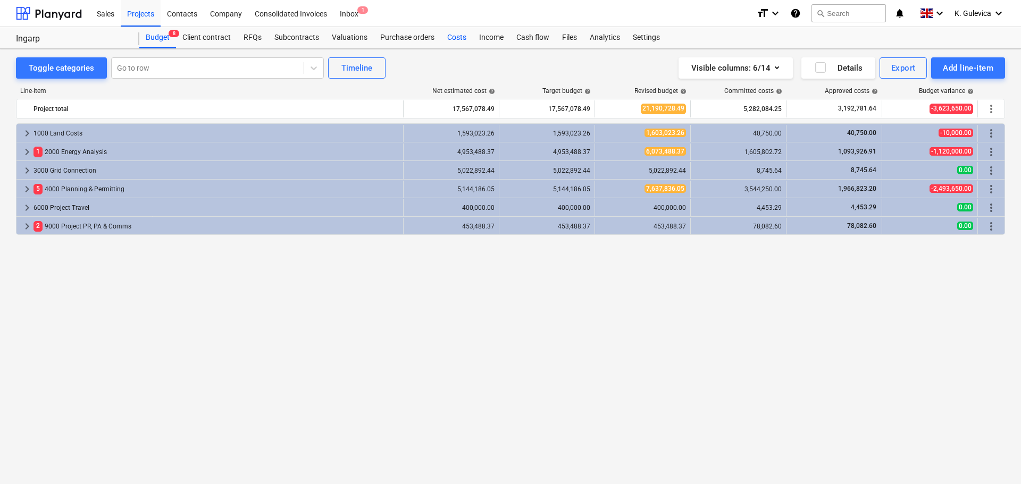
click at [449, 41] on div "Costs" at bounding box center [457, 37] width 32 height 21
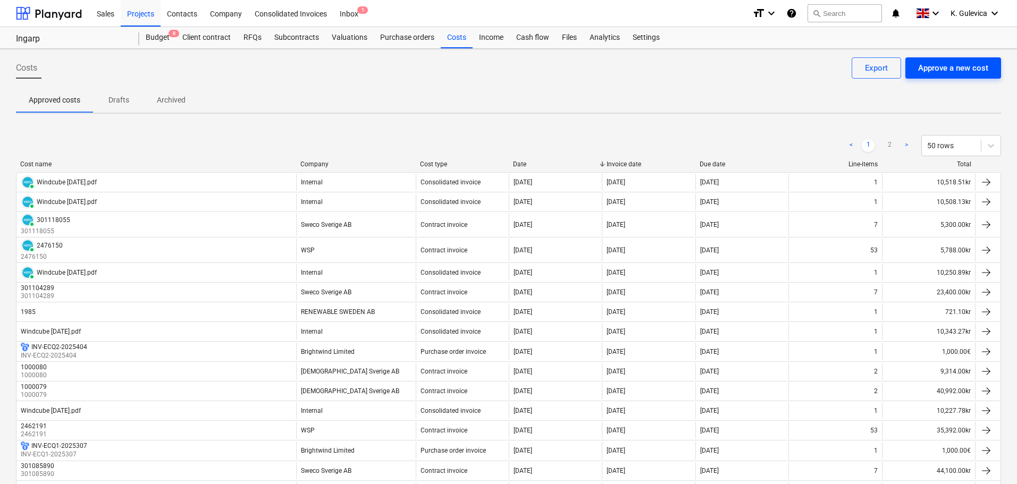
click at [940, 69] on div "Approve a new cost" at bounding box center [953, 68] width 70 height 14
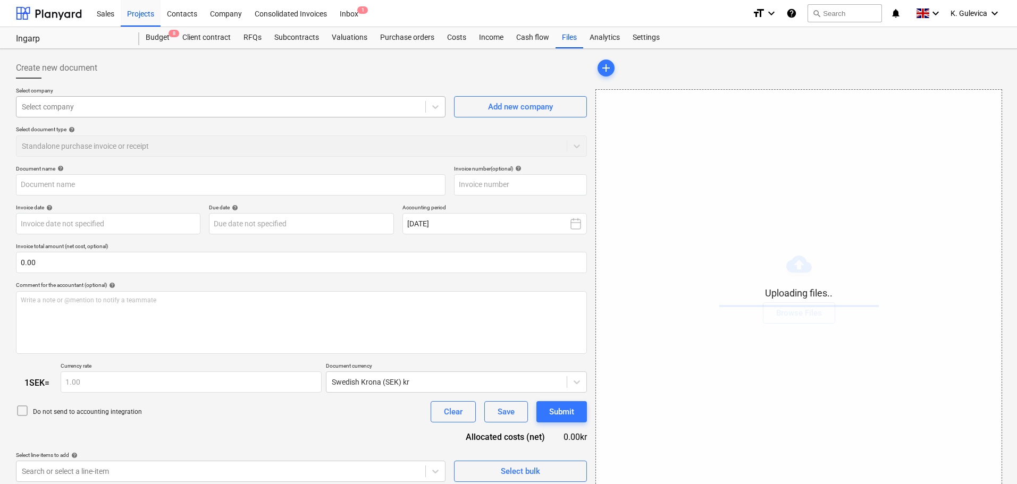
click at [168, 111] on div at bounding box center [221, 107] width 398 height 11
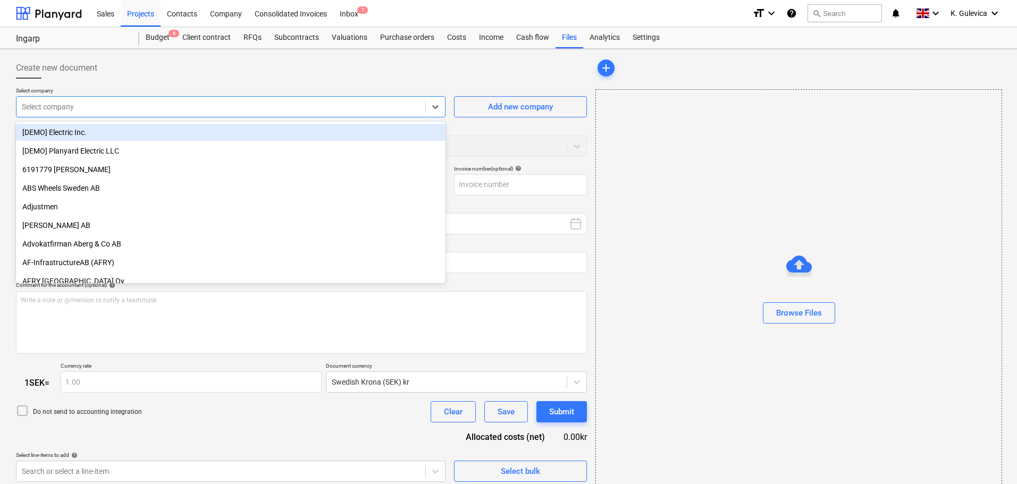
type input "1000066.pdf"
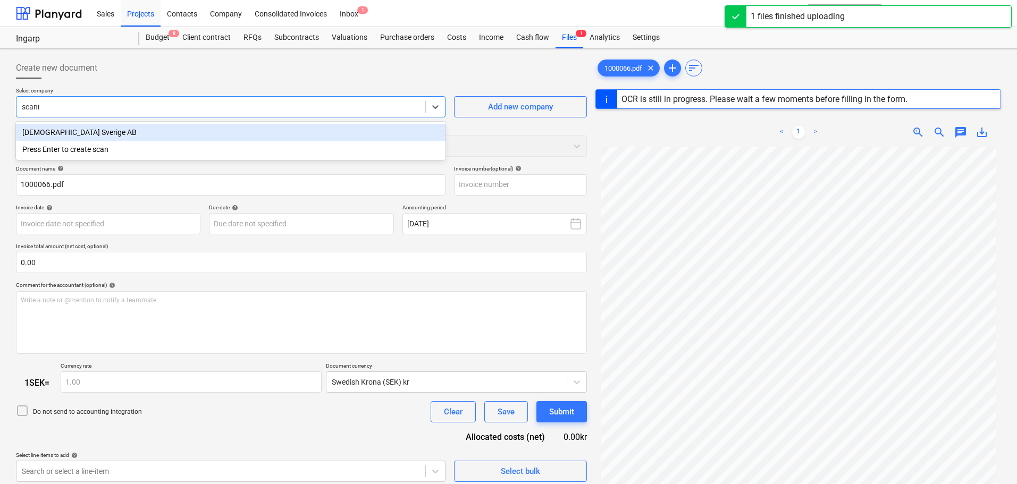
type input "scanma"
type input "1000066"
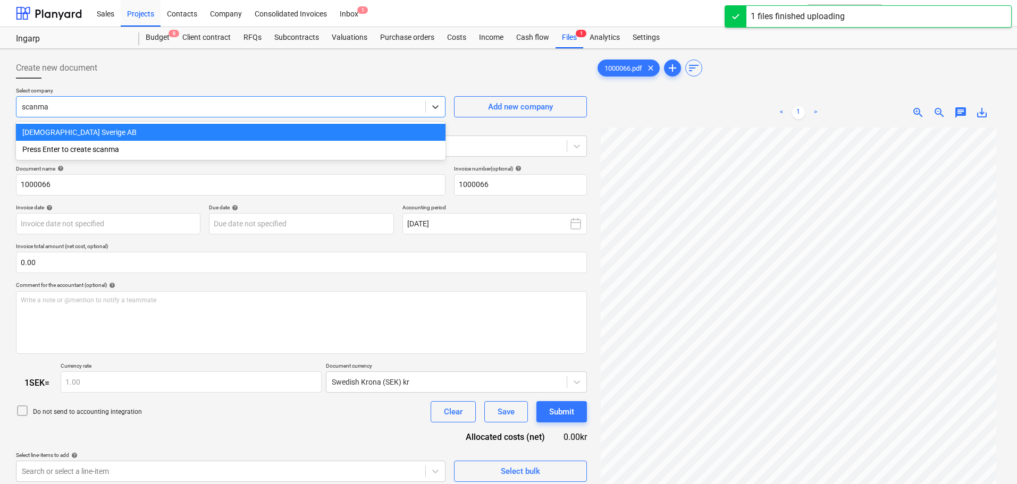
click at [166, 133] on div "[DEMOGRAPHIC_DATA] Sverige AB" at bounding box center [231, 132] width 430 height 17
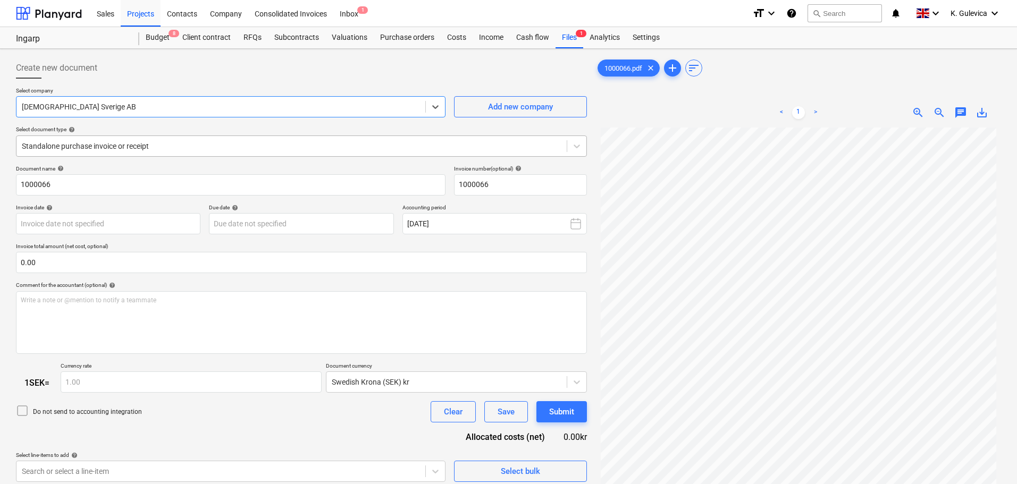
click at [184, 148] on div at bounding box center [292, 146] width 540 height 11
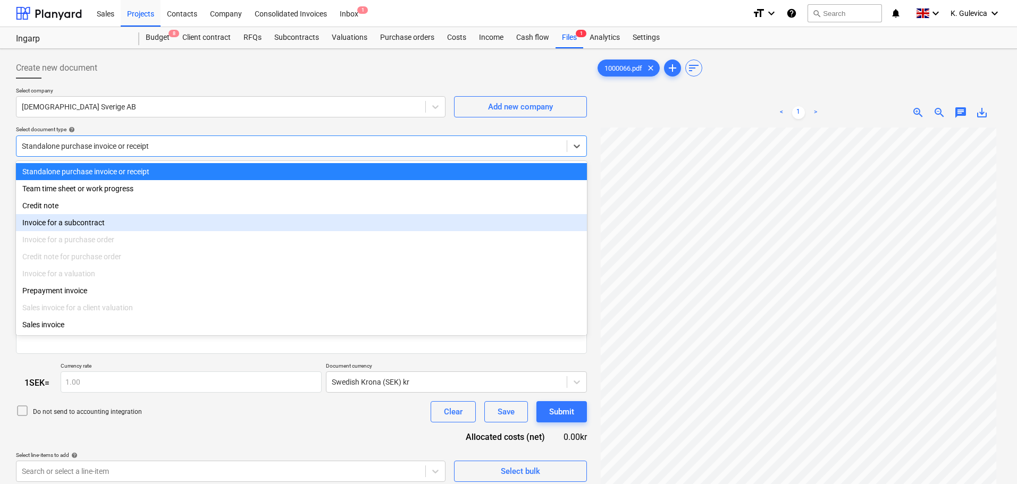
click at [127, 228] on div "Invoice for a subcontract" at bounding box center [301, 222] width 571 height 17
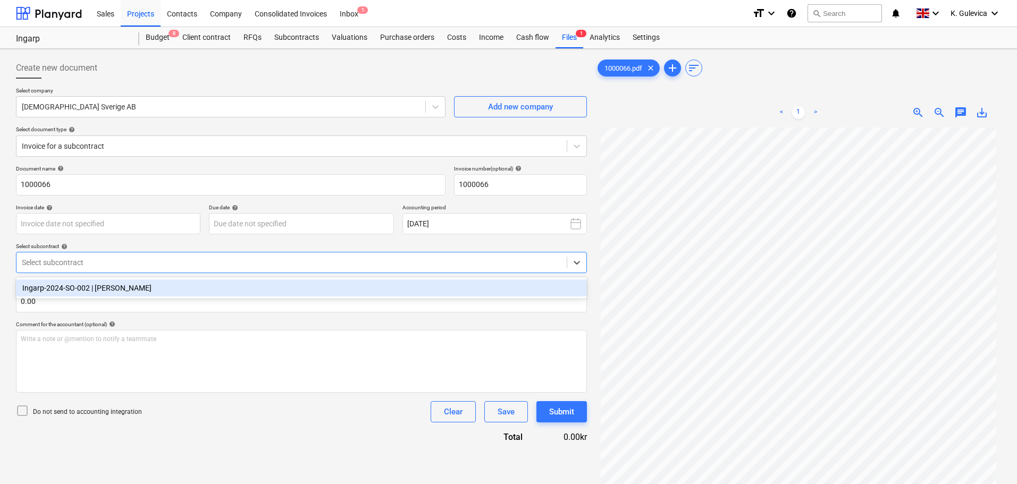
drag, startPoint x: 148, startPoint y: 265, endPoint x: 146, endPoint y: 277, distance: 12.5
click at [149, 265] on div at bounding box center [292, 262] width 540 height 11
click at [140, 288] on div "Ingarp-2024-SO-002 | [PERSON_NAME]" at bounding box center [301, 288] width 571 height 17
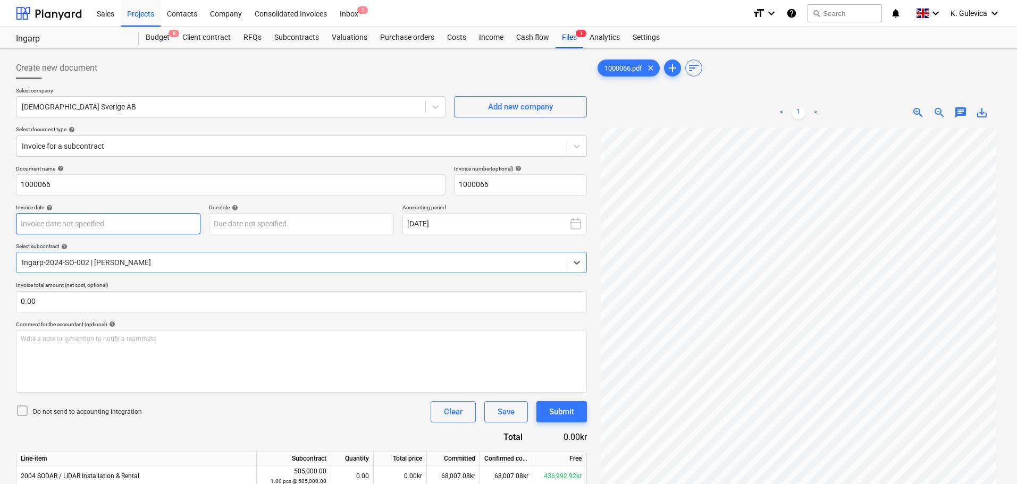
click at [136, 224] on body "Sales Projects Contacts Company Consolidated Invoices Inbox 1 format_size keybo…" at bounding box center [508, 242] width 1017 height 484
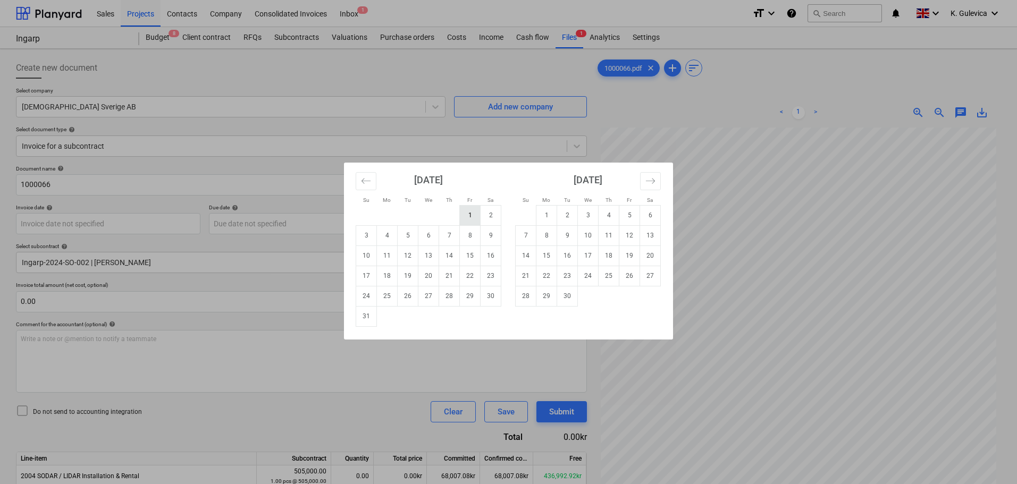
click at [473, 216] on td "1" at bounding box center [470, 215] width 21 height 20
type input "[DATE]"
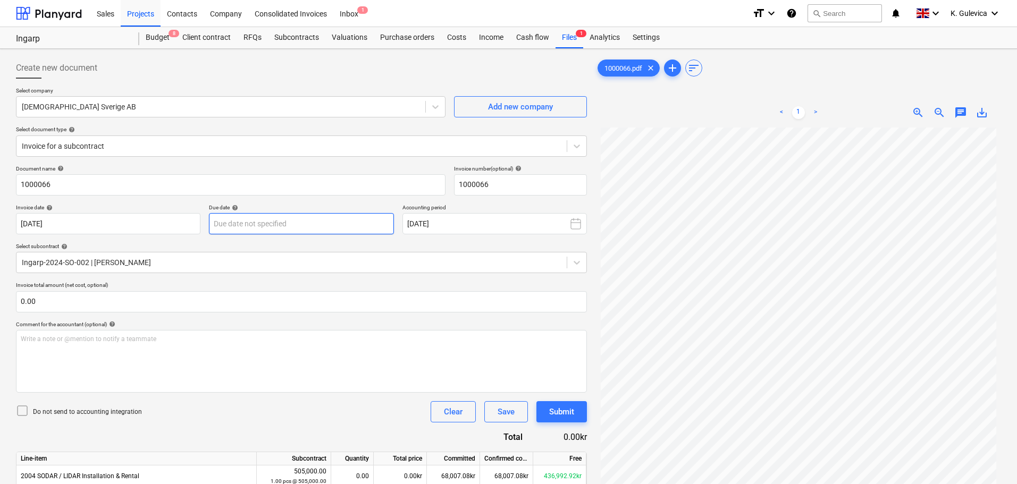
click at [320, 227] on body "Sales Projects Contacts Company Consolidated Invoices Inbox 1 format_size keybo…" at bounding box center [508, 242] width 1017 height 484
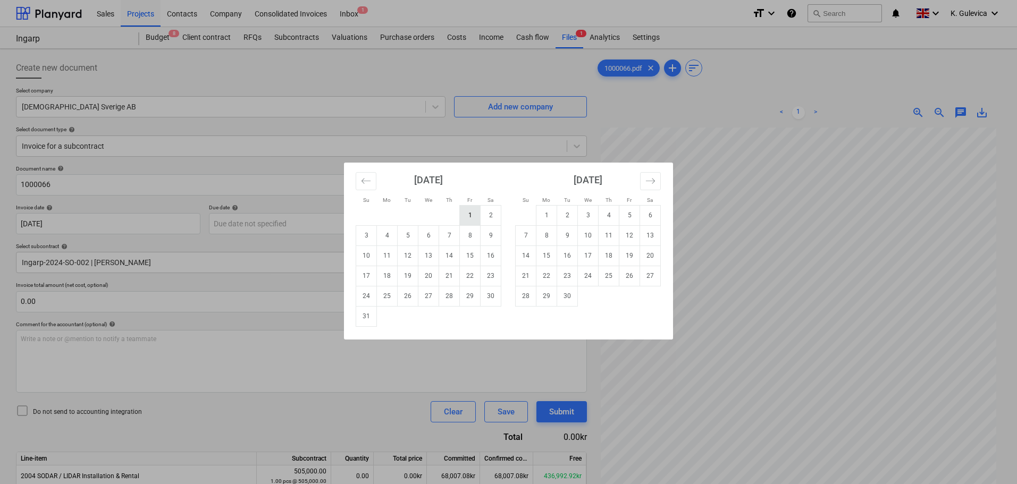
click at [465, 211] on td "1" at bounding box center [470, 215] width 21 height 20
type input "[DATE]"
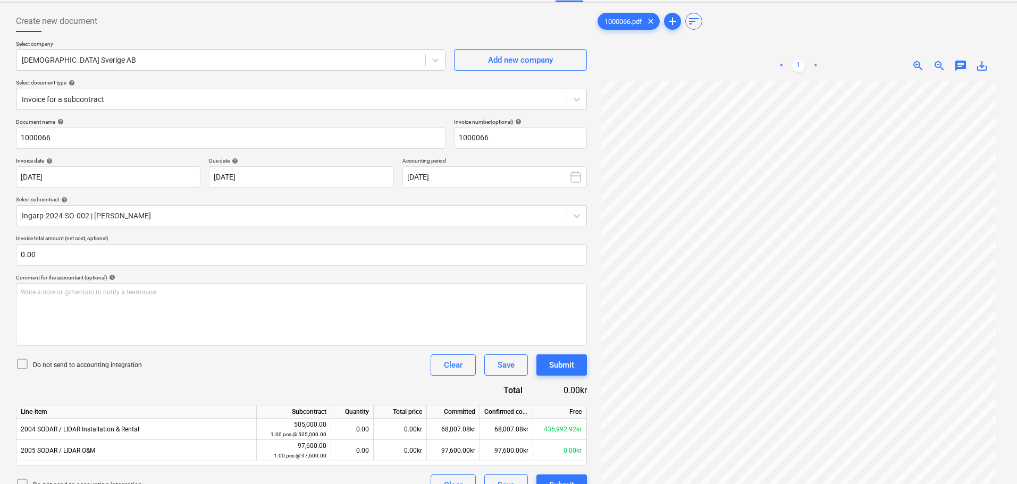
scroll to position [106, 0]
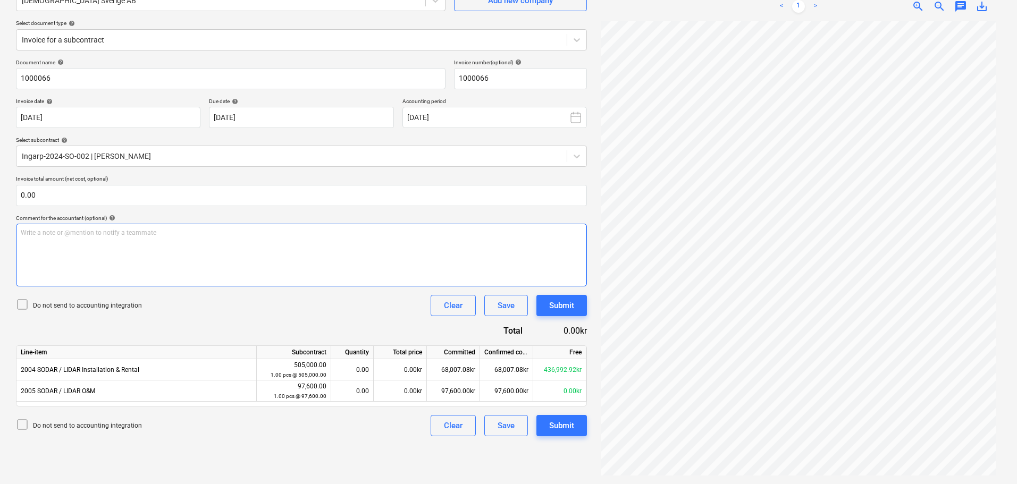
click at [105, 245] on div "Write a note or @mention to notify a teammate [PERSON_NAME]" at bounding box center [301, 255] width 571 height 63
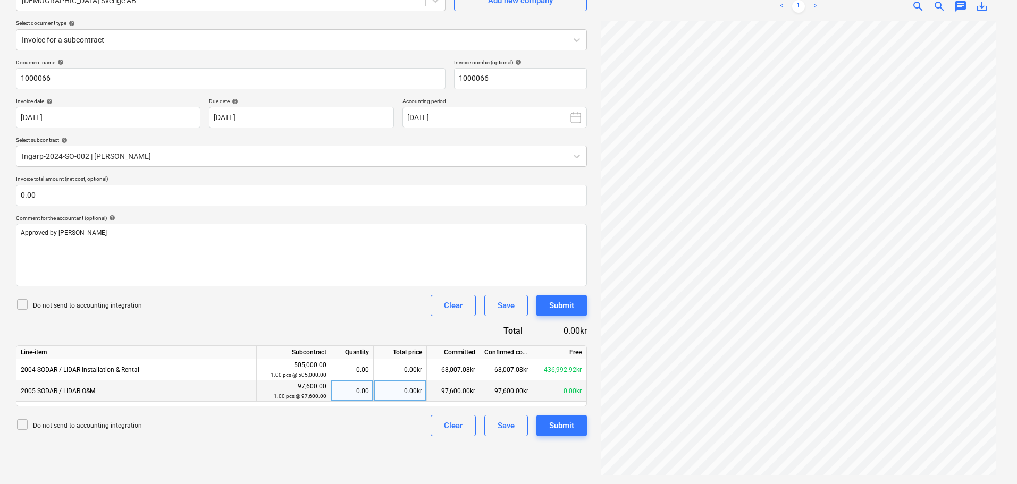
click at [402, 391] on div "0.00kr" at bounding box center [400, 391] width 53 height 21
type input "7500"
click at [568, 428] on div "Submit" at bounding box center [561, 426] width 25 height 14
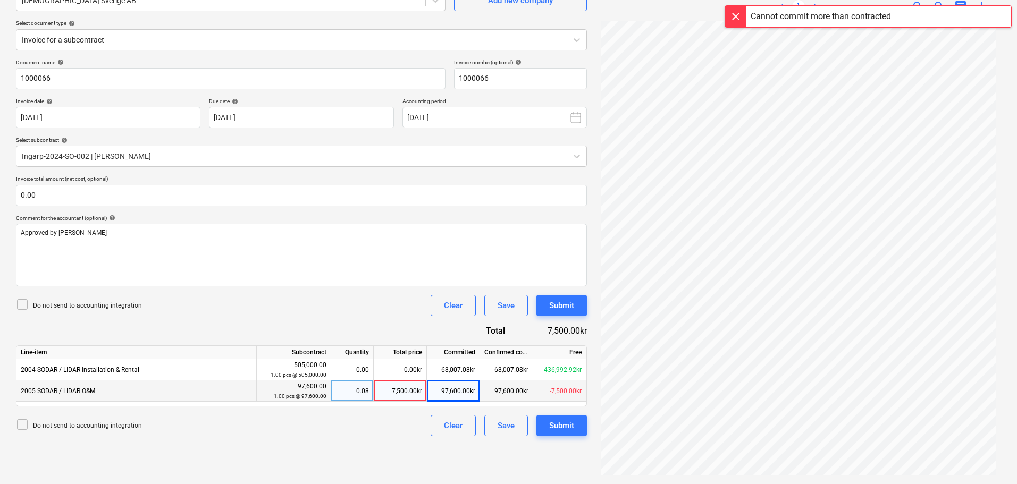
click at [335, 466] on div "Create new document Select company Scanmatic [GEOGRAPHIC_DATA] AB Add new compa…" at bounding box center [301, 213] width 579 height 533
click at [388, 390] on div "7,500.00kr" at bounding box center [400, 391] width 53 height 21
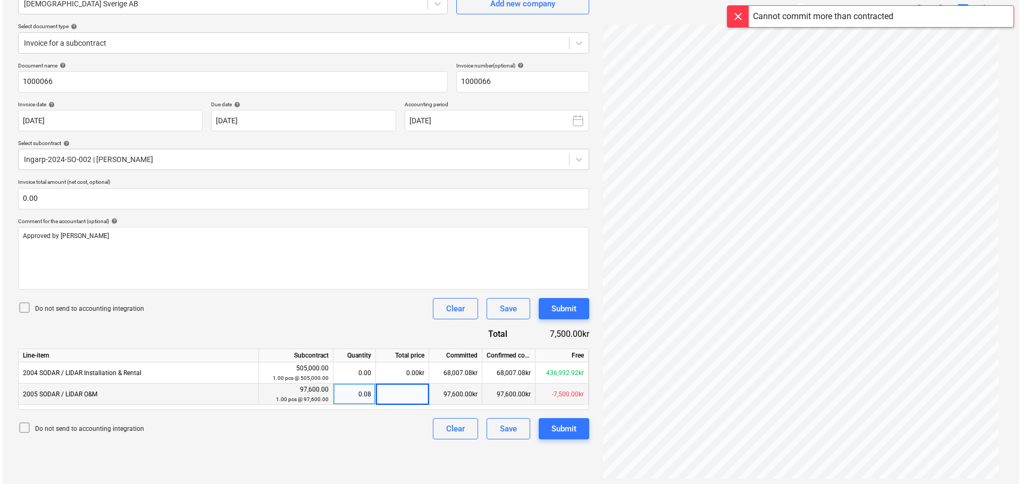
scroll to position [0, 0]
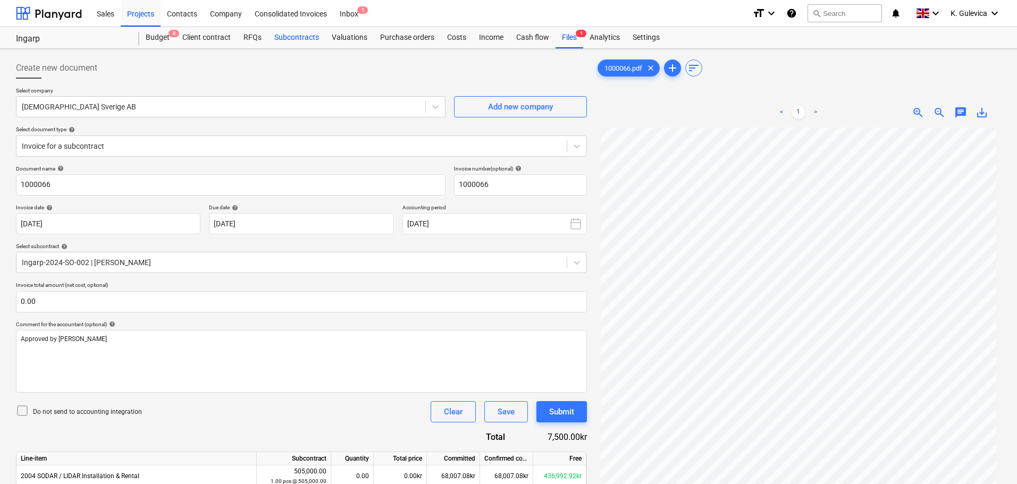
drag, startPoint x: 293, startPoint y: 41, endPoint x: 300, endPoint y: 45, distance: 8.1
click at [293, 41] on div "Subcontracts" at bounding box center [296, 37] width 57 height 21
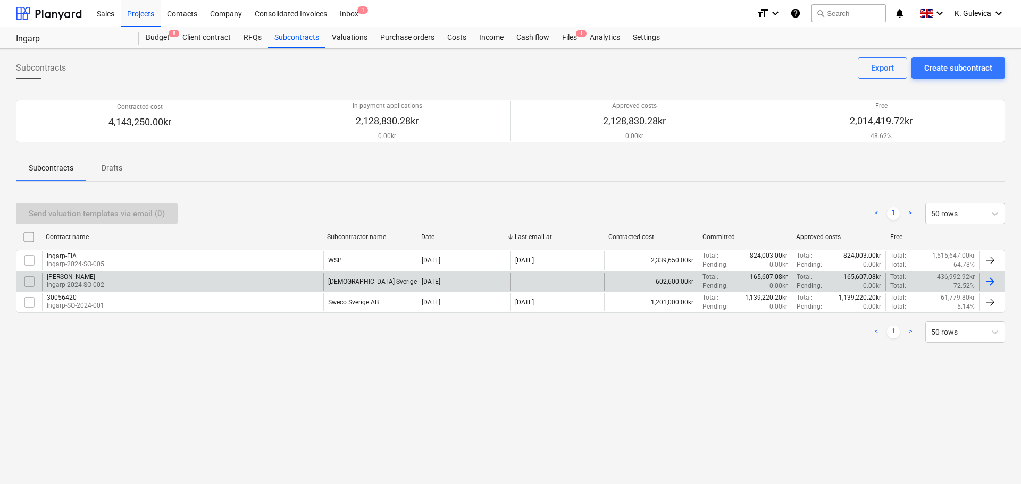
click at [350, 282] on div "[DEMOGRAPHIC_DATA] Sverige AB" at bounding box center [377, 281] width 98 height 7
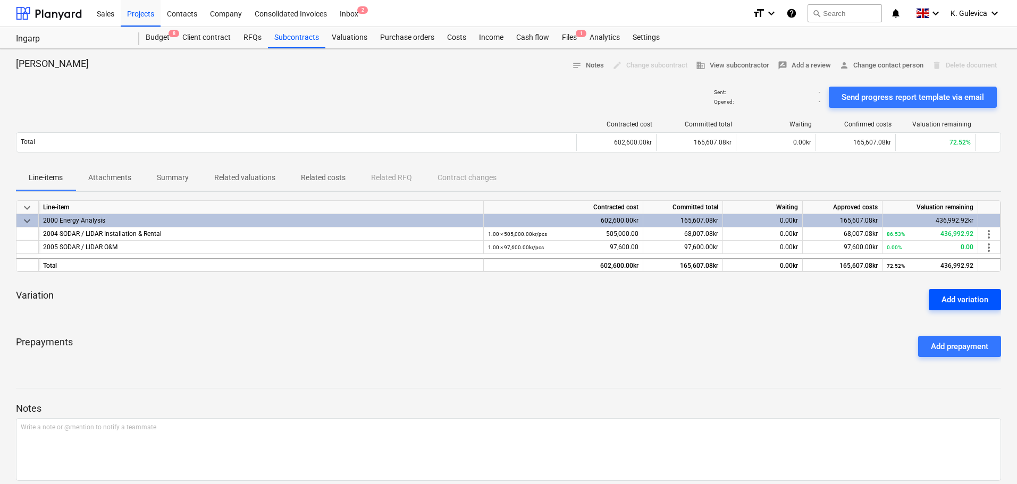
click at [965, 301] on div "Add variation" at bounding box center [964, 300] width 47 height 14
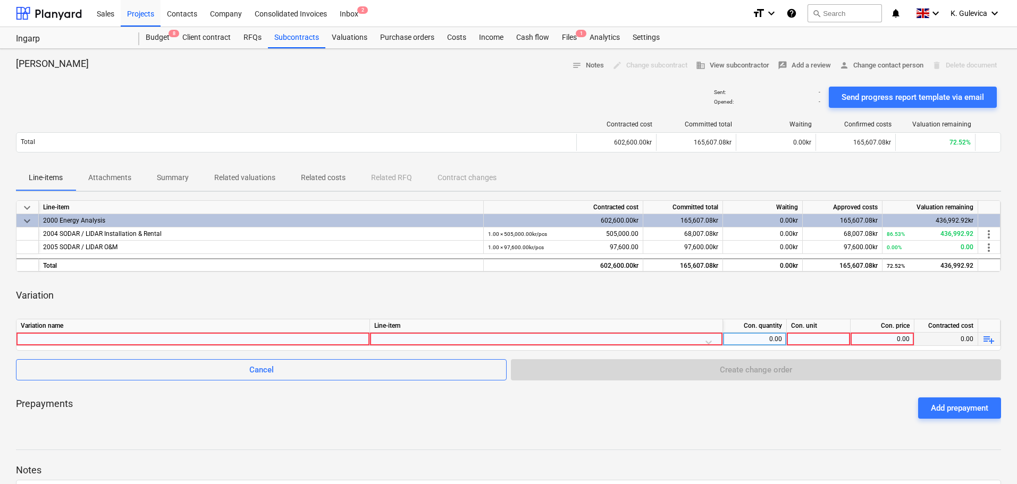
click at [97, 334] on div at bounding box center [193, 339] width 344 height 13
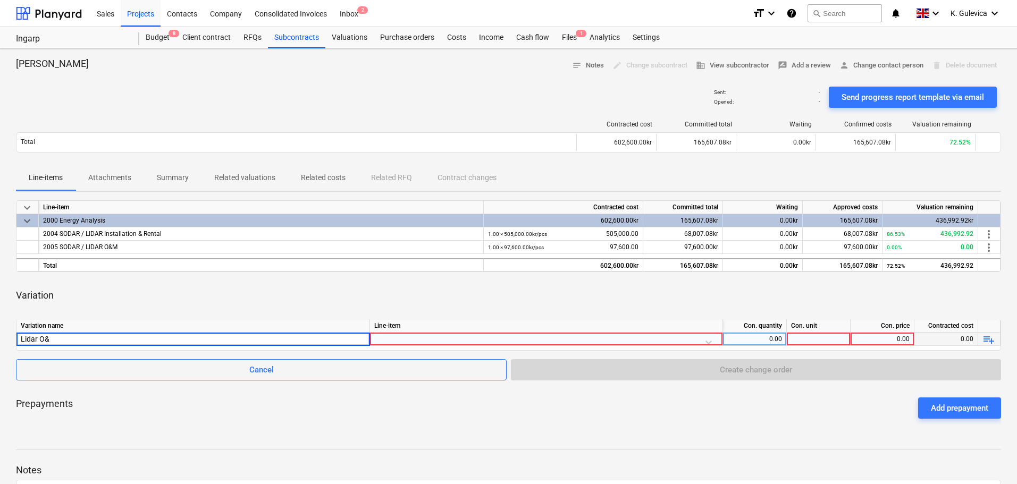
type input "Lidar O&M"
click at [413, 342] on div at bounding box center [546, 342] width 344 height 19
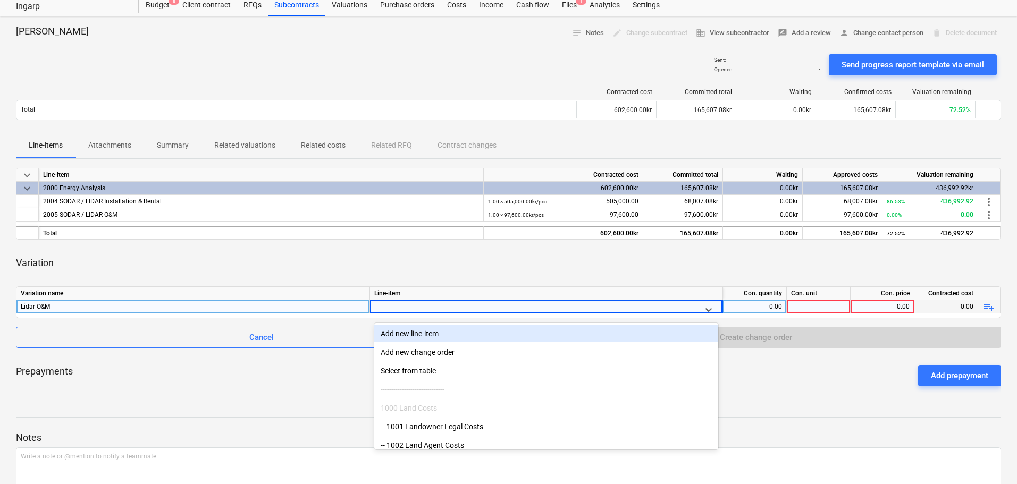
scroll to position [37, 0]
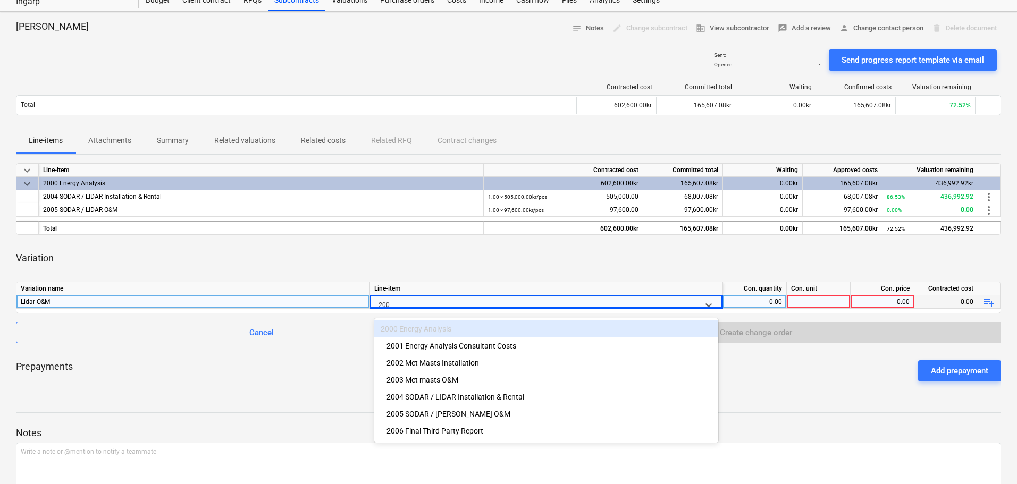
type input "2005"
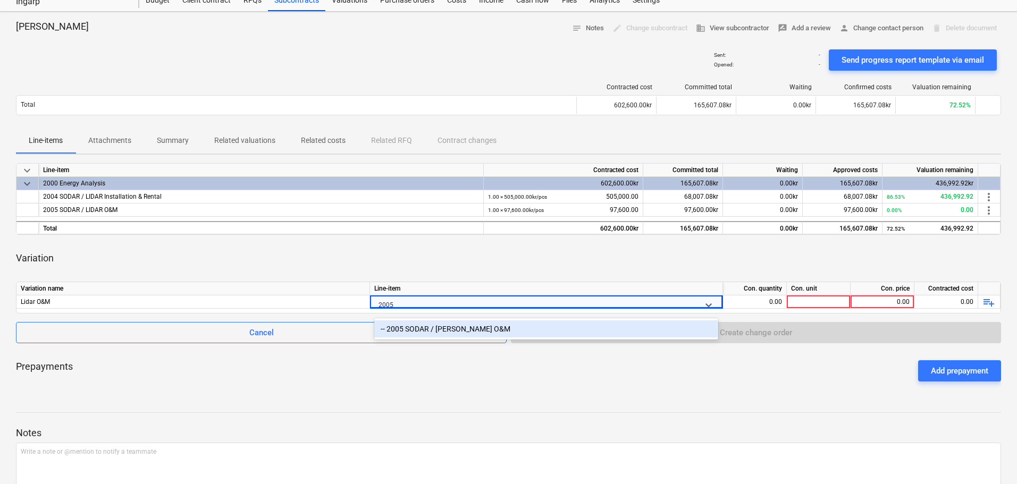
click at [444, 330] on div "-- 2005 SODAR / [PERSON_NAME] O&M" at bounding box center [546, 329] width 344 height 17
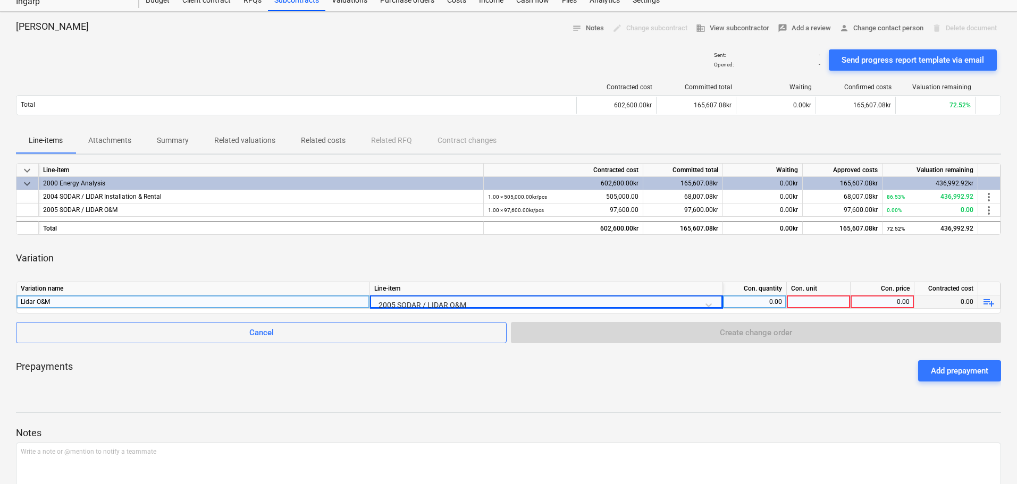
click at [761, 300] on div "0.00" at bounding box center [754, 302] width 55 height 13
type input "1"
click at [823, 303] on div at bounding box center [819, 302] width 64 height 13
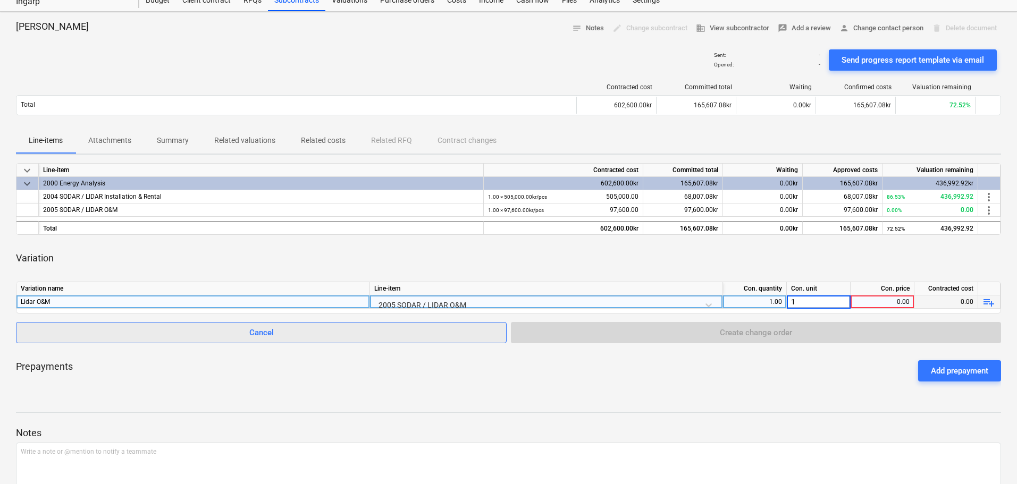
click at [314, 336] on span "Cancel" at bounding box center [261, 333] width 464 height 14
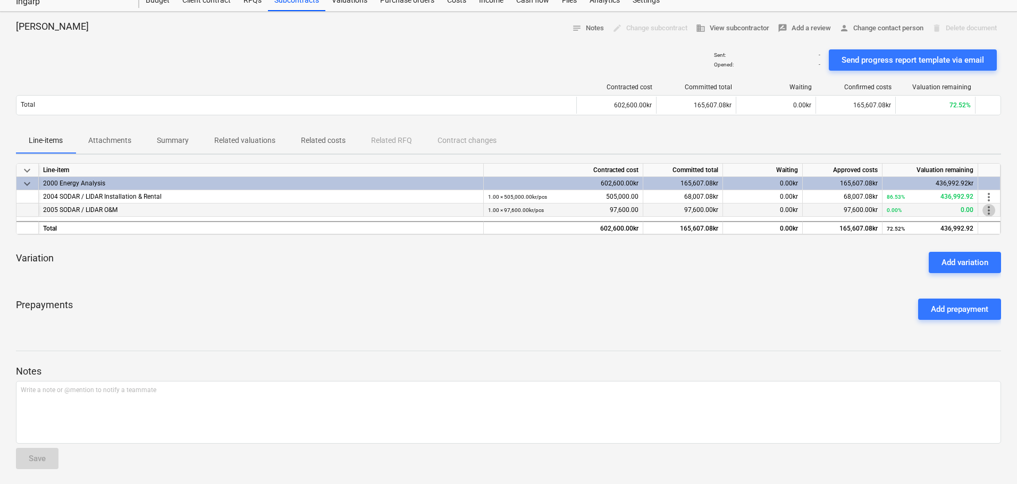
click at [986, 208] on span "more_vert" at bounding box center [988, 210] width 13 height 13
click at [361, 342] on div at bounding box center [510, 242] width 1021 height 484
click at [957, 262] on div "Add variation" at bounding box center [964, 263] width 47 height 14
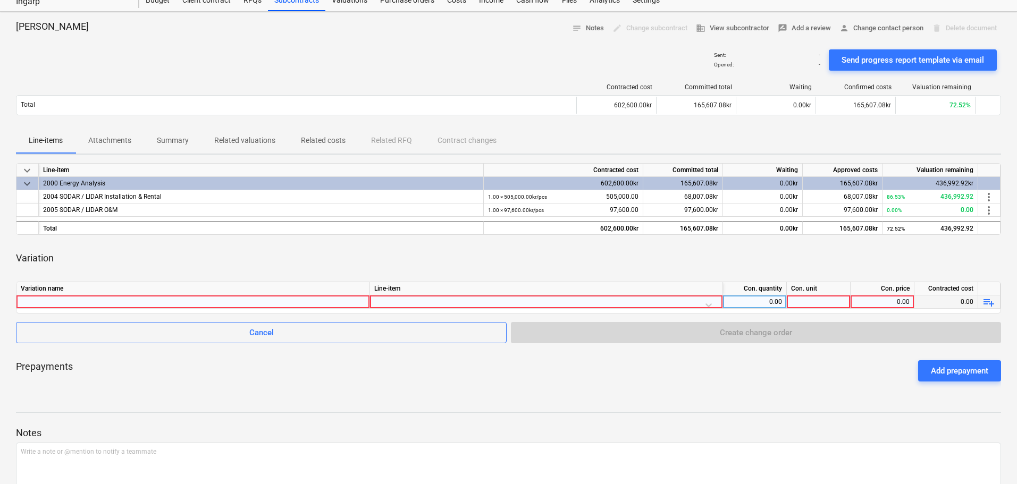
click at [141, 301] on div at bounding box center [193, 302] width 344 height 13
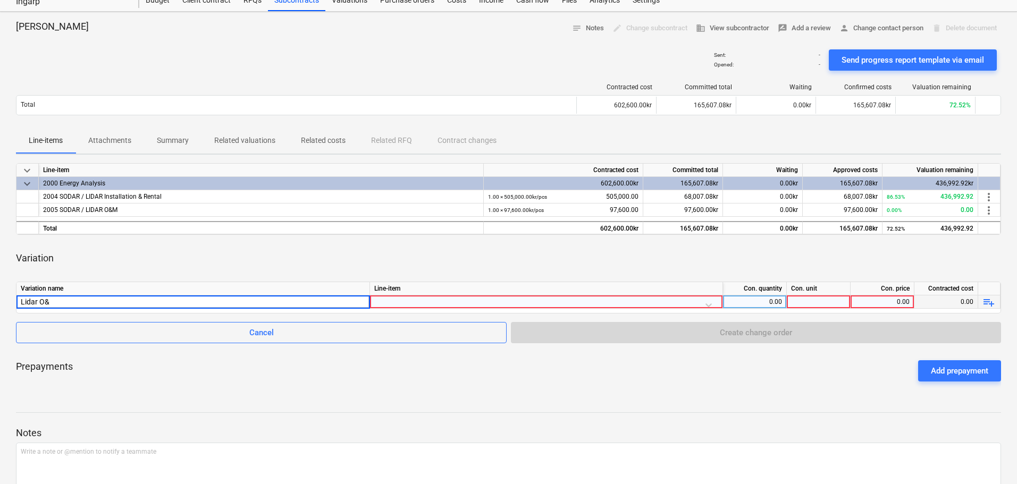
type input "Lidar O&M"
click at [448, 306] on div at bounding box center [546, 305] width 344 height 19
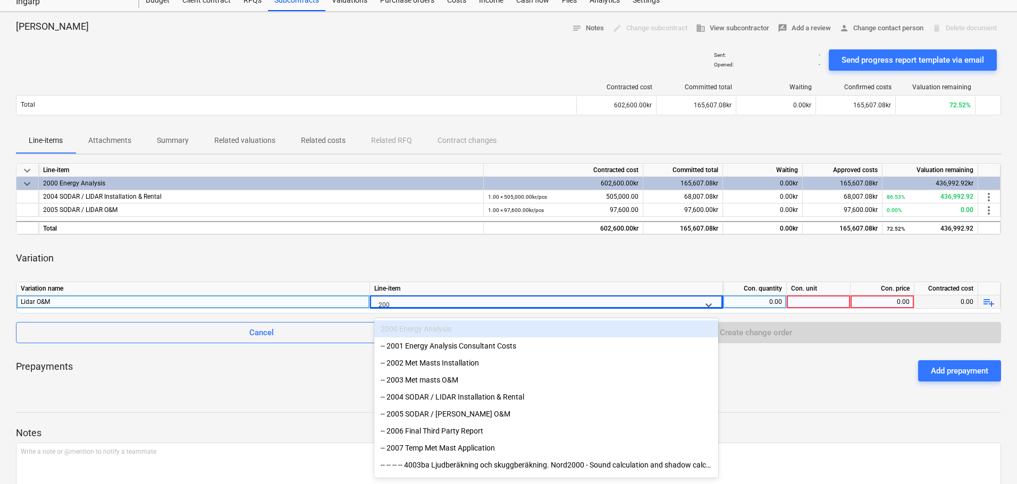
type input "2005"
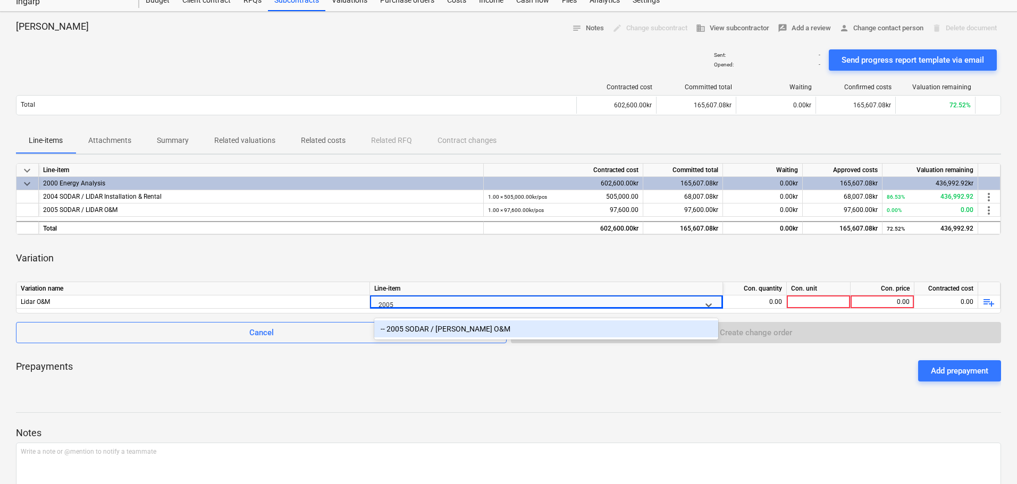
click at [498, 333] on div "-- 2005 SODAR / [PERSON_NAME] O&M" at bounding box center [546, 329] width 344 height 17
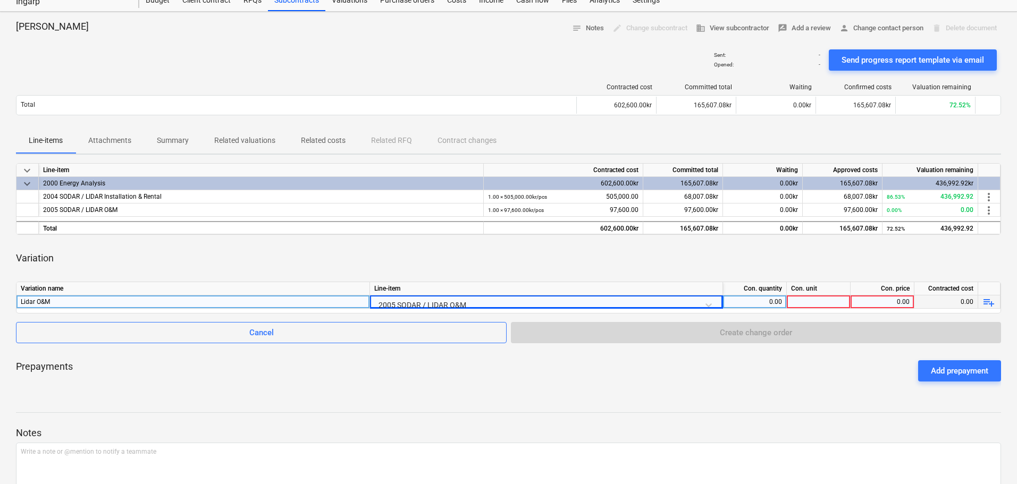
click at [777, 299] on div "0.00" at bounding box center [754, 302] width 55 height 13
type input "1"
click at [803, 300] on div at bounding box center [819, 302] width 64 height 13
click at [859, 300] on div "0.00" at bounding box center [882, 302] width 55 height 13
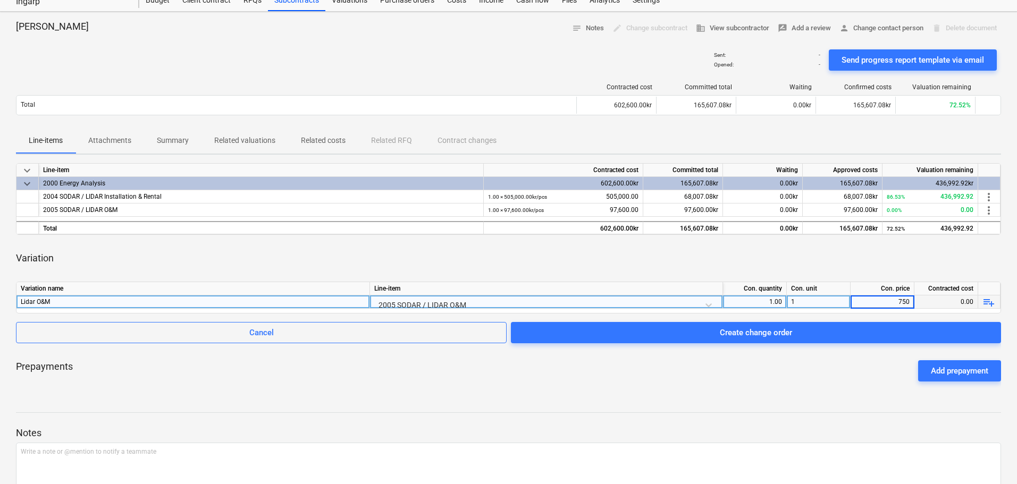
type input "7500"
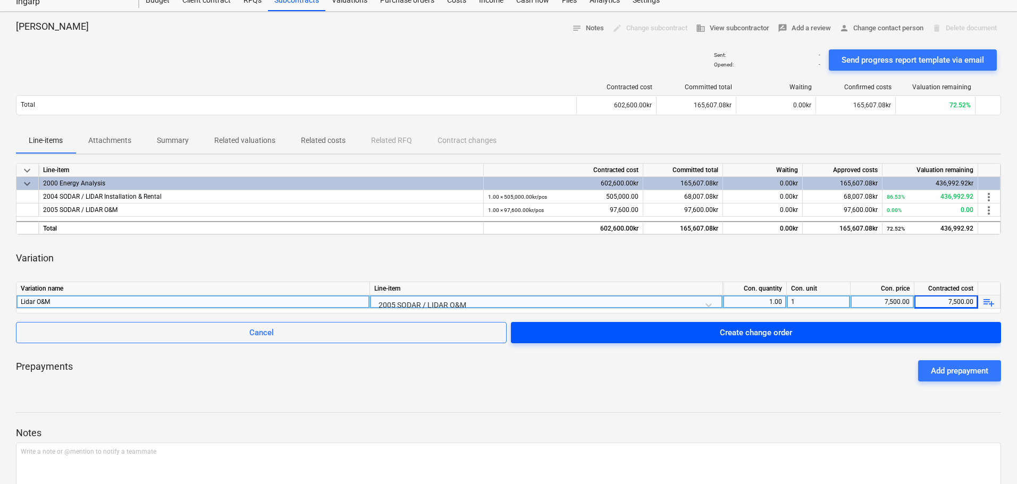
click at [744, 333] on div "Create change order" at bounding box center [756, 333] width 72 height 14
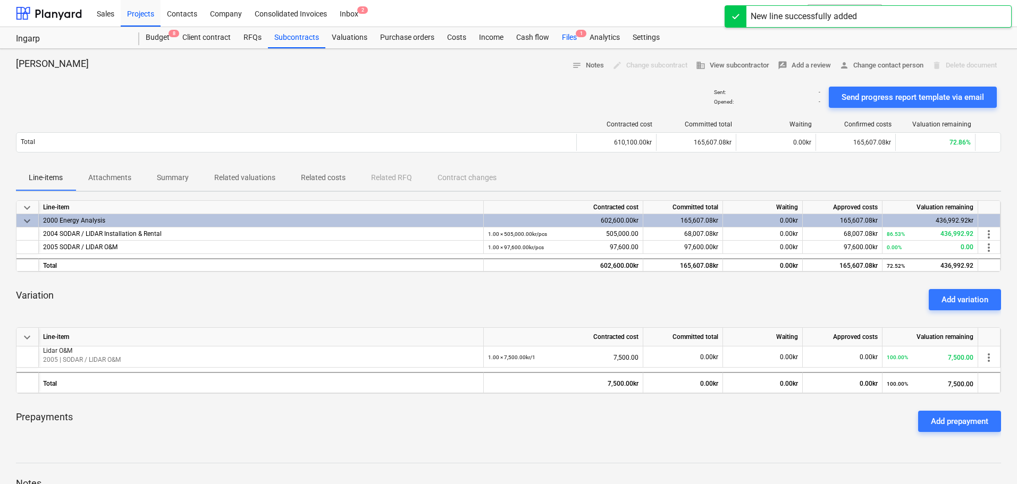
click at [563, 38] on div "Files 1" at bounding box center [569, 37] width 28 height 21
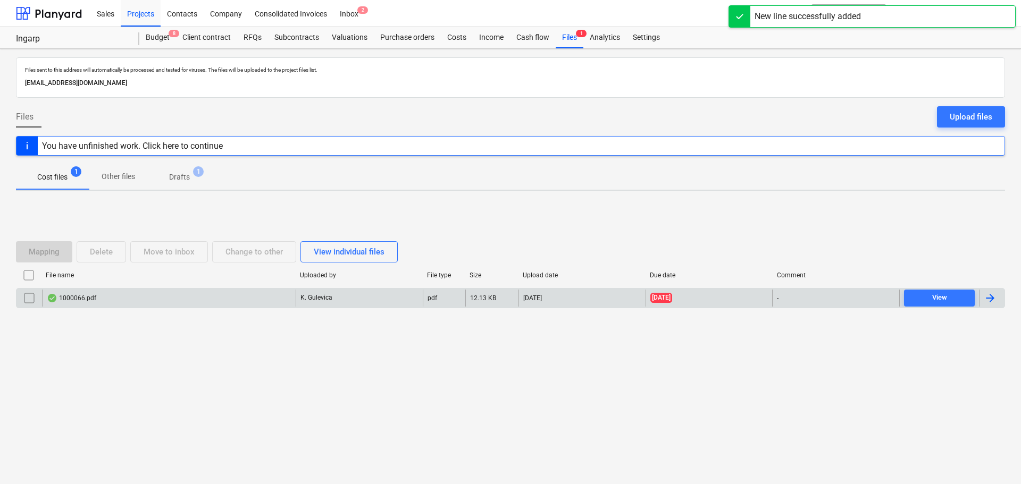
click at [149, 298] on div "1000066.pdf" at bounding box center [169, 298] width 254 height 17
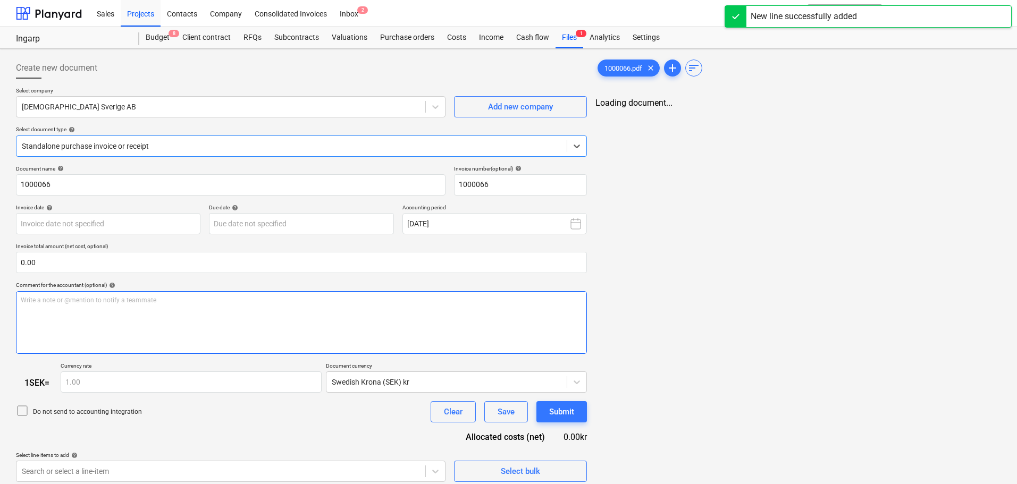
type input "[DATE]"
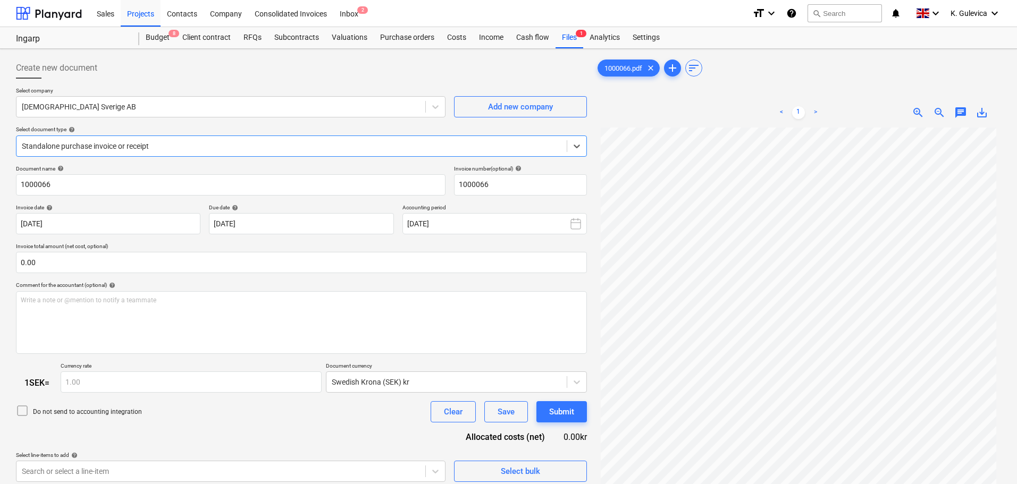
click at [88, 147] on div at bounding box center [292, 146] width 540 height 11
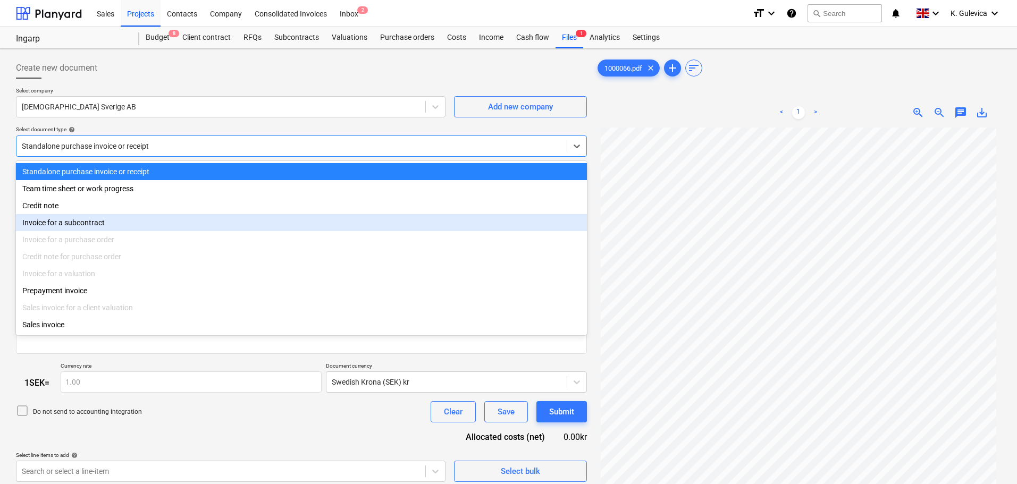
click at [86, 226] on div "Invoice for a subcontract" at bounding box center [301, 222] width 571 height 17
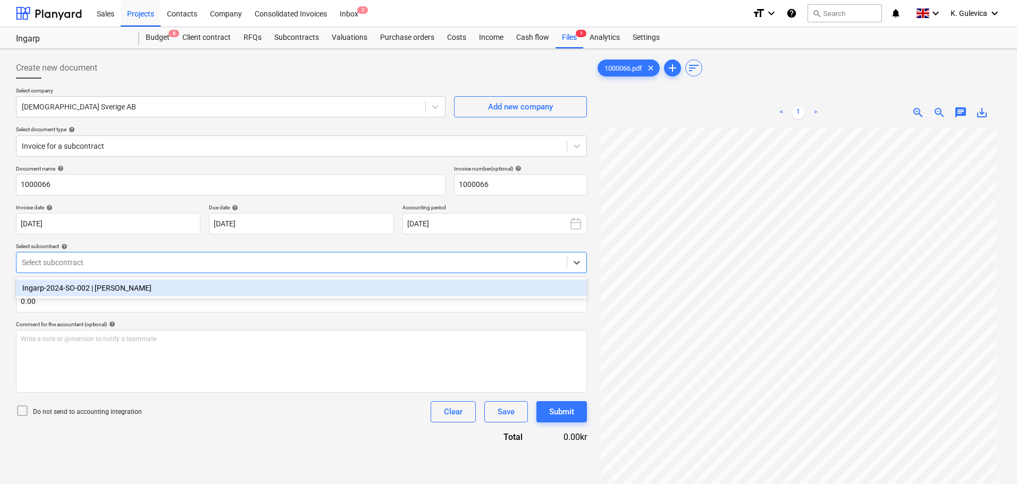
click at [145, 261] on div at bounding box center [292, 262] width 540 height 11
click at [145, 291] on div "Ingarp-2024-SO-002 | [PERSON_NAME]" at bounding box center [301, 288] width 571 height 17
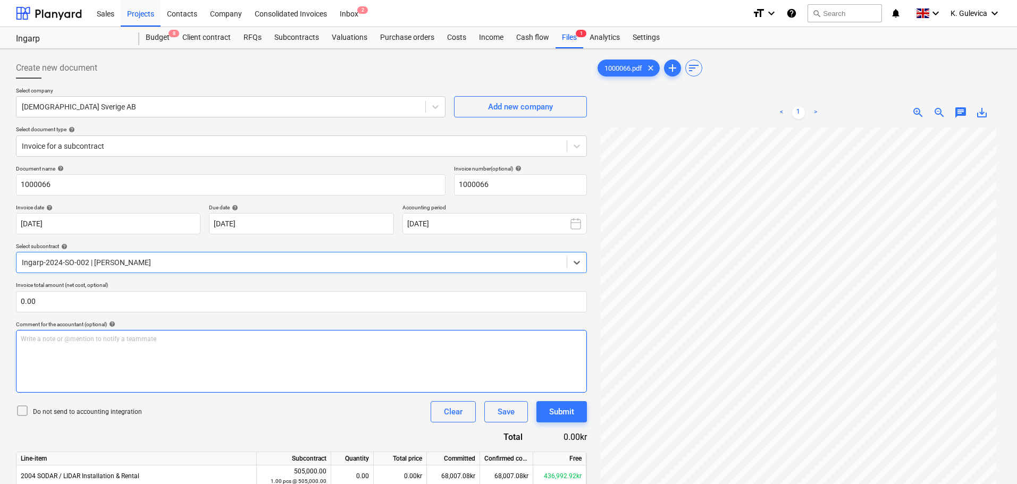
scroll to position [115, 0]
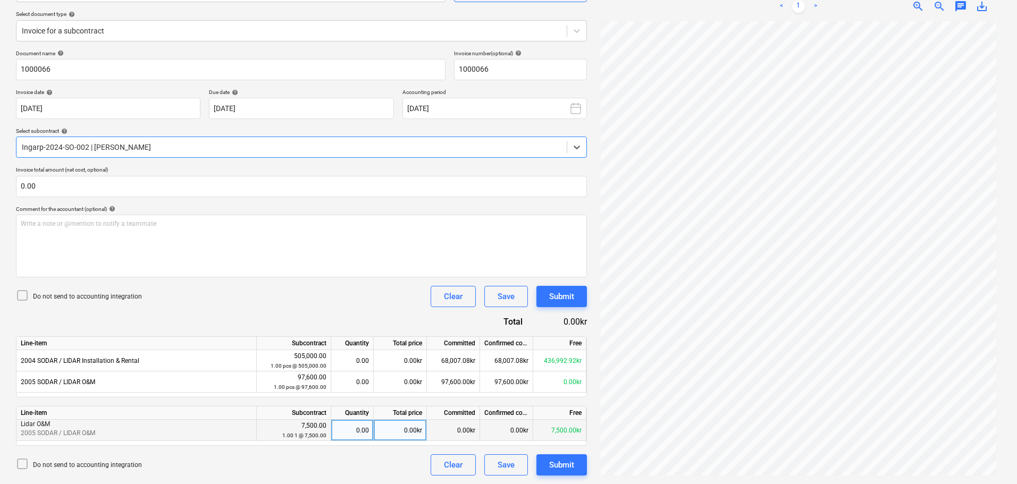
click at [349, 429] on div "0.00" at bounding box center [351, 430] width 33 height 21
type input "1"
click at [60, 234] on div "Write a note or @mention to notify a teammate [PERSON_NAME]" at bounding box center [301, 246] width 571 height 63
click at [563, 464] on div "Submit" at bounding box center [561, 465] width 25 height 14
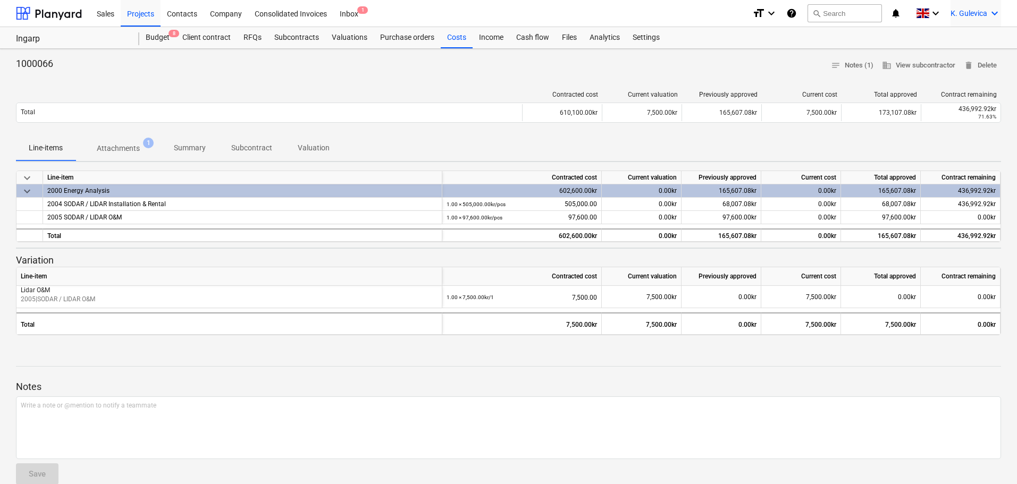
click at [970, 11] on span "K. Gulevica" at bounding box center [968, 13] width 37 height 9
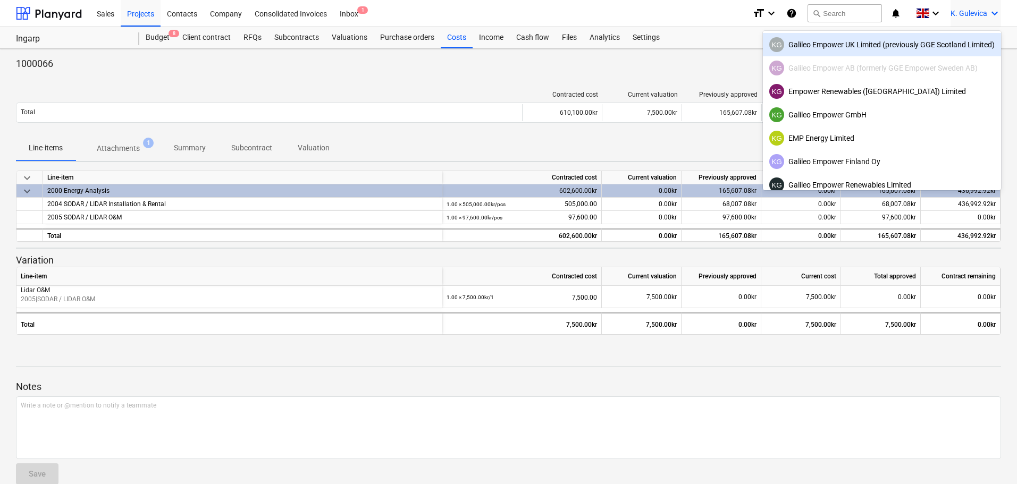
click at [901, 47] on div "KG Galileo Empower UK Limited (previously GGE Scotland Limited)" at bounding box center [881, 44] width 225 height 15
